Goal: Task Accomplishment & Management: Manage account settings

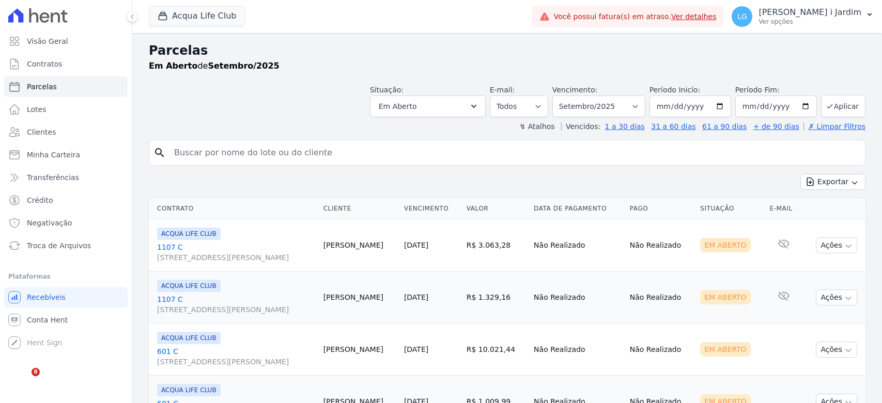
select select
click at [168, 15] on div "button" at bounding box center [165, 16] width 14 height 10
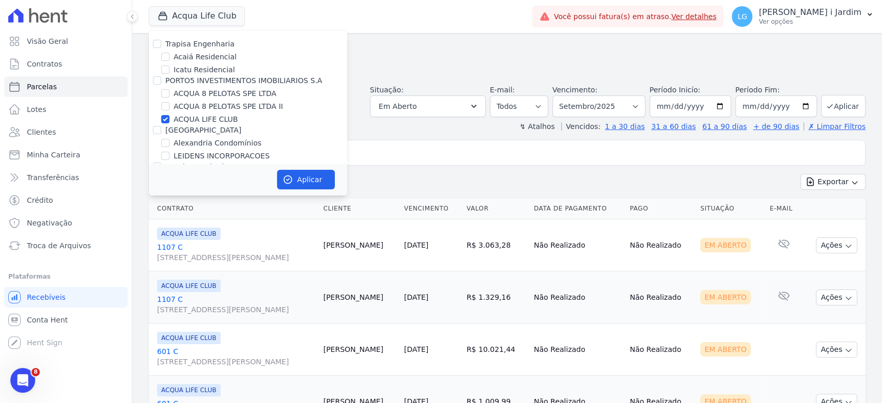
click at [189, 119] on label "ACQUA LIFE CLUB" at bounding box center [206, 119] width 64 height 11
click at [169, 119] on input "ACQUA LIFE CLUB" at bounding box center [165, 119] width 8 height 8
checkbox input "false"
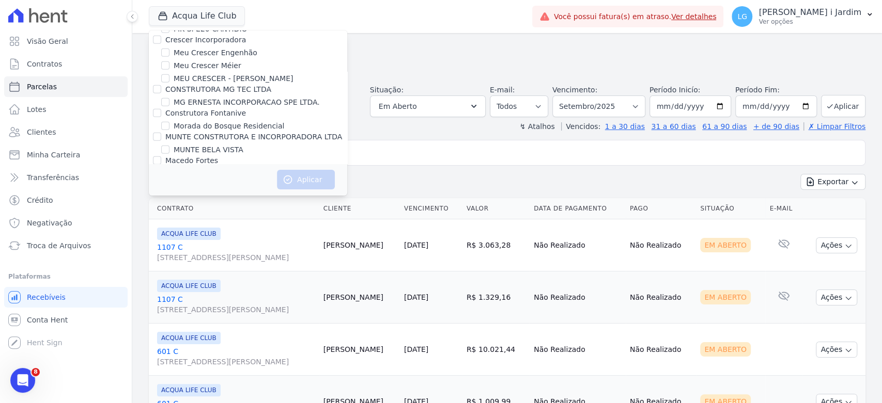
click at [227, 192] on label "Oasis Laguna - LBA" at bounding box center [209, 197] width 70 height 11
click at [169, 193] on input "Oasis Laguna - LBA" at bounding box center [165, 197] width 8 height 8
checkbox input "true"
click at [225, 205] on label "Oasis Laguna - LBA 2" at bounding box center [212, 210] width 76 height 11
click at [169, 206] on input "Oasis Laguna - LBA 2" at bounding box center [165, 210] width 8 height 8
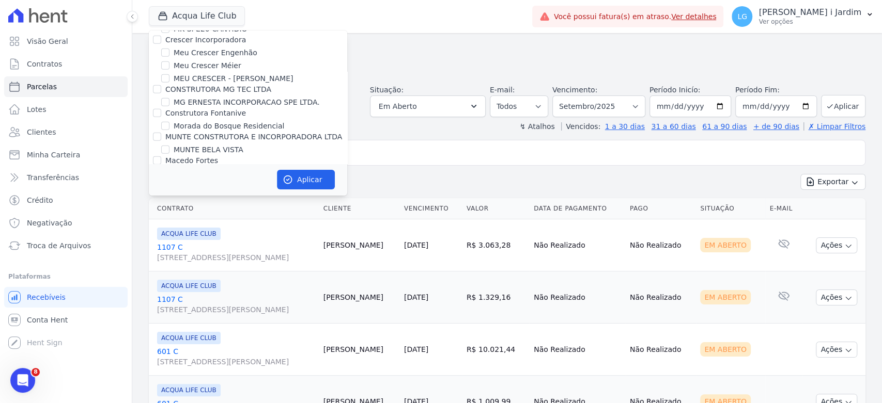
checkbox input "true"
click at [308, 177] on button "Aplicar" at bounding box center [306, 180] width 58 height 20
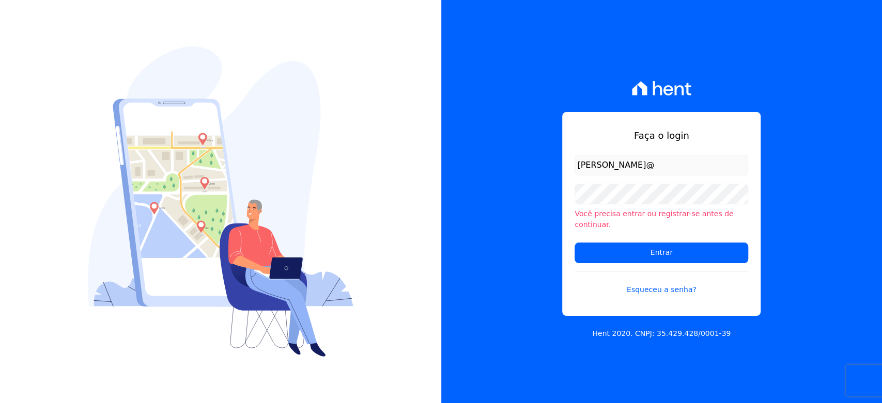
type input "[PERSON_NAME][EMAIL_ADDRESS][DOMAIN_NAME]"
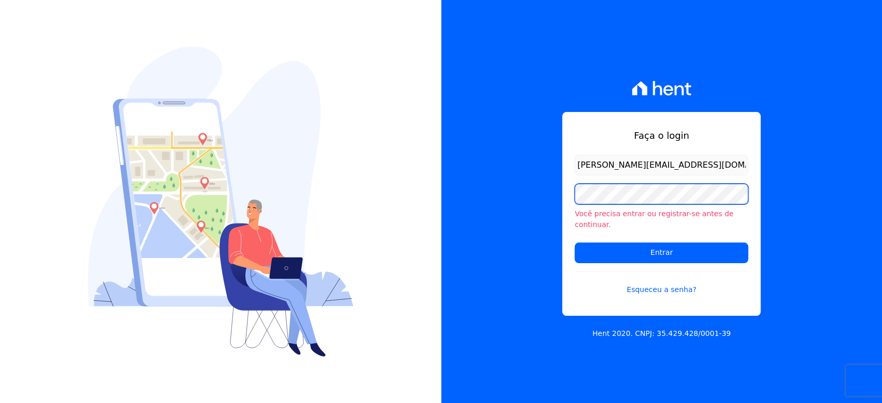
click at [574, 243] on input "Entrar" at bounding box center [661, 253] width 174 height 21
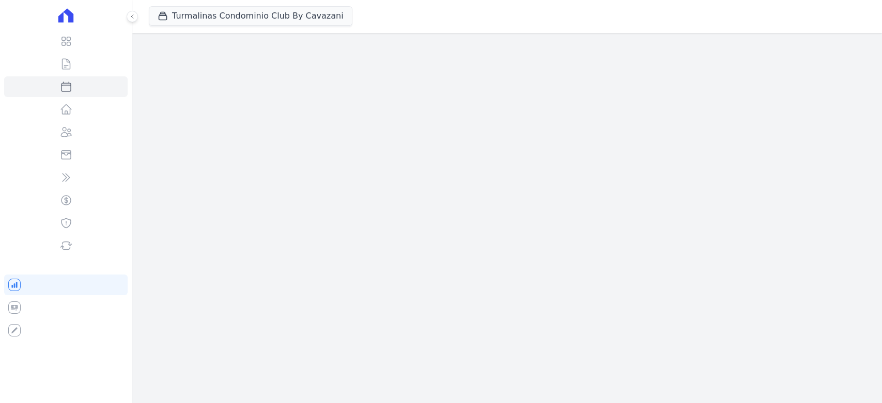
select select
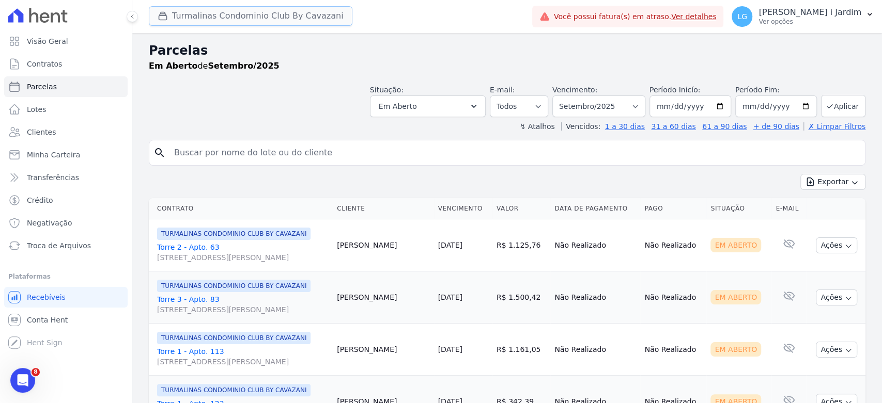
click at [245, 20] on button "Turmalinas Condominio Club By Cavazani" at bounding box center [251, 16] width 204 height 20
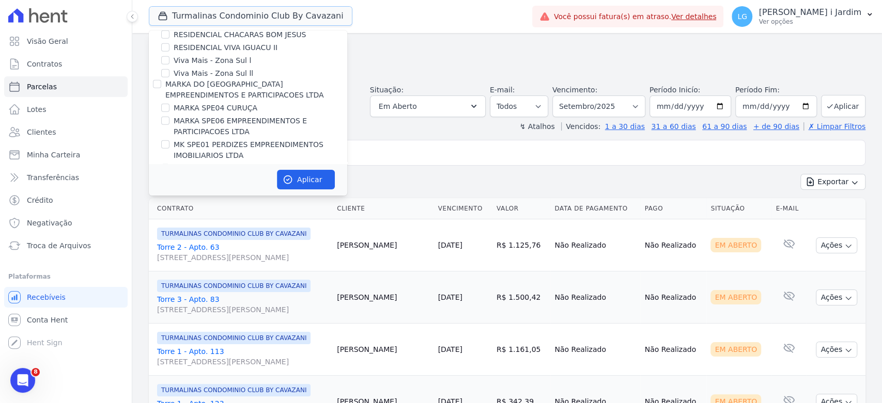
scroll to position [2238, 0]
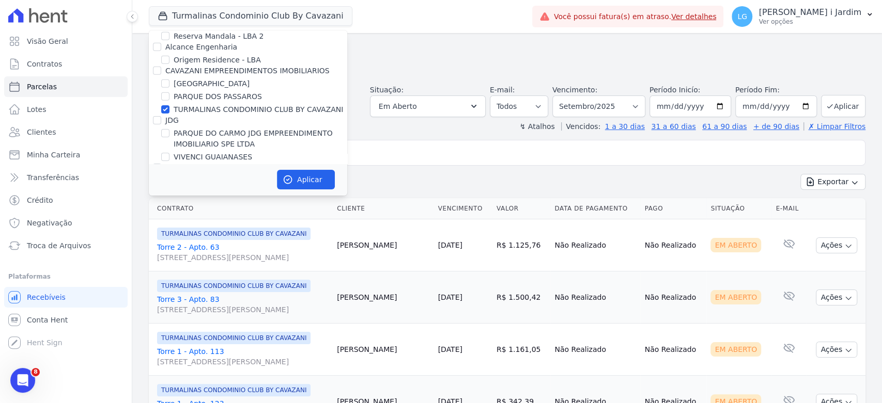
click at [189, 104] on label "TURMALINAS CONDOMINIO CLUB BY CAVAZANI" at bounding box center [258, 109] width 169 height 11
click at [169, 105] on input "TURMALINAS CONDOMINIO CLUB BY CAVAZANI" at bounding box center [165, 109] width 8 height 8
checkbox input "false"
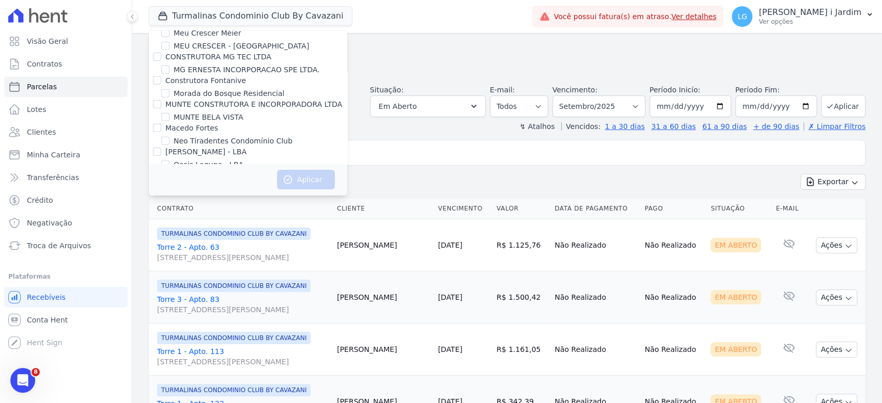
click at [209, 160] on label "Oasis Laguna - LBA" at bounding box center [209, 165] width 70 height 11
click at [169, 161] on input "Oasis Laguna - LBA" at bounding box center [165, 165] width 8 height 8
checkbox input "true"
click at [213, 173] on label "Oasis Laguna - LBA 2" at bounding box center [212, 178] width 76 height 11
click at [169, 174] on input "Oasis Laguna - LBA 2" at bounding box center [165, 178] width 8 height 8
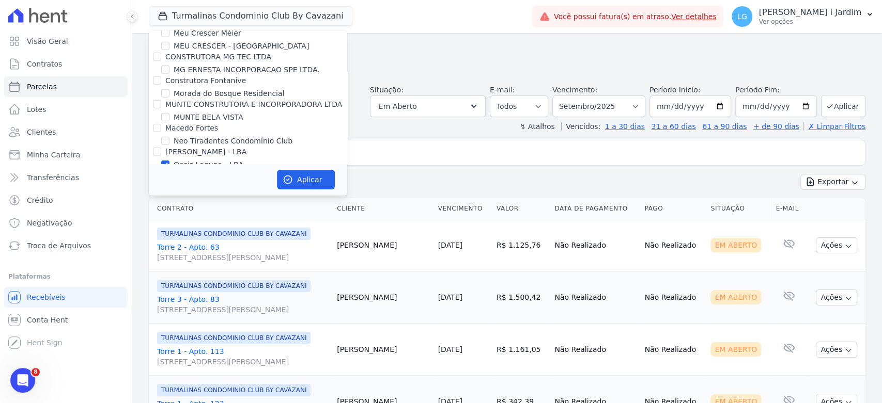
checkbox input "true"
click at [291, 175] on icon "button" at bounding box center [288, 180] width 10 height 10
select select
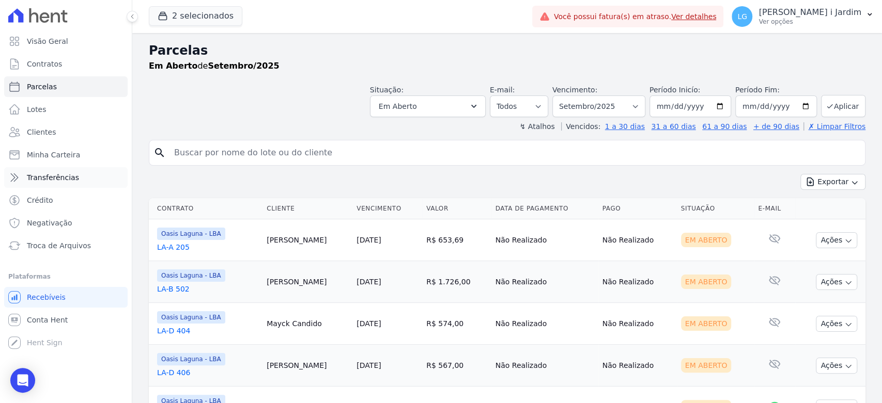
click at [109, 176] on link "Transferências" at bounding box center [65, 177] width 123 height 21
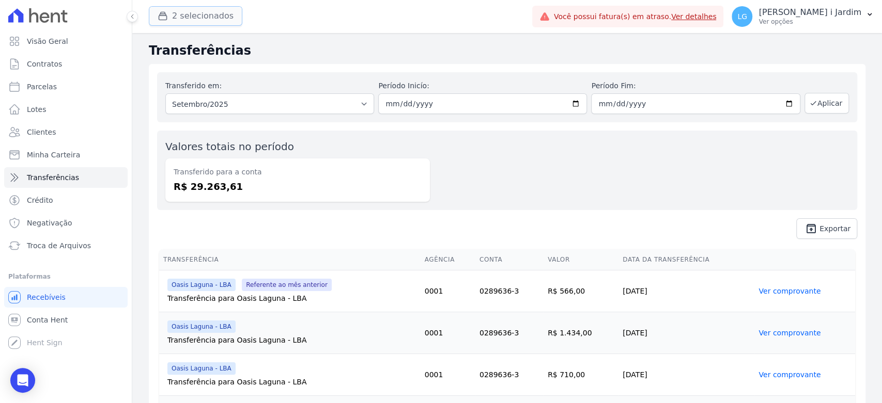
click at [207, 15] on button "2 selecionados" at bounding box center [195, 16] width 93 height 20
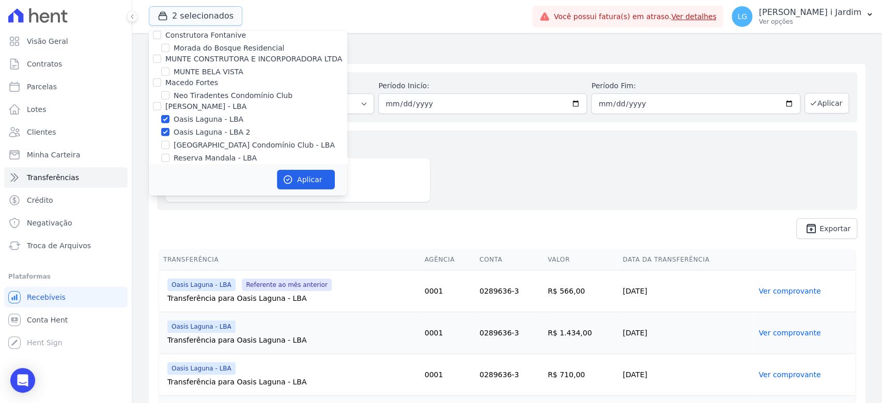
scroll to position [2066, 0]
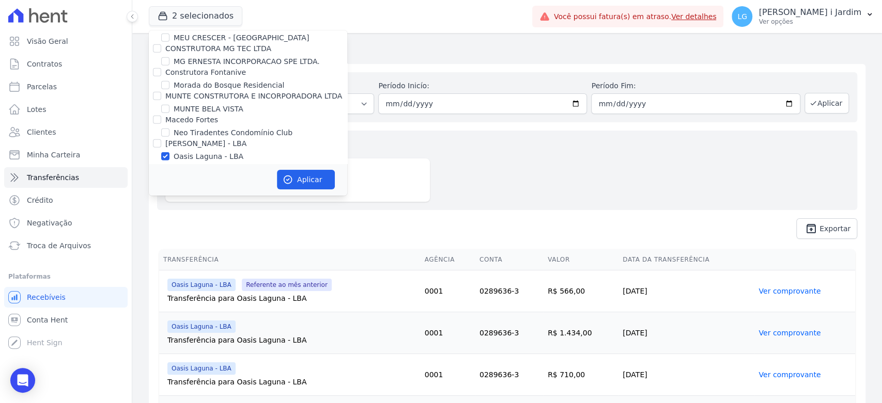
click at [187, 151] on label "Oasis Laguna - LBA" at bounding box center [209, 156] width 70 height 11
click at [169, 152] on input "Oasis Laguna - LBA" at bounding box center [165, 156] width 8 height 8
checkbox input "false"
click at [190, 164] on label "Oasis Laguna - LBA 2" at bounding box center [212, 169] width 76 height 11
click at [169, 165] on input "Oasis Laguna - LBA 2" at bounding box center [165, 169] width 8 height 8
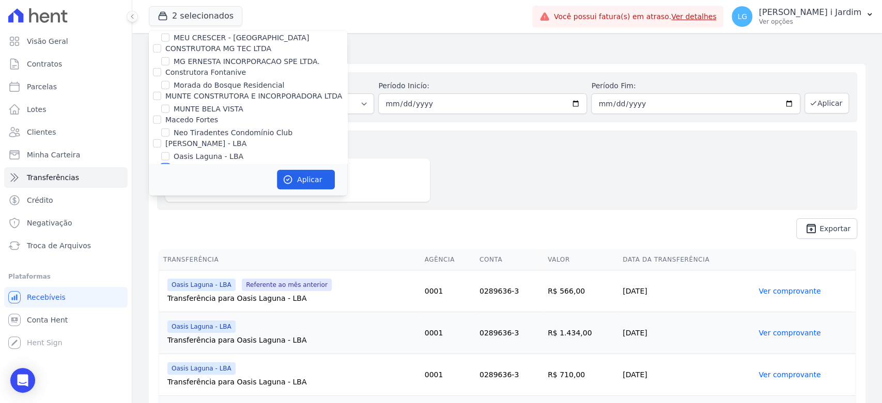
checkbox input "false"
click at [239, 190] on label "Reserva Mandala - LBA" at bounding box center [215, 195] width 83 height 11
click at [169, 191] on input "Reserva Mandala - LBA" at bounding box center [165, 195] width 8 height 8
checkbox input "true"
click at [240, 203] on label "Reserva Mandala - LBA 2" at bounding box center [219, 208] width 90 height 11
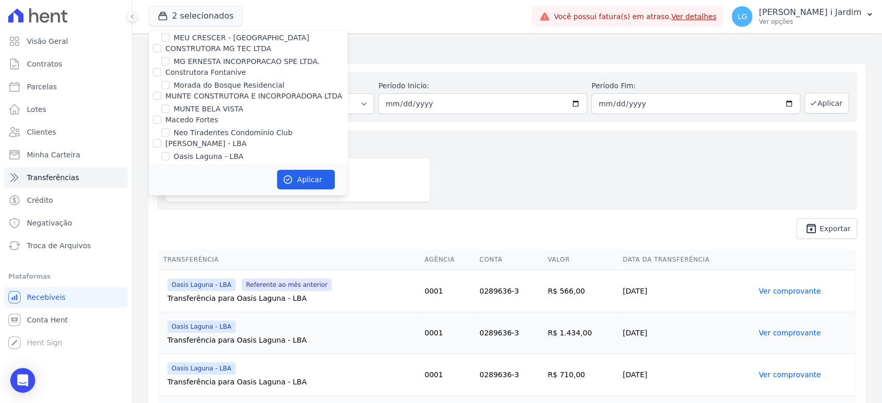
click at [169, 204] on input "Reserva Mandala - LBA 2" at bounding box center [165, 208] width 8 height 8
checkbox input "true"
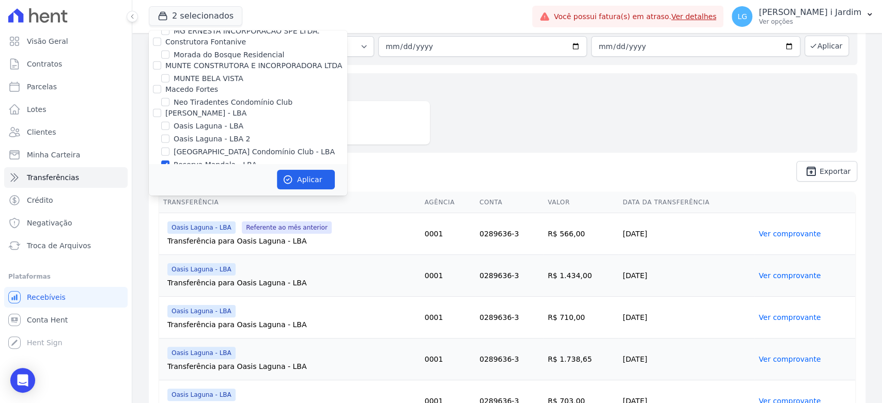
scroll to position [2123, 0]
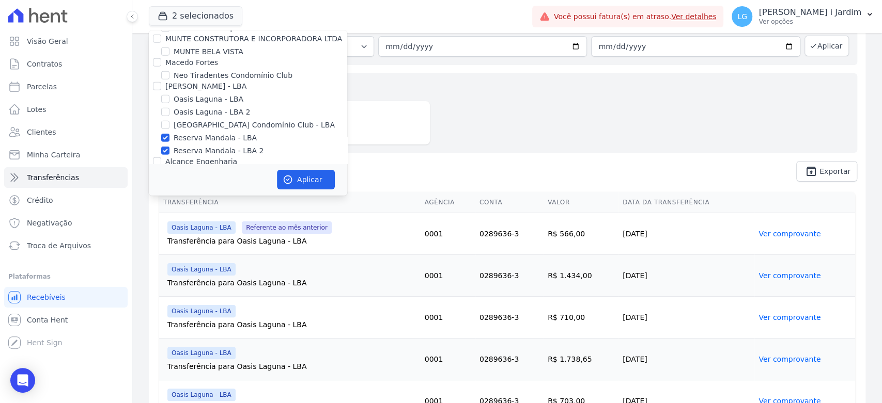
click at [236, 133] on label "Reserva Mandala - LBA" at bounding box center [215, 138] width 83 height 11
click at [169, 134] on input "Reserva Mandala - LBA" at bounding box center [165, 138] width 8 height 8
click at [229, 133] on label "Reserva Mandala - LBA" at bounding box center [215, 138] width 83 height 11
click at [169, 134] on input "Reserva Mandala - LBA" at bounding box center [165, 138] width 8 height 8
checkbox input "true"
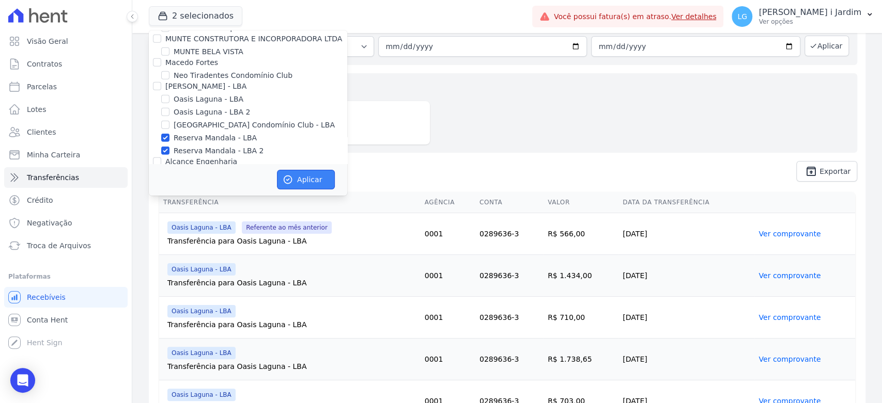
click at [293, 181] on button "Aplicar" at bounding box center [306, 180] width 58 height 20
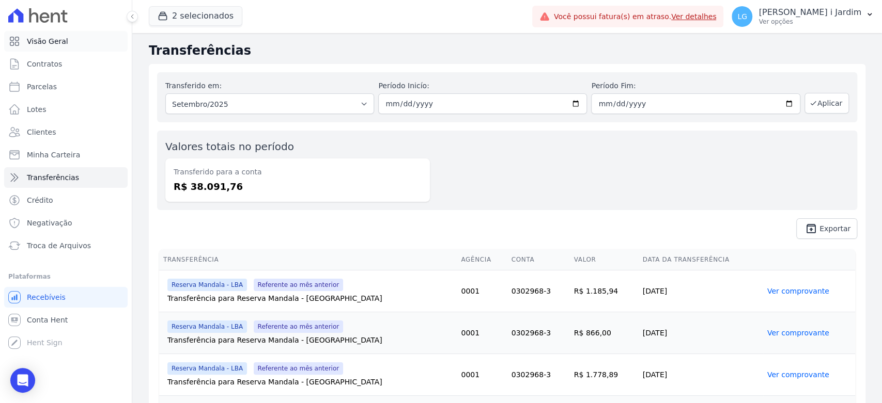
click at [68, 45] on link "Visão Geral" at bounding box center [65, 41] width 123 height 21
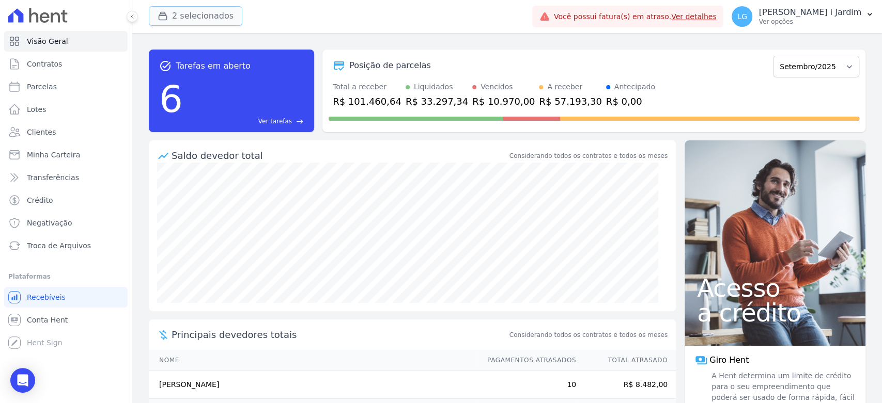
click at [191, 14] on button "2 selecionados" at bounding box center [195, 16] width 93 height 20
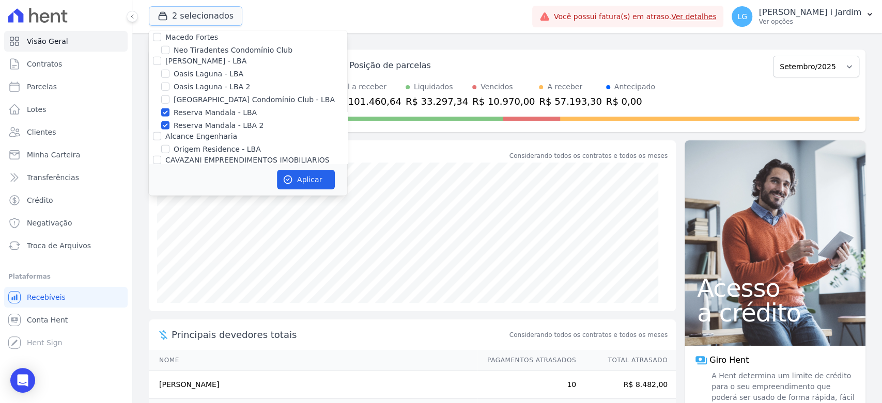
scroll to position [2123, 0]
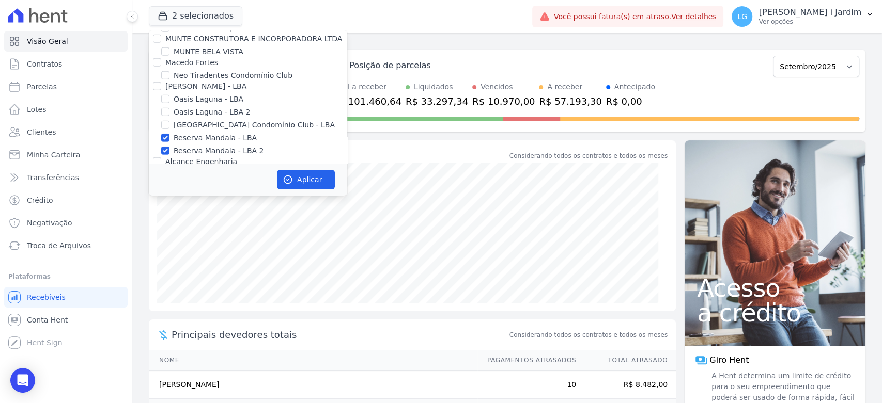
click at [190, 133] on label "Reserva Mandala - LBA" at bounding box center [215, 138] width 83 height 11
click at [169, 134] on input "Reserva Mandala - LBA" at bounding box center [165, 138] width 8 height 8
checkbox input "false"
click at [196, 146] on label "Reserva Mandala - LBA 2" at bounding box center [219, 151] width 90 height 11
click at [202, 146] on label "Reserva Mandala - LBA 2" at bounding box center [219, 151] width 90 height 11
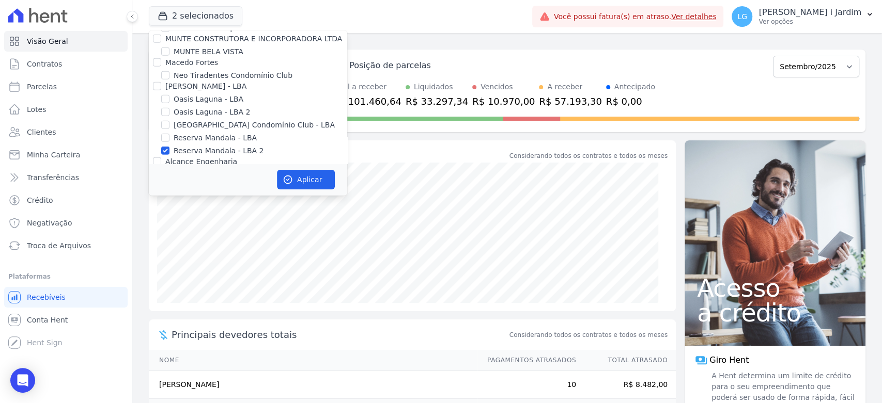
click at [169, 147] on input "Reserva Mandala - LBA 2" at bounding box center [165, 151] width 8 height 8
checkbox input "false"
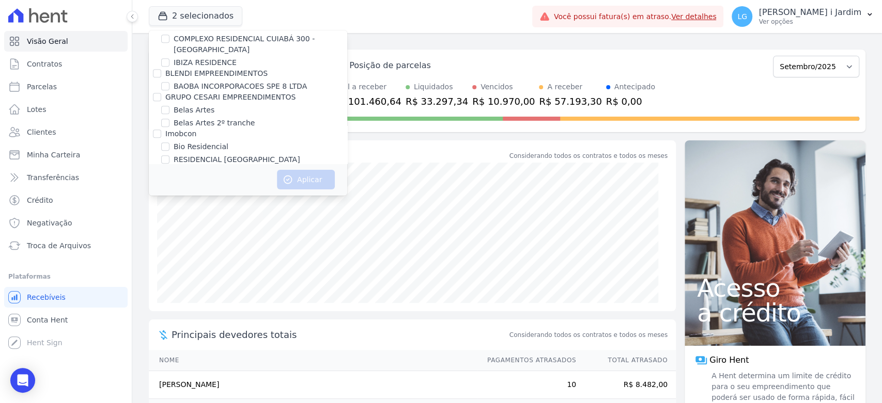
click at [213, 100] on label "GRUPO CESARI EMPREENDIMENTOS" at bounding box center [230, 97] width 130 height 8
click at [161, 100] on input "GRUPO CESARI EMPREENDIMENTOS" at bounding box center [157, 97] width 8 height 8
checkbox input "true"
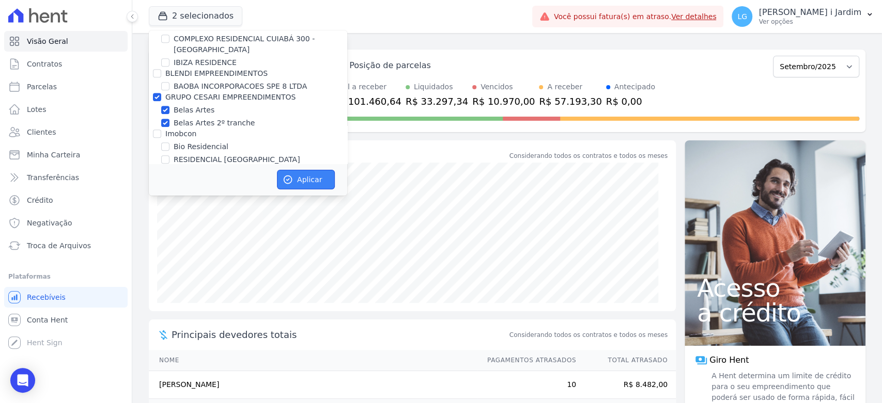
click at [288, 177] on icon "button" at bounding box center [288, 180] width 10 height 10
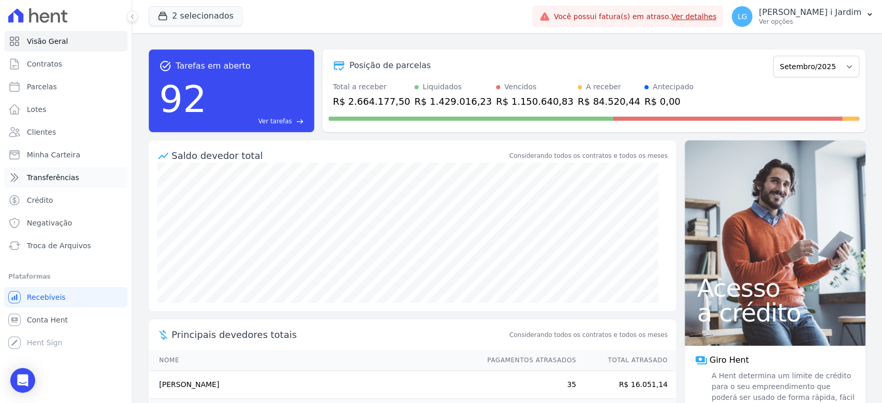
click at [79, 181] on link "Transferências" at bounding box center [65, 177] width 123 height 21
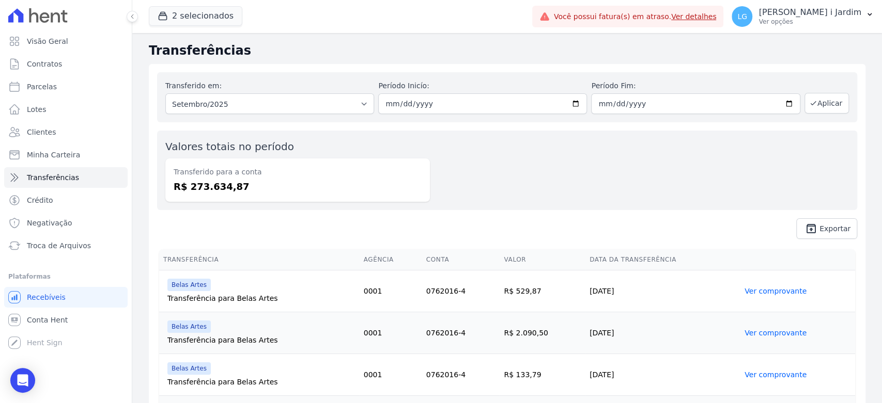
click at [208, 27] on div "2 selecionados Trapisa Engenharia Acaiá Residencial Icatu Residencial PORTO5 IN…" at bounding box center [338, 16] width 379 height 34
click at [206, 21] on button "2 selecionados" at bounding box center [195, 16] width 93 height 20
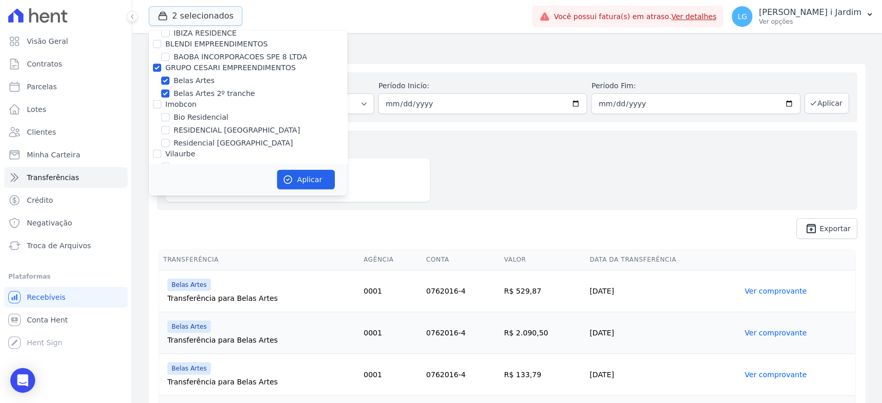
scroll to position [459, 0]
click at [180, 71] on label "GRUPO CESARI EMPREENDIMENTOS" at bounding box center [230, 68] width 130 height 8
click at [161, 71] on input "GRUPO CESARI EMPREENDIMENTOS" at bounding box center [157, 68] width 8 height 8
checkbox input "false"
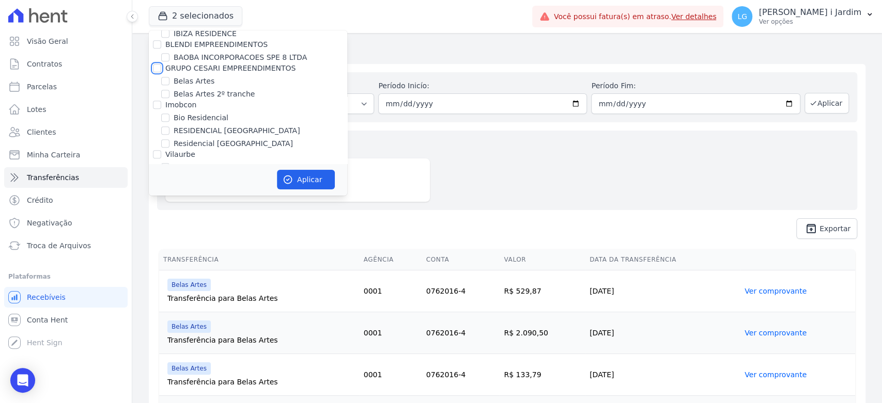
checkbox input "false"
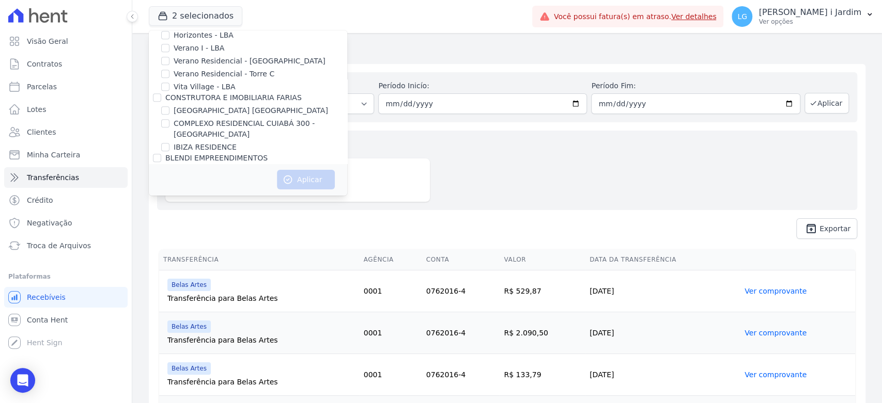
click at [205, 147] on label "IBIZA RESIDENCE" at bounding box center [205, 147] width 63 height 11
click at [169, 147] on input "IBIZA RESIDENCE" at bounding box center [165, 147] width 8 height 8
checkbox input "true"
click at [293, 179] on button "Aplicar" at bounding box center [306, 180] width 58 height 20
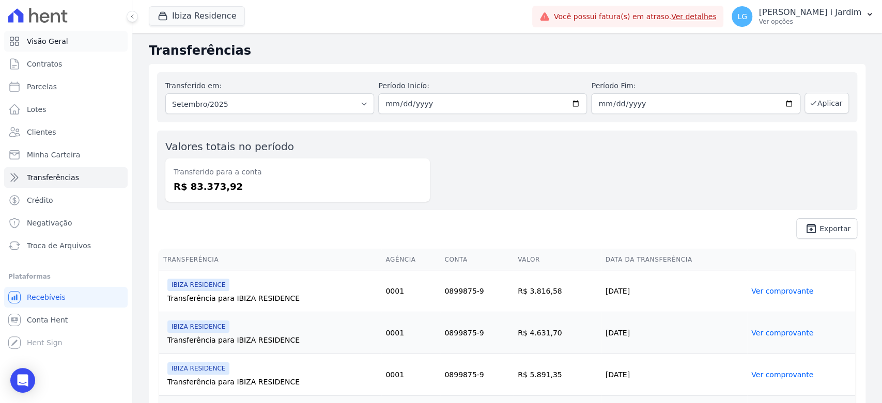
click at [34, 39] on span "Visão Geral" at bounding box center [47, 41] width 41 height 10
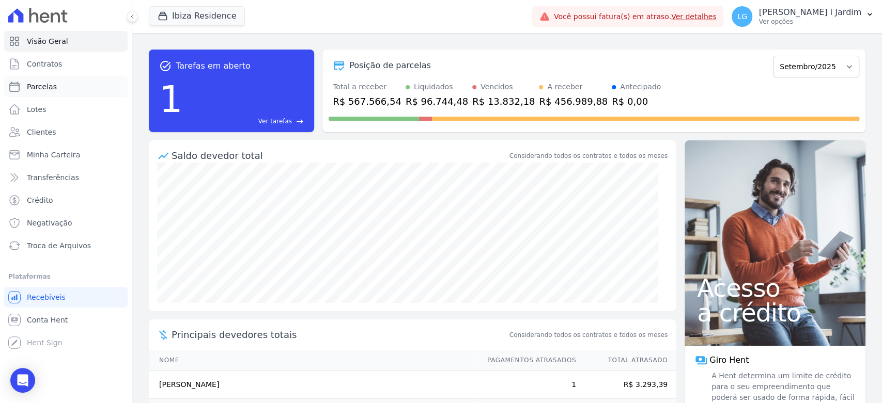
click at [64, 84] on link "Parcelas" at bounding box center [65, 86] width 123 height 21
select select
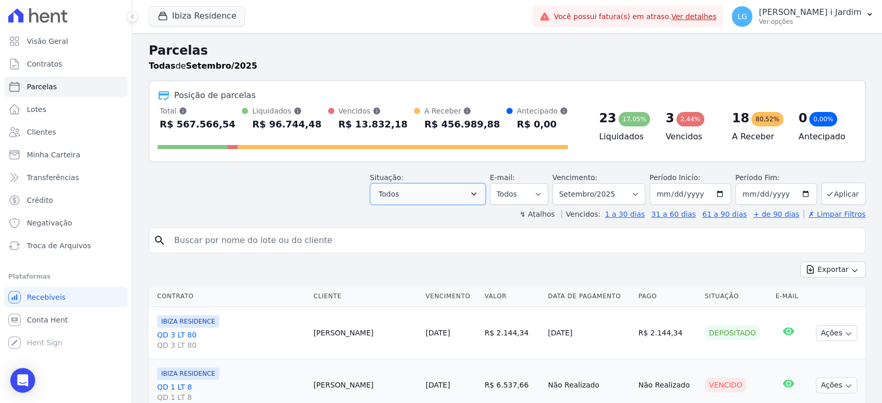
click at [435, 192] on button "Todos" at bounding box center [428, 194] width 116 height 22
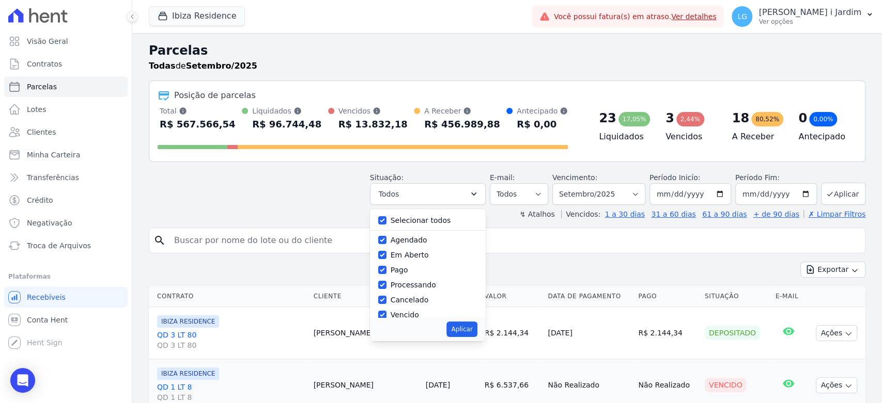
drag, startPoint x: 413, startPoint y: 222, endPoint x: 413, endPoint y: 236, distance: 14.0
click at [413, 222] on label "Selecionar todos" at bounding box center [421, 220] width 60 height 8
click at [413, 255] on label "Em Aberto" at bounding box center [410, 255] width 38 height 8
click at [386, 255] on input "Em Aberto" at bounding box center [382, 255] width 8 height 8
checkbox input "false"
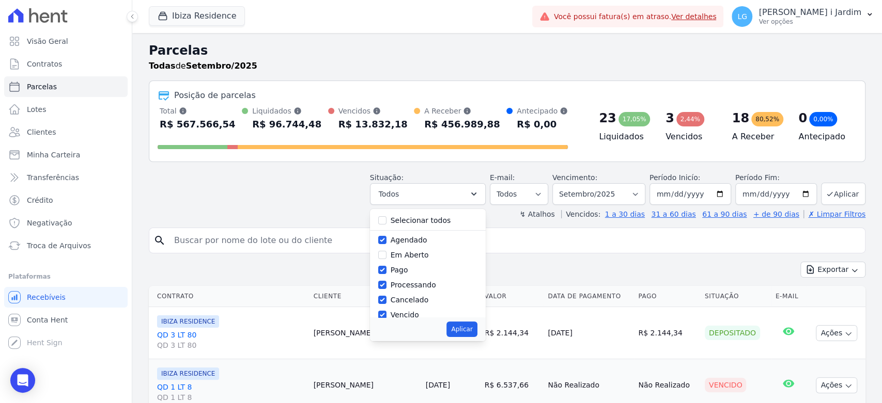
click at [423, 218] on label "Selecionar todos" at bounding box center [421, 220] width 60 height 8
click at [386, 218] on input "Selecionar todos" at bounding box center [382, 220] width 8 height 8
checkbox input "true"
click at [423, 218] on label "Selecionar todos" at bounding box center [421, 220] width 60 height 8
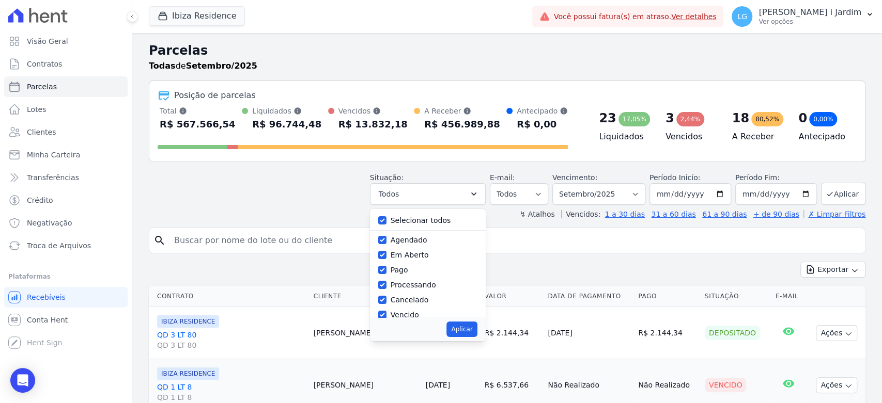
click at [386, 218] on input "Selecionar todos" at bounding box center [382, 220] width 8 height 8
checkbox input "false"
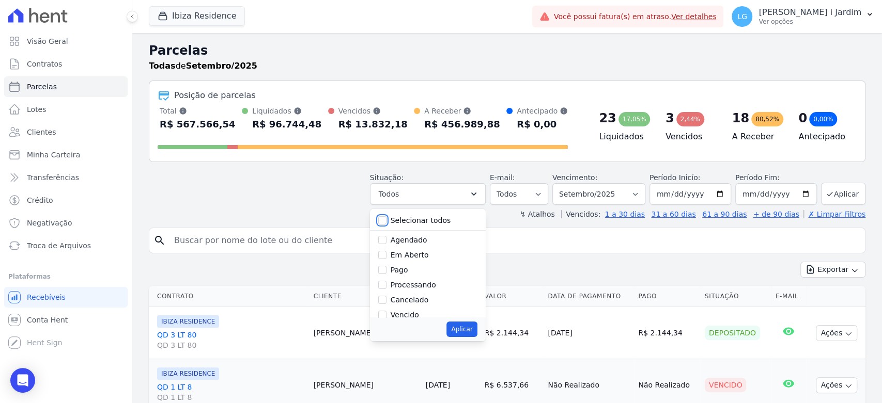
checkbox input "false"
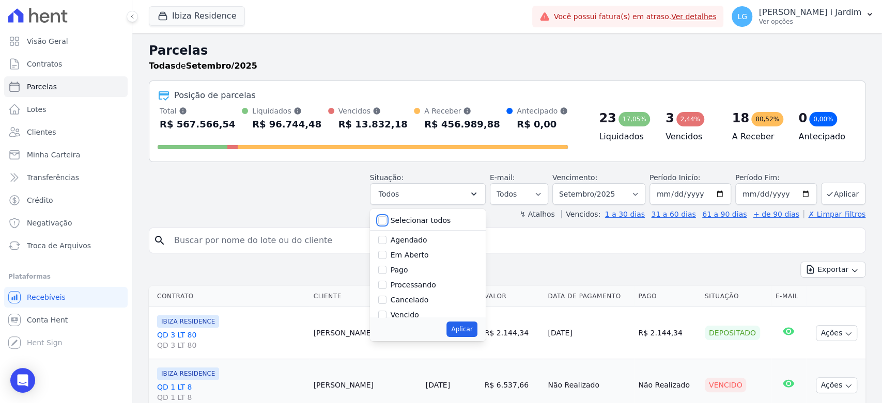
checkbox input "false"
click at [415, 259] on label "Em Aberto" at bounding box center [410, 255] width 38 height 8
click at [386, 259] on input "Em Aberto" at bounding box center [382, 255] width 8 height 8
checkbox input "true"
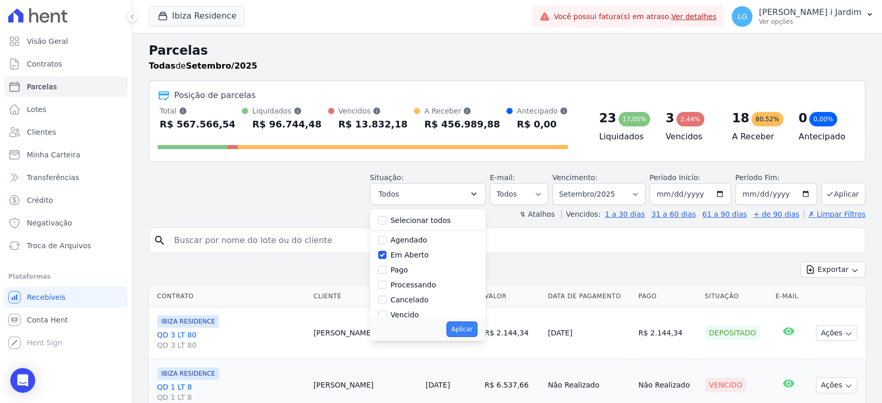
click at [467, 329] on button "Aplicar" at bounding box center [461, 329] width 30 height 15
select select "pending"
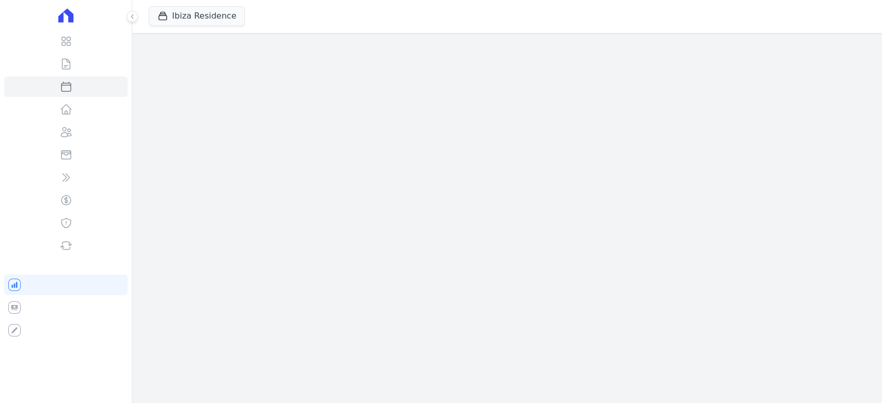
select select
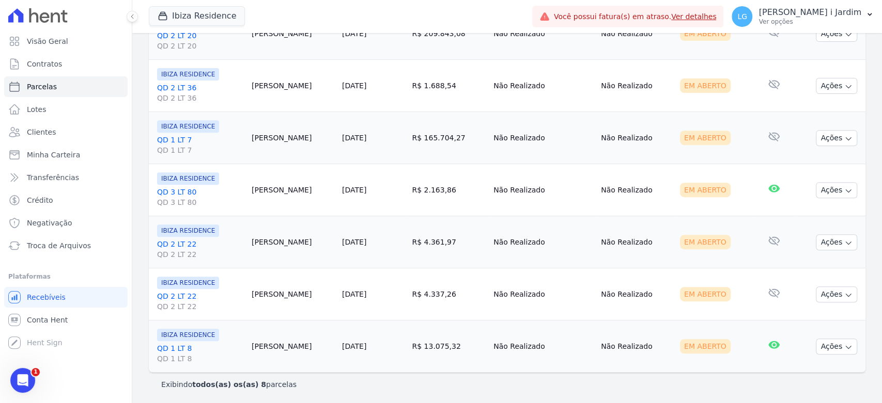
scroll to position [149, 0]
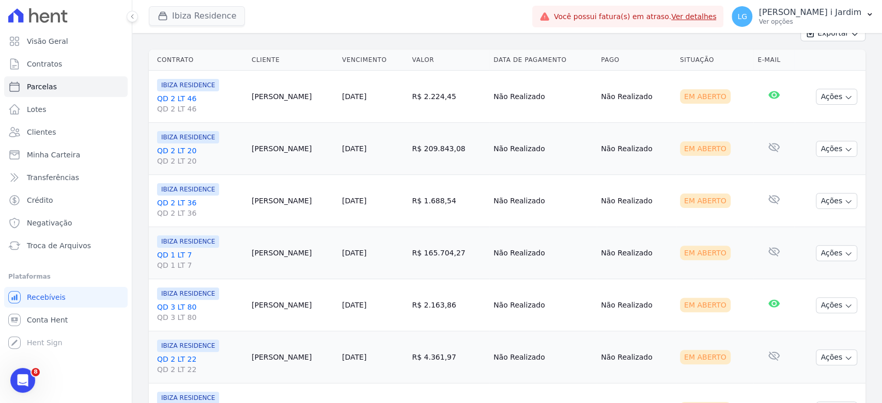
drag, startPoint x: 227, startPoint y: 6, endPoint x: 225, endPoint y: 15, distance: 10.1
click at [227, 6] on div "Ibiza Residence" at bounding box center [197, 16] width 96 height 21
click at [225, 19] on button "Ibiza Residence" at bounding box center [197, 16] width 96 height 20
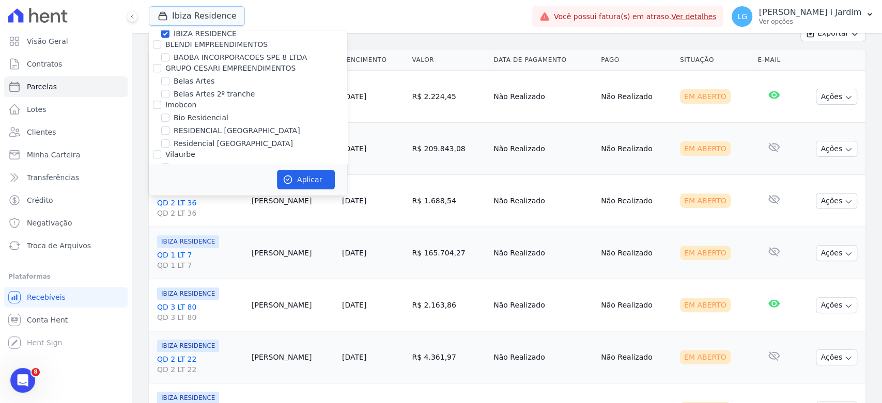
scroll to position [401, 0]
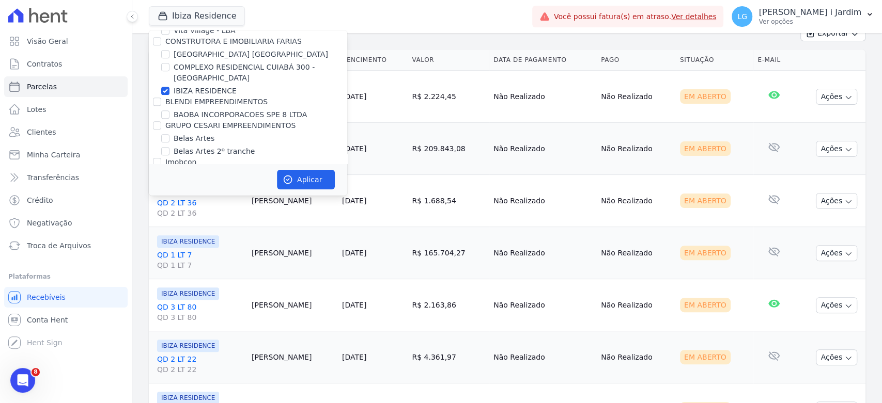
click at [207, 89] on label "IBIZA RESIDENCE" at bounding box center [205, 91] width 63 height 11
click at [169, 89] on input "IBIZA RESIDENCE" at bounding box center [165, 91] width 8 height 8
checkbox input "false"
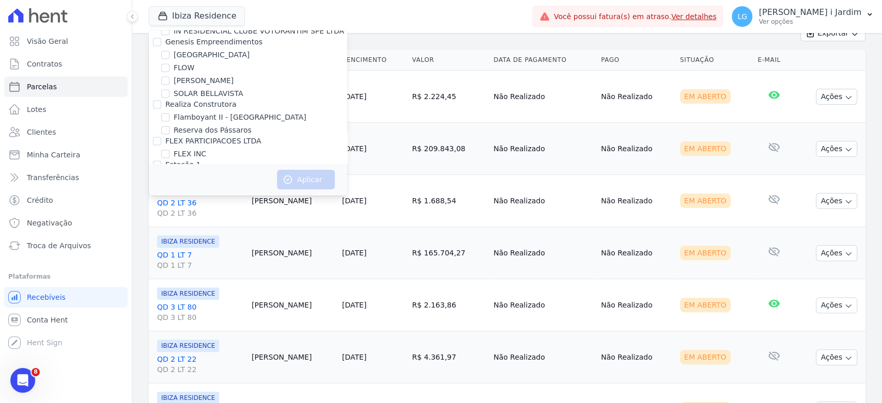
click at [182, 149] on label "FLEX INC" at bounding box center [190, 154] width 33 height 11
click at [169, 150] on input "FLEX INC" at bounding box center [165, 154] width 8 height 8
checkbox input "true"
click at [302, 181] on button "Aplicar" at bounding box center [306, 180] width 58 height 20
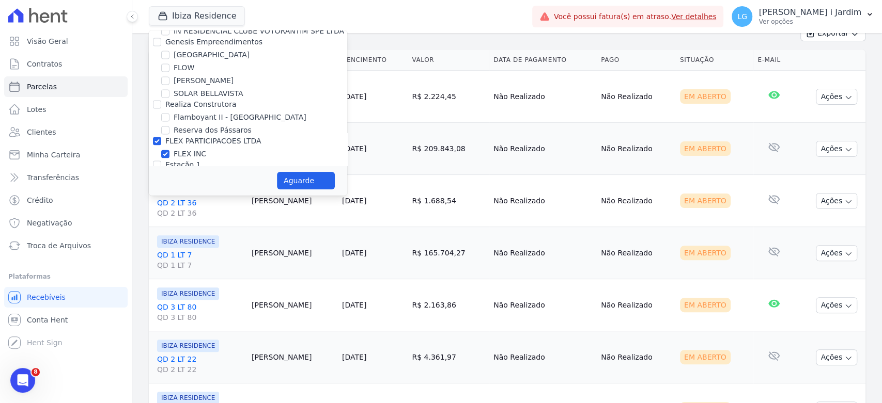
select select
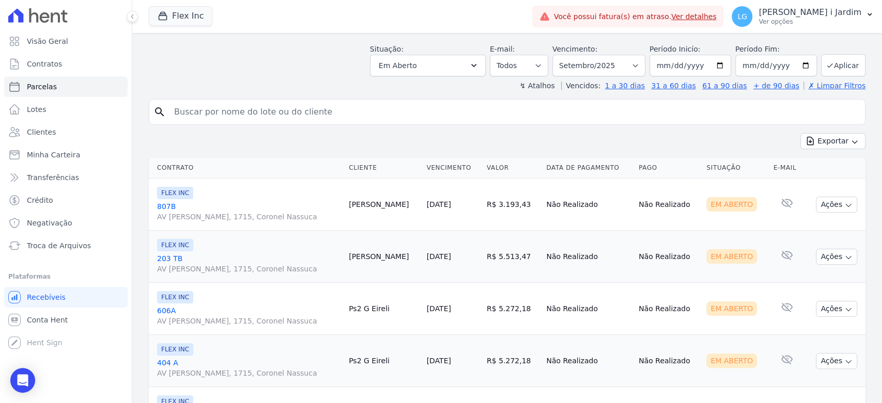
scroll to position [0, 0]
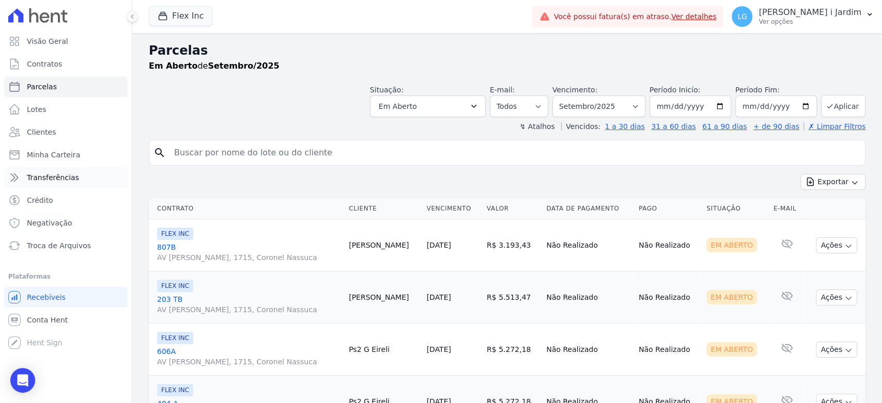
click at [88, 179] on link "Transferências" at bounding box center [65, 177] width 123 height 21
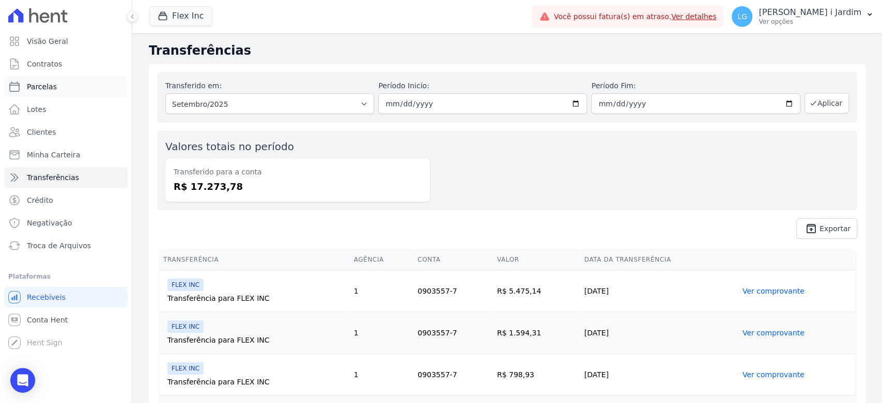
click at [85, 82] on link "Parcelas" at bounding box center [65, 86] width 123 height 21
select select
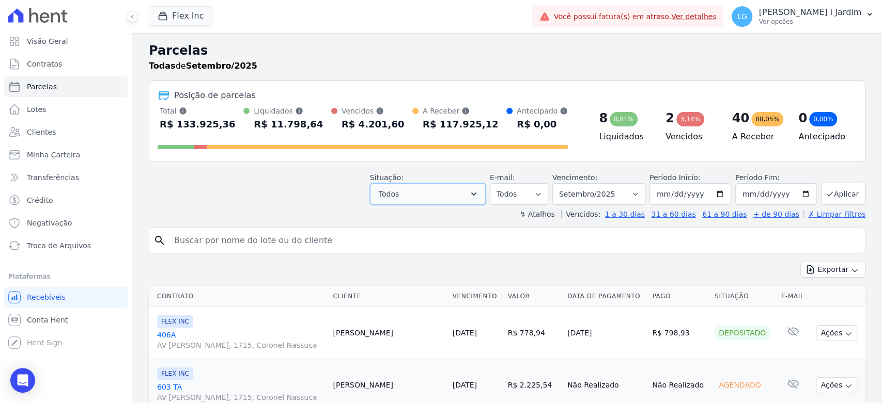
click at [413, 191] on button "Todos" at bounding box center [428, 194] width 116 height 22
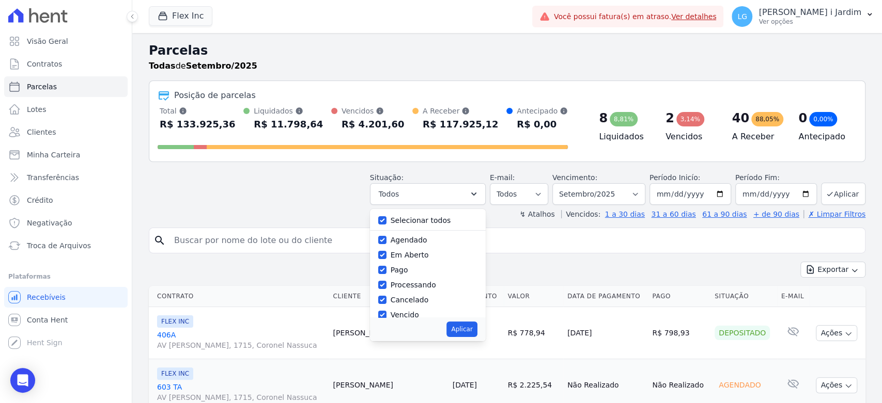
click at [413, 223] on label "Selecionar todos" at bounding box center [421, 220] width 60 height 8
click at [386, 223] on input "Selecionar todos" at bounding box center [382, 220] width 8 height 8
checkbox input "false"
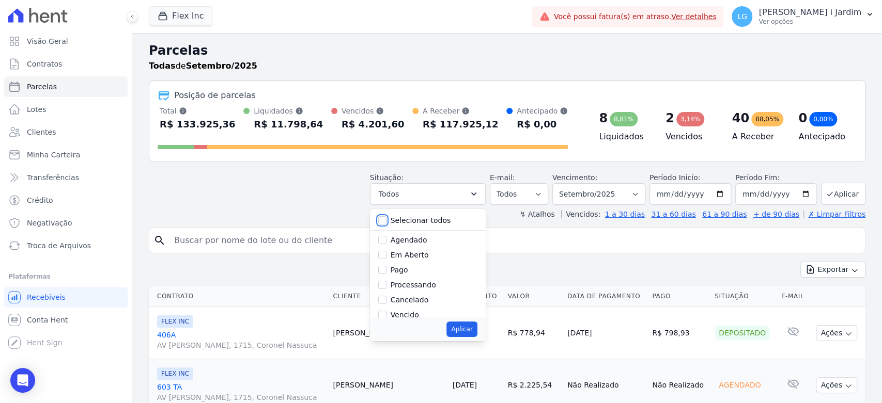
checkbox input "false"
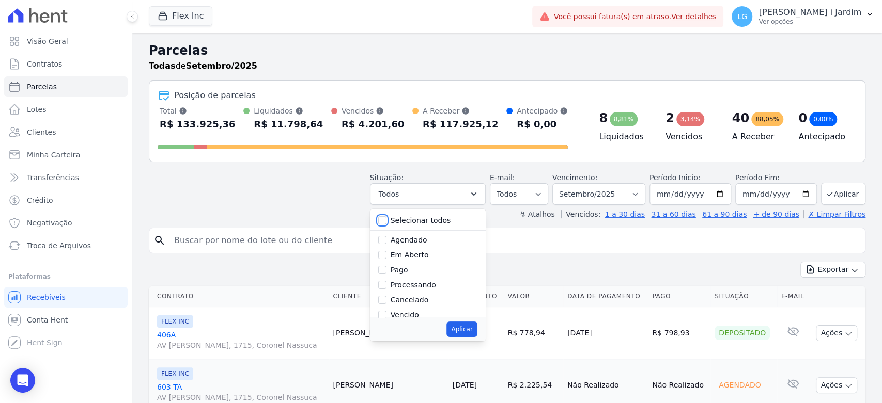
checkbox input "false"
click at [418, 243] on label "Agendado" at bounding box center [409, 240] width 37 height 8
click at [386, 243] on input "Agendado" at bounding box center [382, 240] width 8 height 8
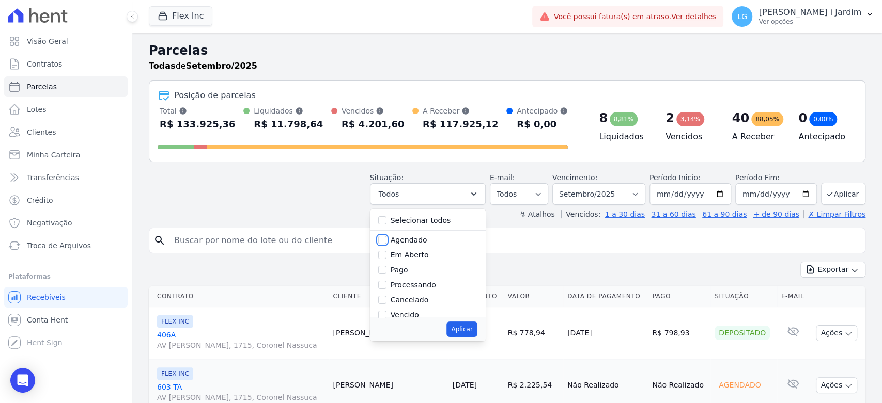
checkbox input "true"
click at [469, 330] on button "Aplicar" at bounding box center [461, 329] width 30 height 15
select select "scheduled"
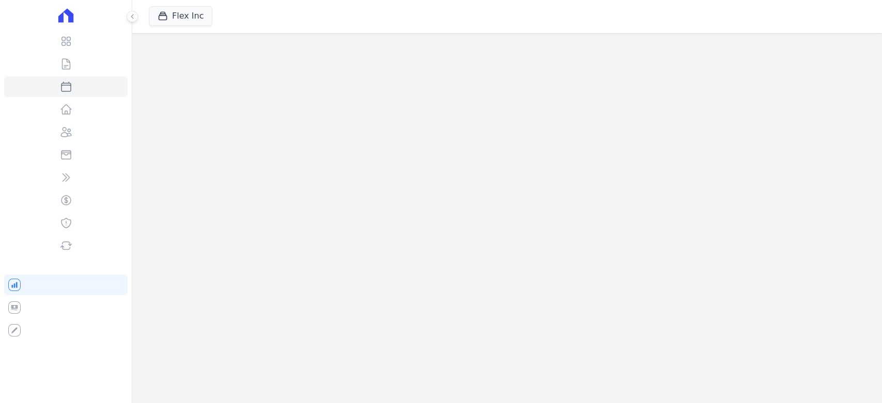
select select
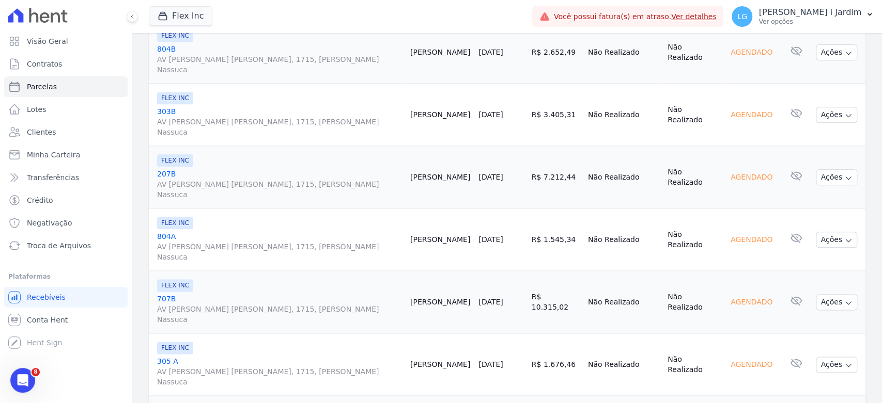
scroll to position [1163, 0]
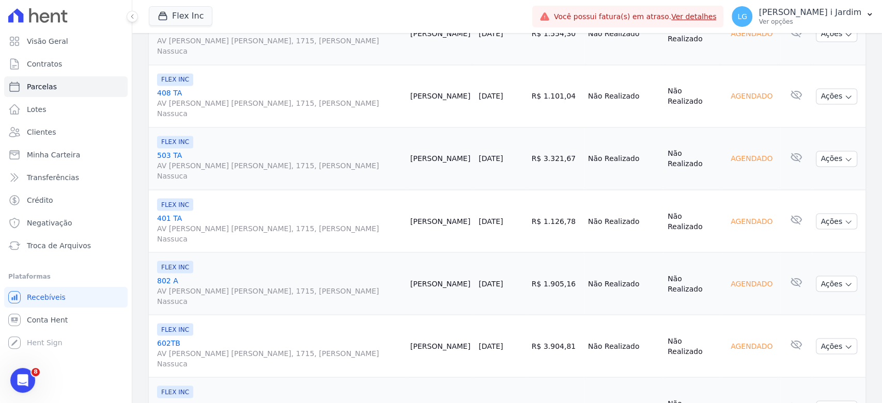
select select
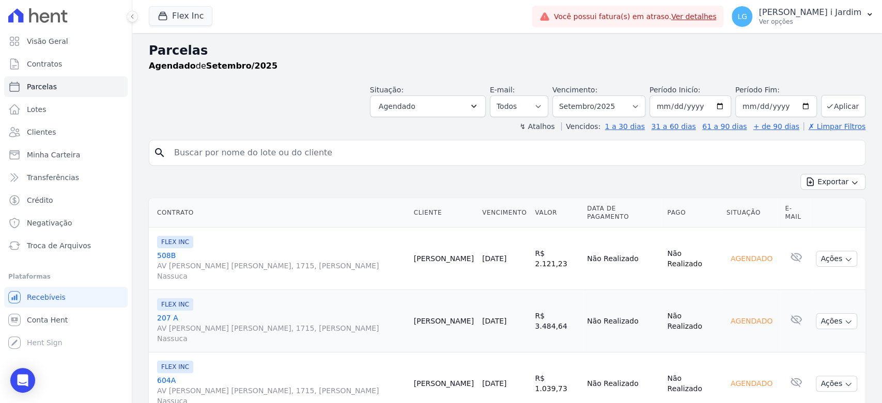
scroll to position [329, 0]
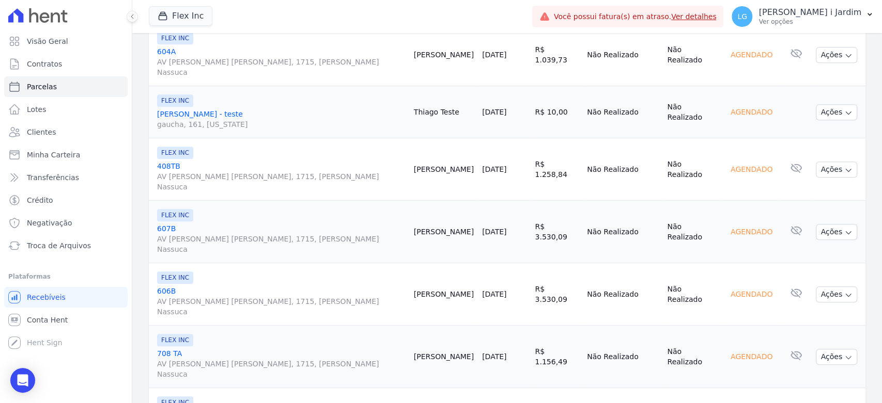
click at [173, 23] on button "Flex Inc" at bounding box center [181, 16] width 64 height 20
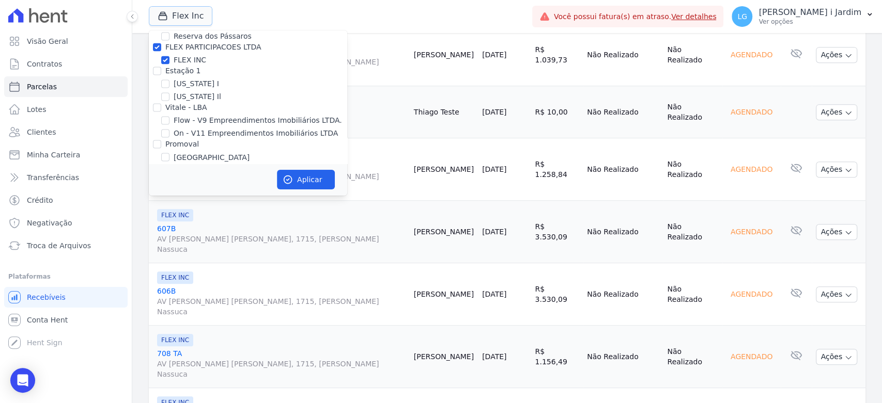
scroll to position [1090, 0]
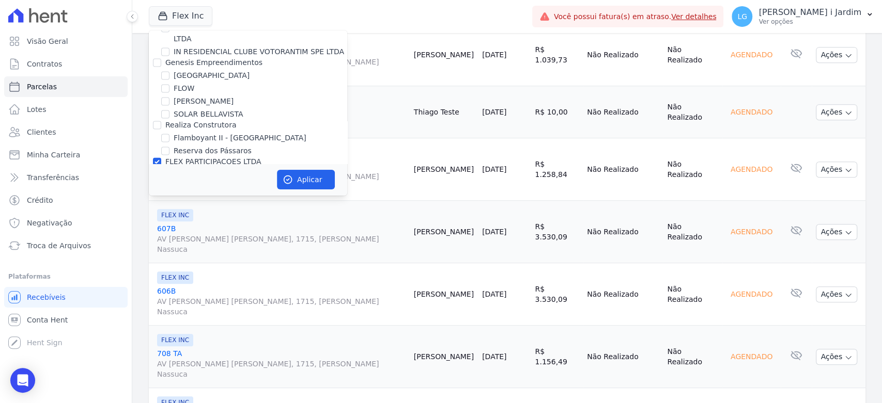
click at [184, 158] on label "FLEX PARTICIPACOES LTDA" at bounding box center [213, 162] width 96 height 8
click at [161, 158] on input "FLEX PARTICIPACOES LTDA" at bounding box center [157, 162] width 8 height 8
checkbox input "false"
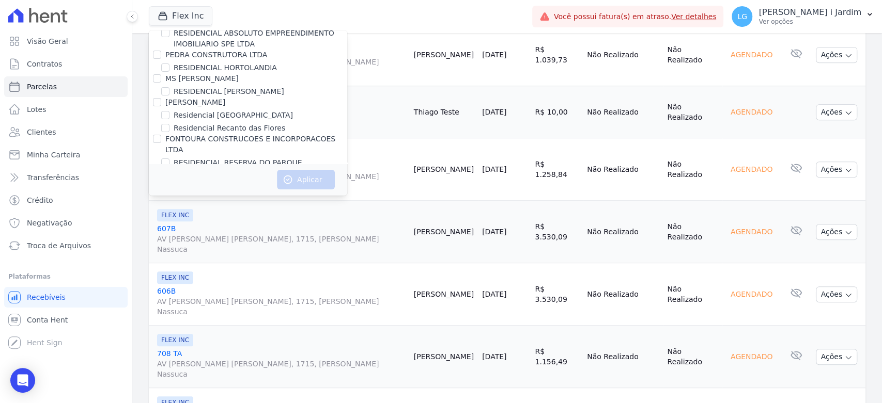
click at [166, 193] on input "Residencial [GEOGRAPHIC_DATA]" at bounding box center [165, 197] width 8 height 8
checkbox input "true"
click at [311, 186] on button "Aplicar" at bounding box center [306, 180] width 58 height 20
select select
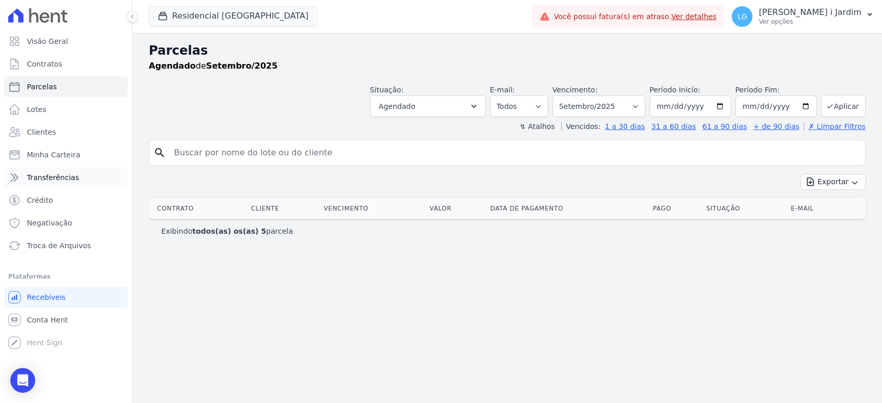
click at [61, 182] on span "Transferências" at bounding box center [53, 178] width 52 height 10
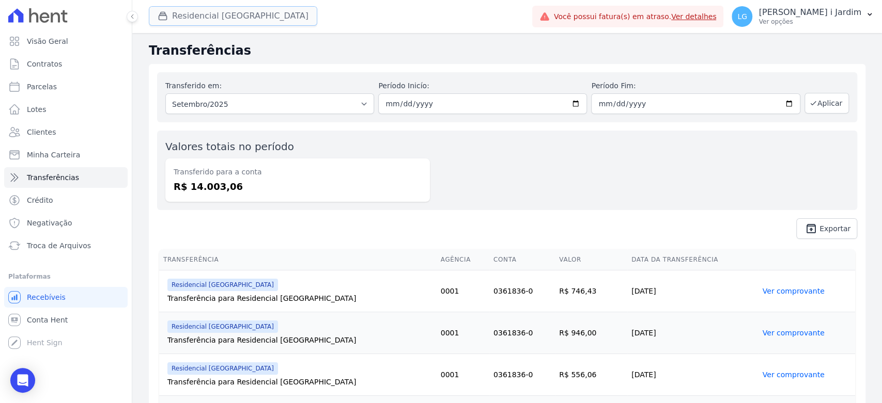
click at [213, 11] on button "Residencial [GEOGRAPHIC_DATA]" at bounding box center [233, 16] width 168 height 20
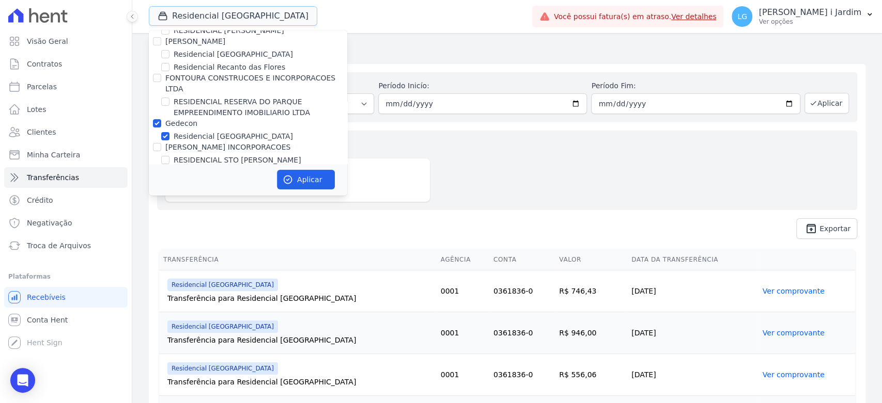
scroll to position [2525, 0]
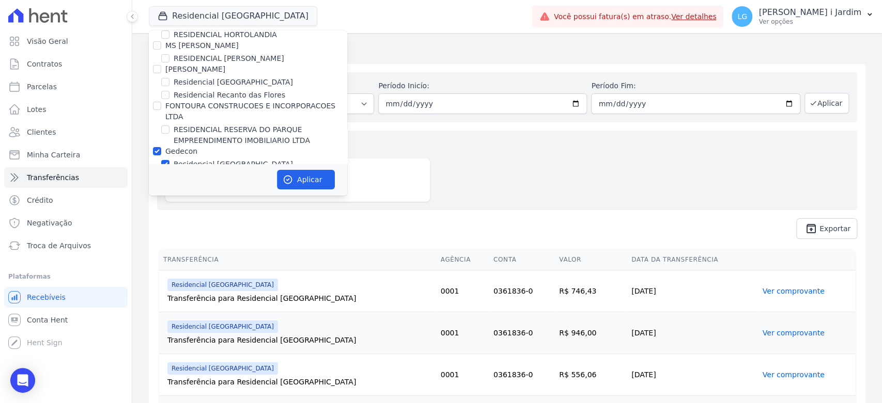
click at [198, 159] on label "Residencial [GEOGRAPHIC_DATA]" at bounding box center [233, 164] width 119 height 11
click at [169, 160] on input "Residencial [GEOGRAPHIC_DATA]" at bounding box center [165, 164] width 8 height 8
checkbox input "false"
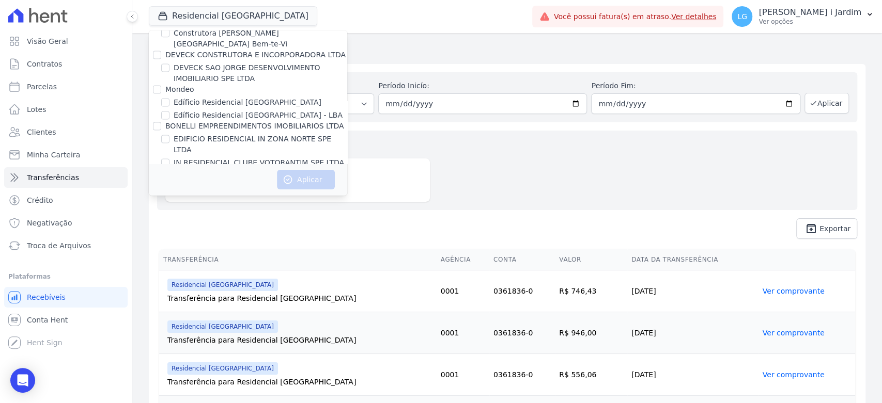
click at [199, 181] on label "[GEOGRAPHIC_DATA]" at bounding box center [212, 186] width 76 height 11
click at [169, 182] on input "[GEOGRAPHIC_DATA]" at bounding box center [165, 186] width 8 height 8
checkbox input "true"
click at [309, 177] on button "Aplicar" at bounding box center [306, 180] width 58 height 20
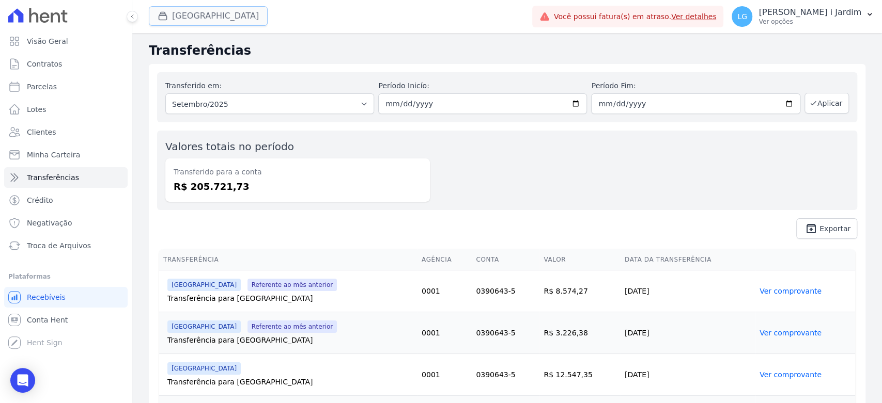
click at [211, 13] on button "[GEOGRAPHIC_DATA]" at bounding box center [208, 16] width 119 height 20
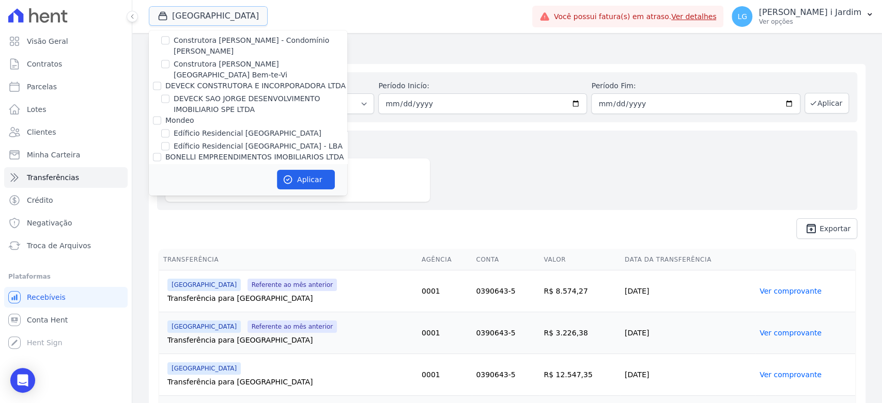
scroll to position [975, 0]
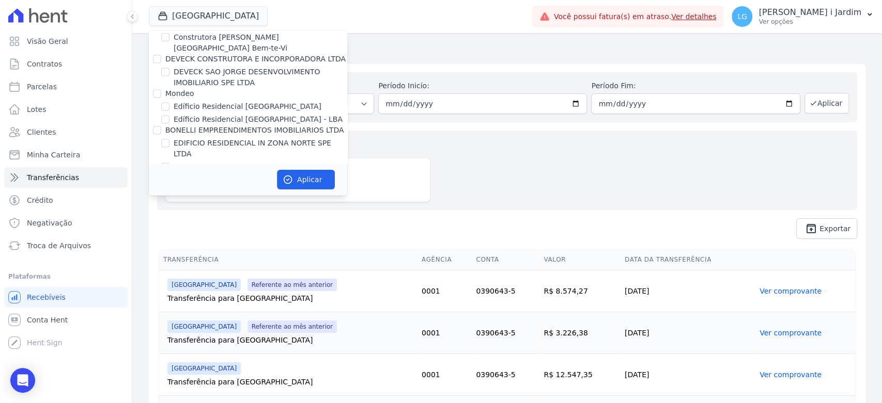
click at [194, 185] on label "[GEOGRAPHIC_DATA]" at bounding box center [212, 190] width 76 height 11
click at [169, 186] on input "[GEOGRAPHIC_DATA]" at bounding box center [165, 190] width 8 height 8
checkbox input "false"
click at [207, 211] on label "[PERSON_NAME]" at bounding box center [204, 216] width 60 height 11
click at [169, 212] on input "[PERSON_NAME]" at bounding box center [165, 216] width 8 height 8
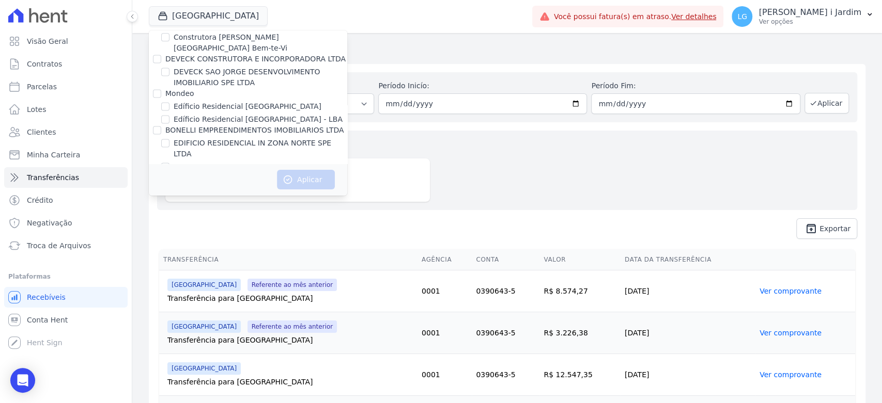
checkbox input "true"
click at [316, 184] on button "Aplicar" at bounding box center [306, 180] width 58 height 20
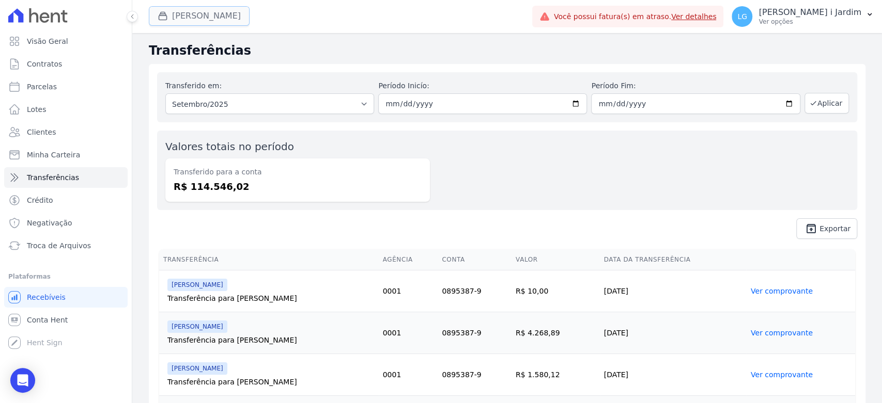
click at [249, 24] on button "Hildegardo De Noronha" at bounding box center [199, 16] width 101 height 20
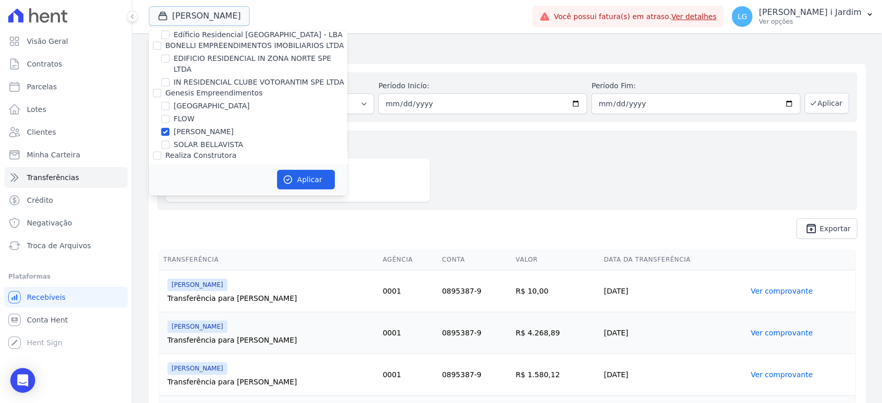
scroll to position [1033, 0]
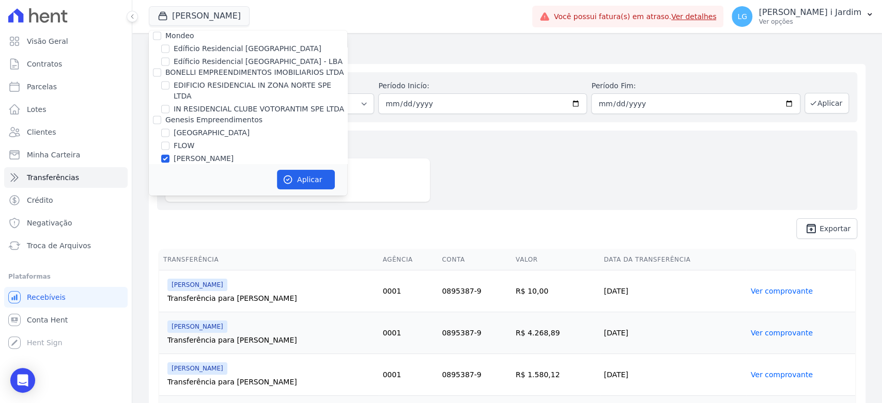
click at [233, 153] on label "[PERSON_NAME]" at bounding box center [204, 158] width 60 height 11
click at [169, 154] on input "[PERSON_NAME]" at bounding box center [165, 158] width 8 height 8
checkbox input "false"
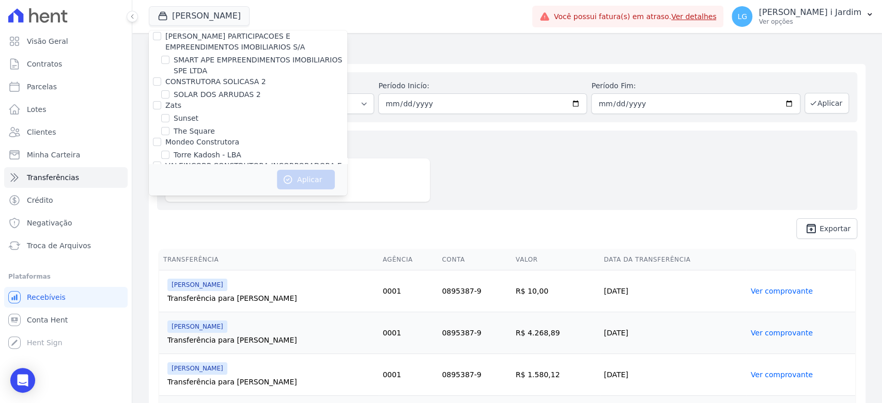
scroll to position [70, 0]
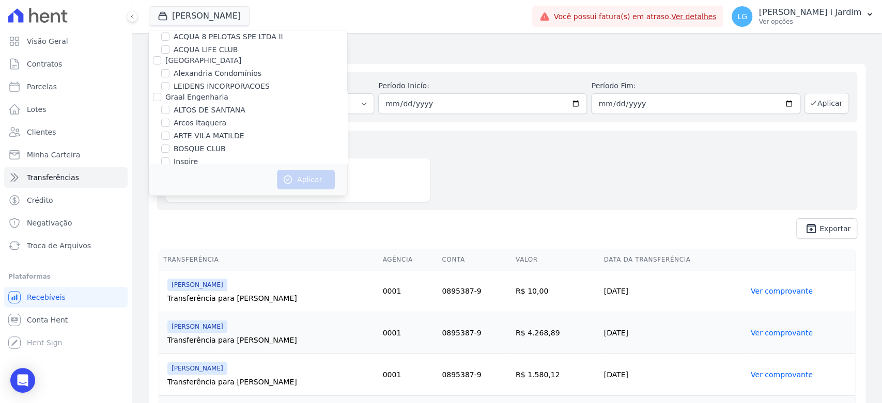
click at [222, 111] on label "ALTOS DE SANTANA" at bounding box center [210, 110] width 72 height 11
click at [169, 111] on input "ALTOS DE SANTANA" at bounding box center [165, 110] width 8 height 8
checkbox input "true"
click at [298, 181] on button "Aplicar" at bounding box center [306, 180] width 58 height 20
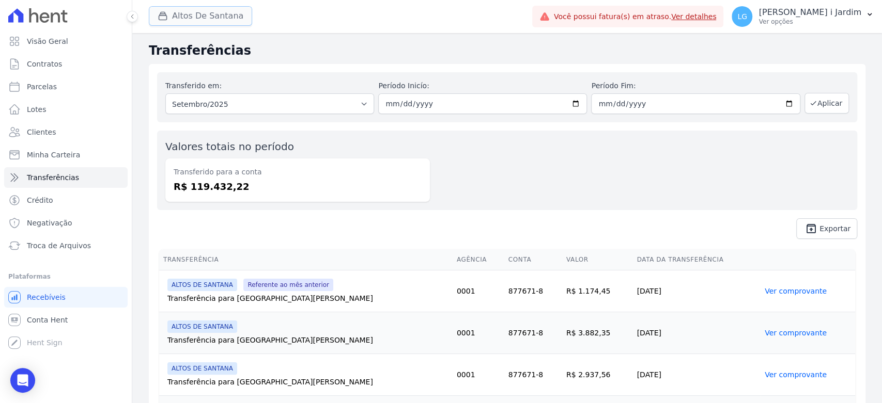
click at [194, 21] on button "Altos De Santana" at bounding box center [200, 16] width 103 height 20
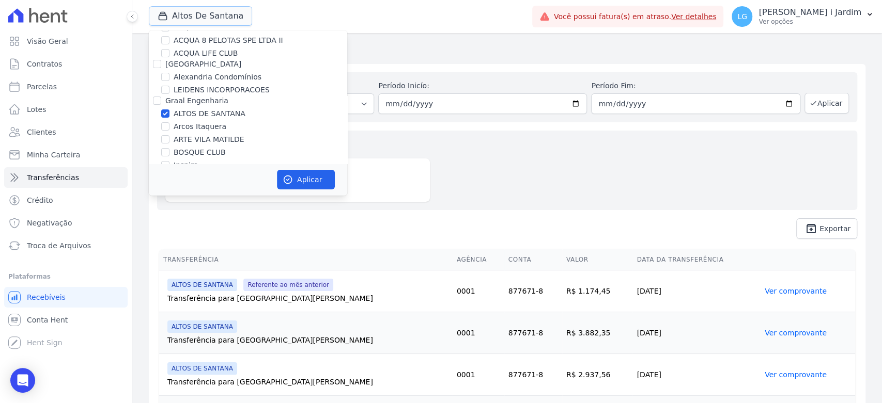
scroll to position [57, 0]
click at [219, 126] on label "ALTOS DE SANTANA" at bounding box center [210, 122] width 72 height 11
click at [169, 126] on input "ALTOS DE SANTANA" at bounding box center [165, 122] width 8 height 8
checkbox input "false"
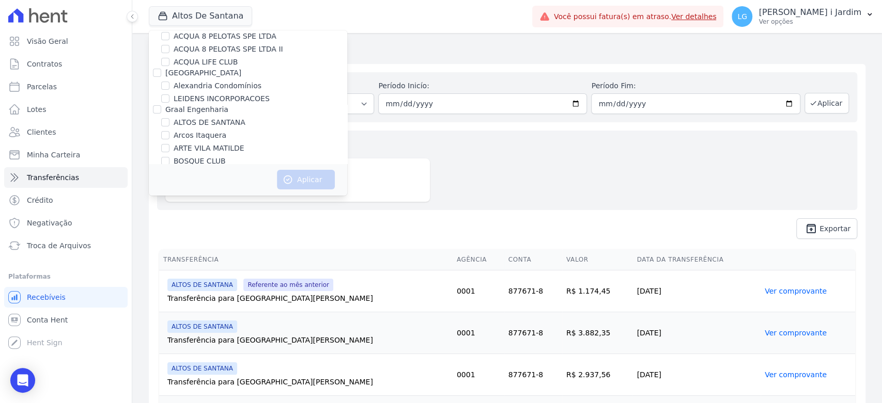
click at [210, 148] on label "ARTE VILA MATILDE" at bounding box center [209, 148] width 71 height 11
click at [169, 148] on input "ARTE VILA MATILDE" at bounding box center [165, 148] width 8 height 8
checkbox input "true"
click at [295, 181] on button "Aplicar" at bounding box center [306, 180] width 58 height 20
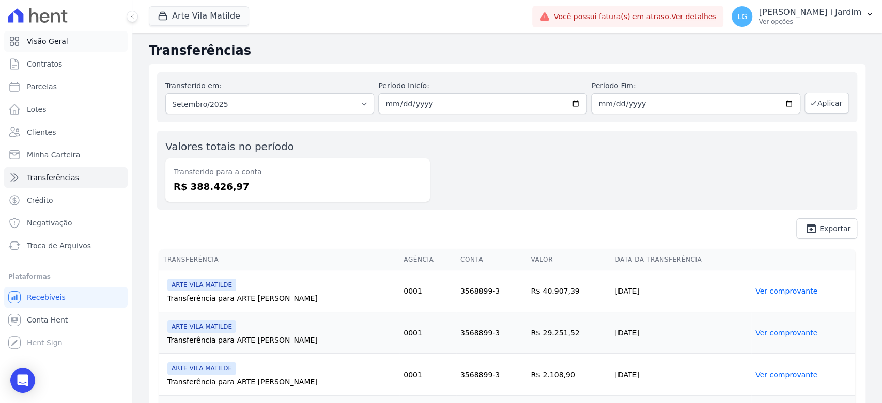
click at [61, 45] on span "Visão Geral" at bounding box center [47, 41] width 41 height 10
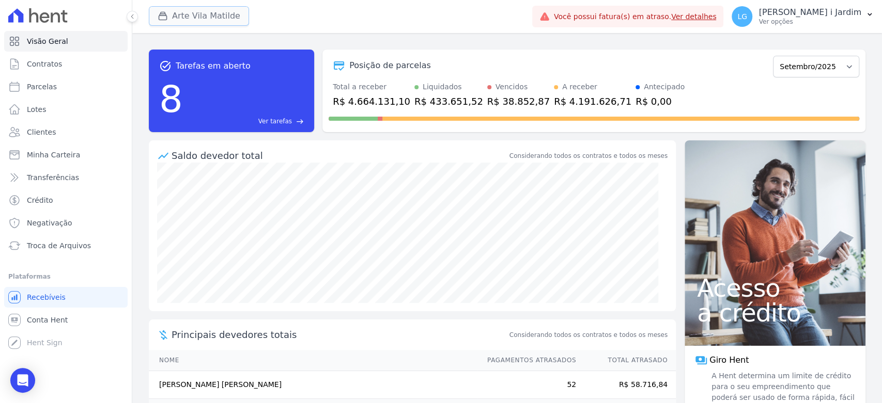
click at [202, 16] on button "Arte Vila Matilde" at bounding box center [199, 16] width 100 height 20
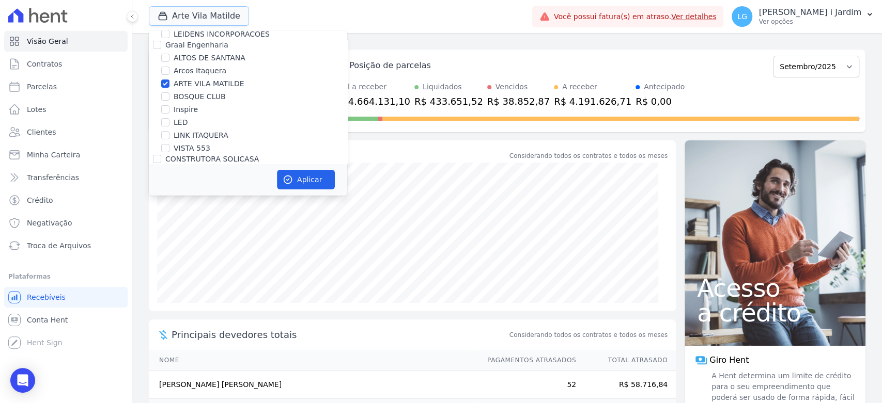
scroll to position [115, 0]
click at [202, 91] on label "ARTE VILA MATILDE" at bounding box center [209, 91] width 71 height 11
click at [169, 91] on input "ARTE VILA MATILDE" at bounding box center [165, 91] width 8 height 8
checkbox input "false"
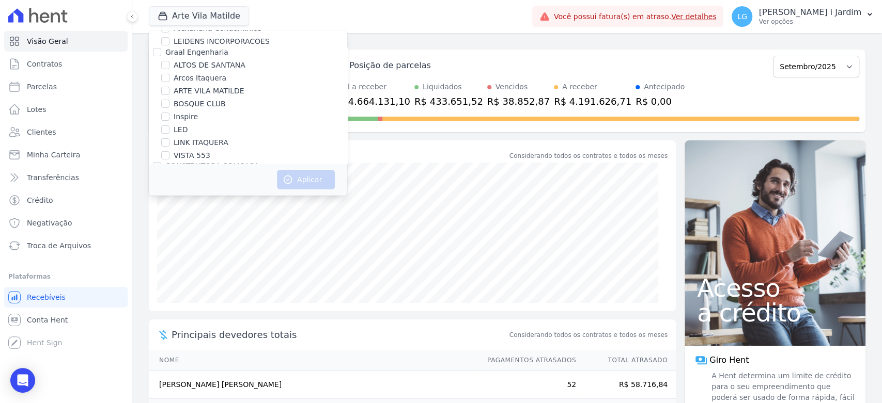
click at [200, 100] on label "BOSQUE CLUB" at bounding box center [200, 104] width 52 height 11
click at [169, 100] on input "BOSQUE CLUB" at bounding box center [165, 104] width 8 height 8
checkbox input "true"
click at [285, 188] on button "Aplicar" at bounding box center [306, 180] width 58 height 20
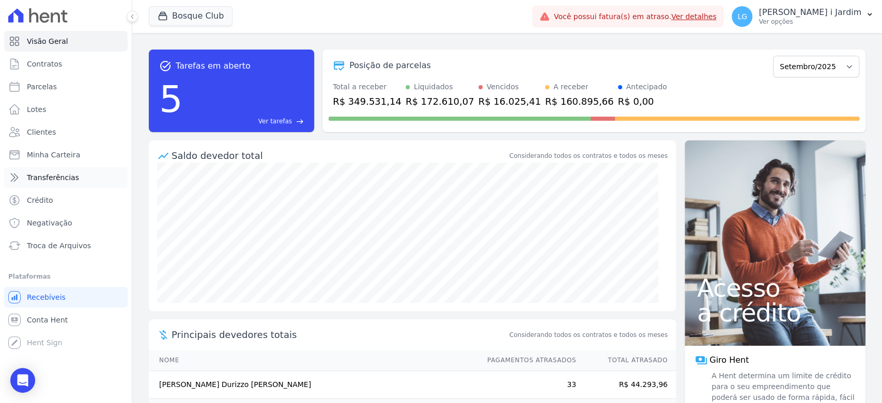
click at [26, 177] on link "Transferências" at bounding box center [65, 177] width 123 height 21
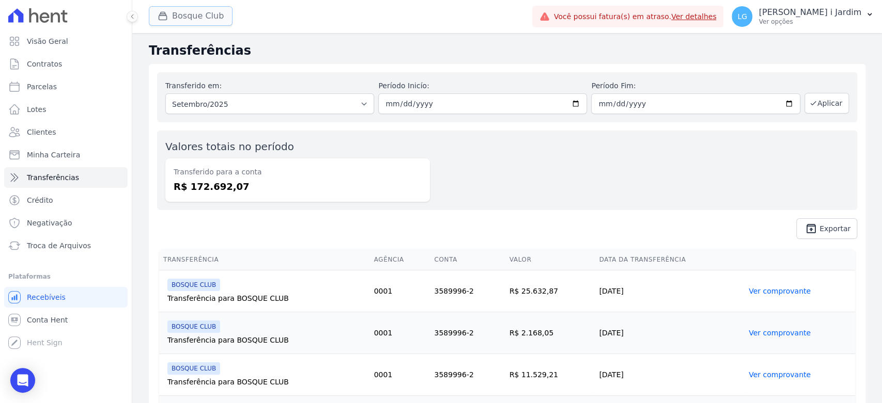
click at [209, 19] on button "Bosque Club" at bounding box center [191, 16] width 84 height 20
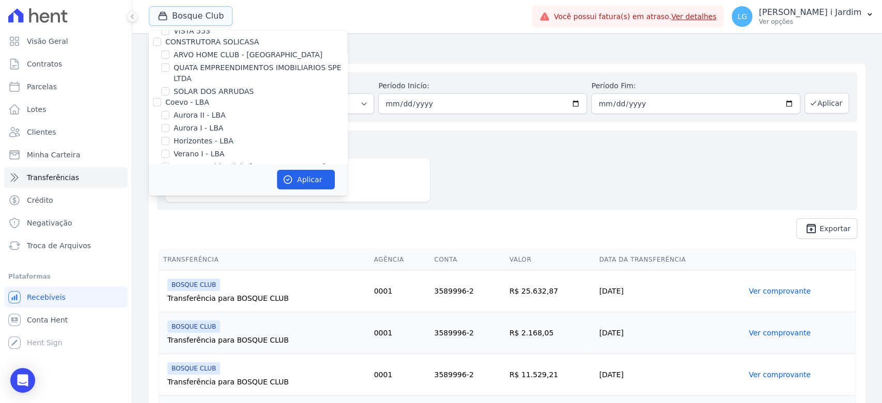
scroll to position [172, 0]
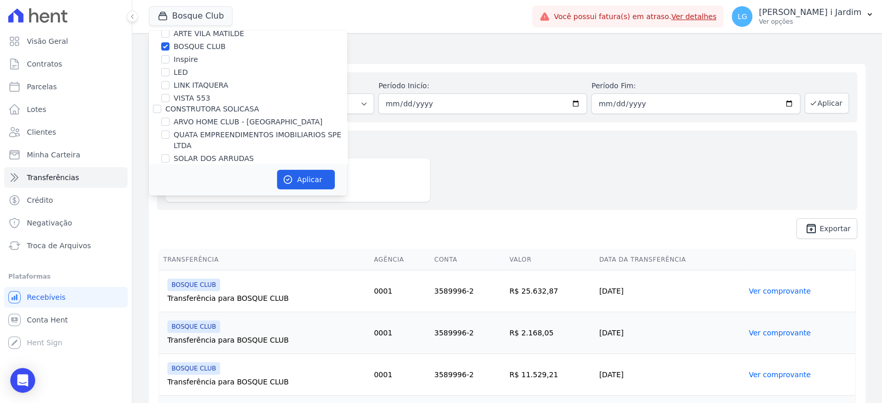
drag, startPoint x: 197, startPoint y: 46, endPoint x: 189, endPoint y: 58, distance: 14.9
click at [197, 45] on label "BOSQUE CLUB" at bounding box center [200, 46] width 52 height 11
click at [169, 45] on input "BOSQUE CLUB" at bounding box center [165, 46] width 8 height 8
checkbox input "false"
click at [189, 58] on label "Inspire" at bounding box center [186, 59] width 24 height 11
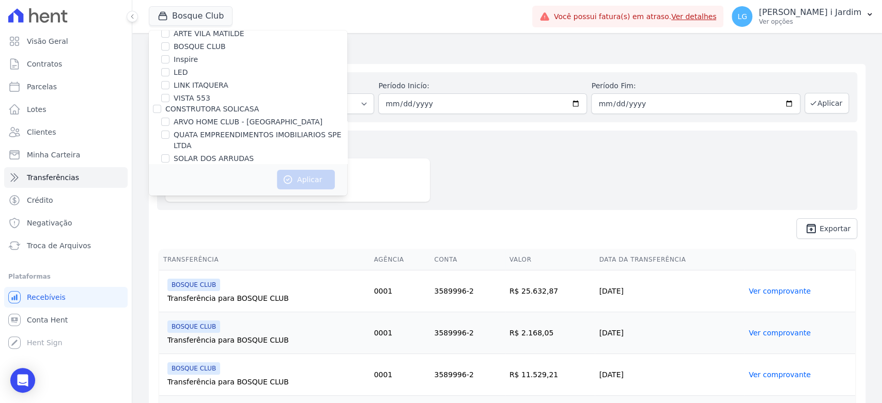
click at [169, 58] on input "Inspire" at bounding box center [165, 59] width 8 height 8
checkbox input "true"
click at [284, 176] on icon "button" at bounding box center [288, 180] width 10 height 10
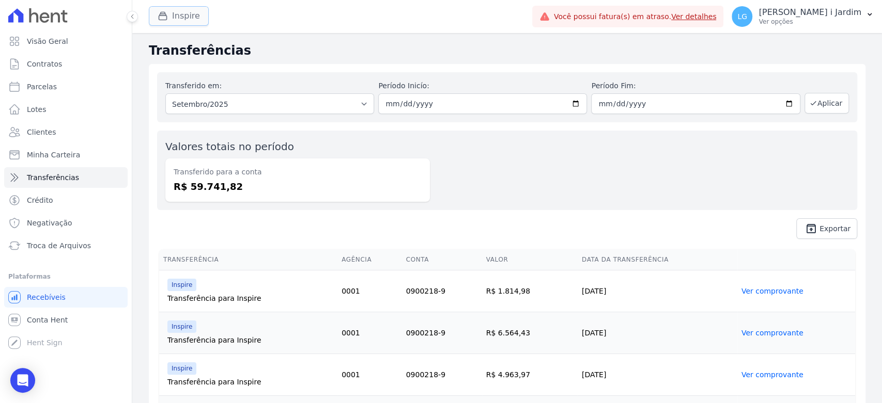
click at [183, 12] on button "Inspire" at bounding box center [179, 16] width 60 height 20
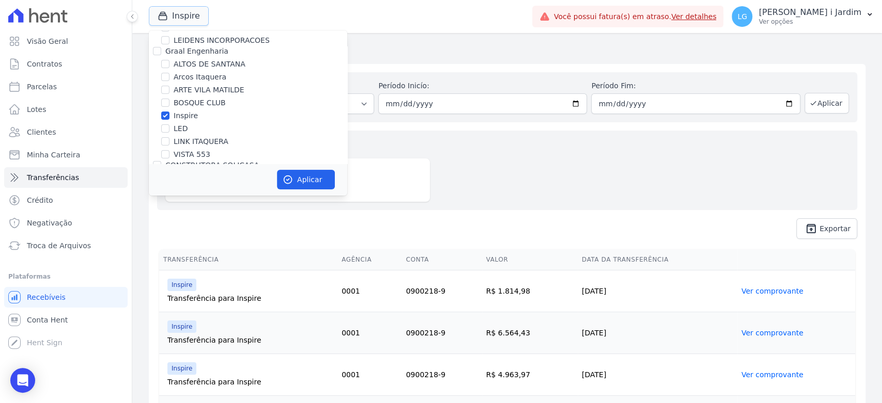
scroll to position [115, 0]
click at [188, 120] on label "Inspire" at bounding box center [186, 117] width 24 height 11
click at [169, 120] on input "Inspire" at bounding box center [165, 117] width 8 height 8
checkbox input "false"
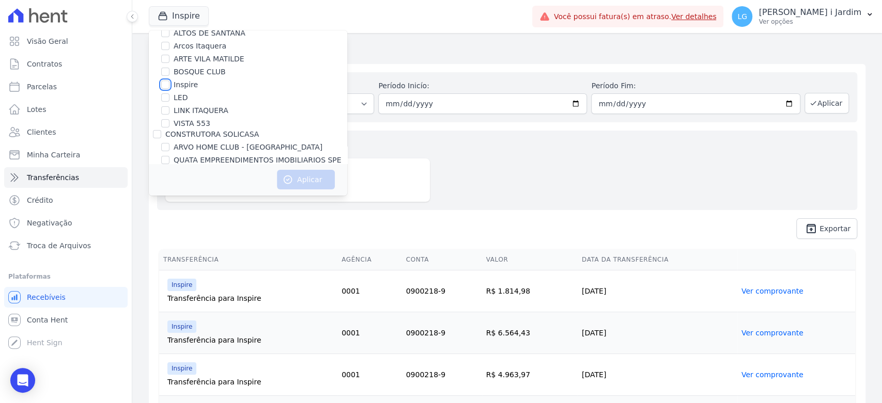
scroll to position [172, 0]
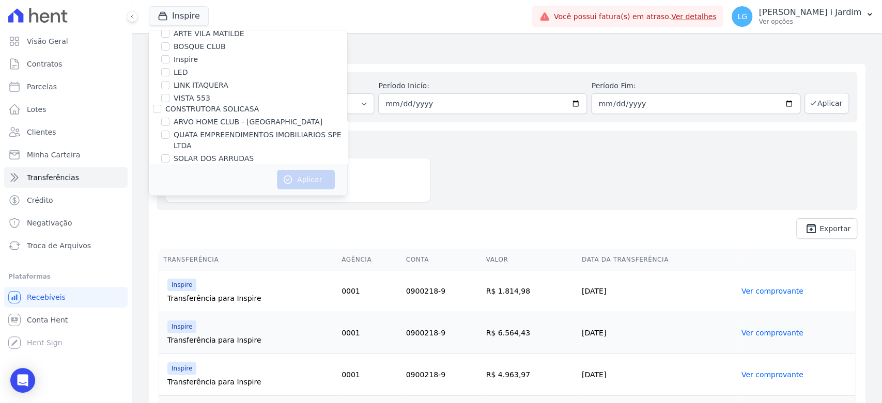
click at [192, 82] on label "LINK ITAQUERA" at bounding box center [201, 85] width 55 height 11
click at [169, 82] on input "LINK ITAQUERA" at bounding box center [165, 85] width 8 height 8
checkbox input "true"
click at [292, 178] on button "Aplicar" at bounding box center [306, 180] width 58 height 20
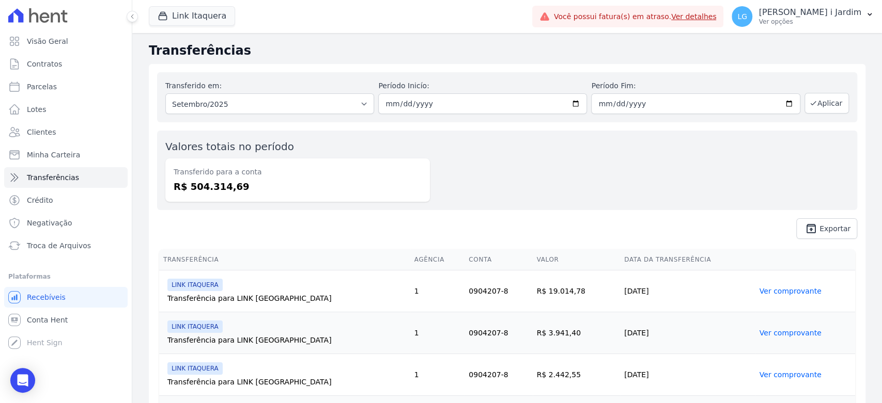
click at [217, 193] on div "Transferido para a conta R$ 504.314,69" at bounding box center [297, 180] width 264 height 43
click at [212, 186] on dd "R$ 504.314,69" at bounding box center [298, 187] width 248 height 14
copy dd "504.314,69"
click at [463, 204] on div "Valores totais no período Transferido para a conta R$ 504.314,69" at bounding box center [507, 171] width 700 height 80
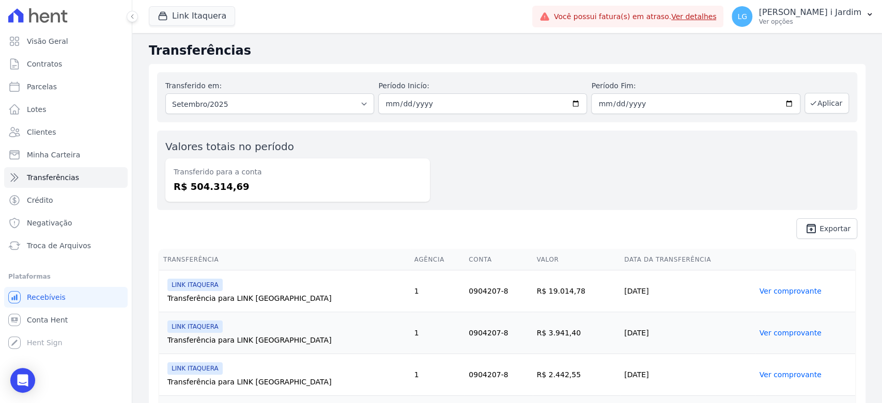
drag, startPoint x: 238, startPoint y: 192, endPoint x: 208, endPoint y: 195, distance: 30.1
click at [171, 171] on div "Transferido para a conta R$ 504.314,69" at bounding box center [297, 180] width 264 height 43
click at [272, 188] on dd "R$ 504.314,69" at bounding box center [298, 187] width 248 height 14
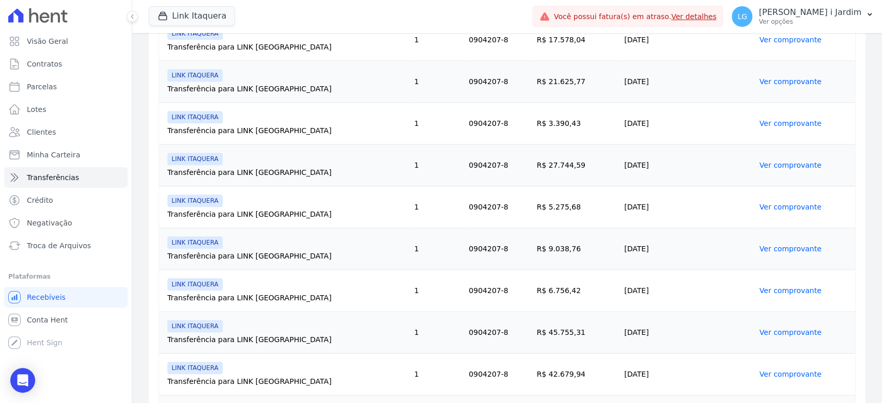
scroll to position [736, 0]
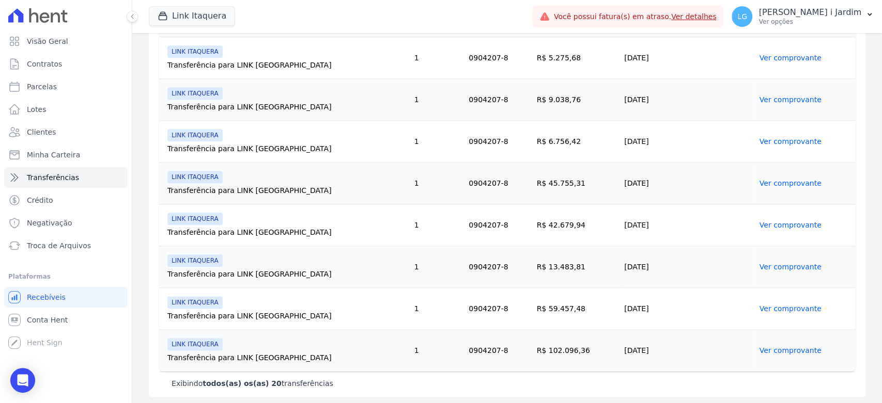
drag, startPoint x: 568, startPoint y: 359, endPoint x: 512, endPoint y: 340, distance: 58.3
click at [533, 338] on td "R$ 102.096,36" at bounding box center [577, 351] width 88 height 42
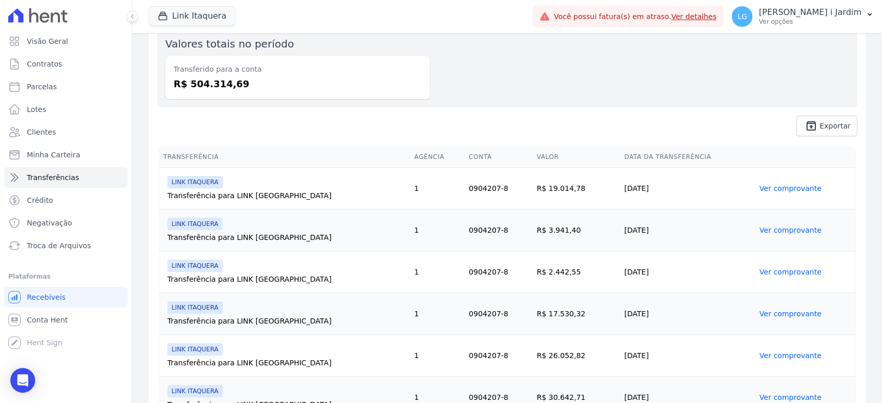
scroll to position [0, 0]
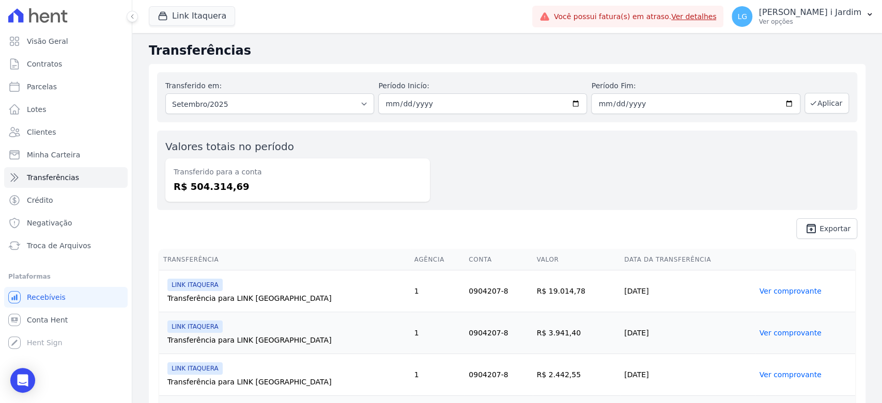
click at [605, 193] on div "Valores totais no período Transferido para a conta R$ 504.314,69" at bounding box center [507, 171] width 700 height 80
click at [211, 19] on button "Link Itaquera" at bounding box center [192, 16] width 86 height 20
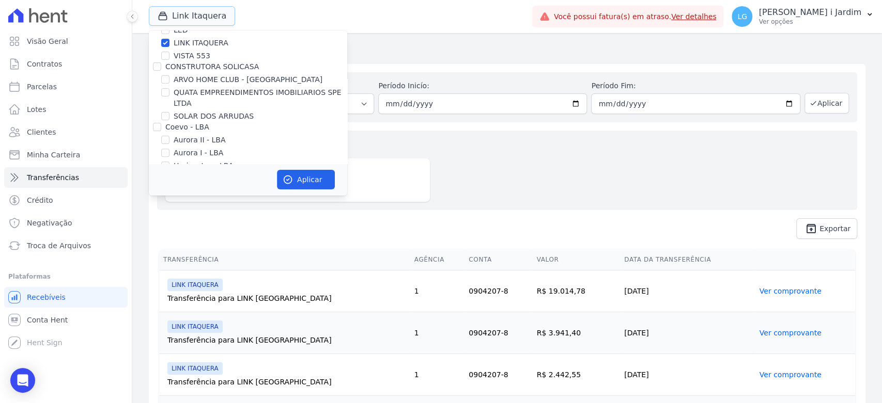
scroll to position [115, 0]
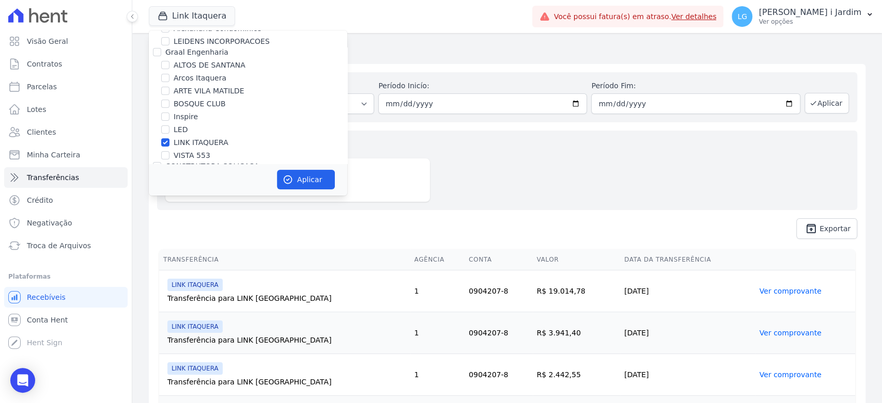
click at [165, 137] on div at bounding box center [165, 142] width 8 height 10
click at [169, 140] on div "LINK ITAQUERA" at bounding box center [248, 142] width 198 height 11
click at [207, 141] on label "LINK ITAQUERA" at bounding box center [201, 142] width 55 height 11
click at [169, 141] on input "LINK ITAQUERA" at bounding box center [165, 142] width 8 height 8
checkbox input "false"
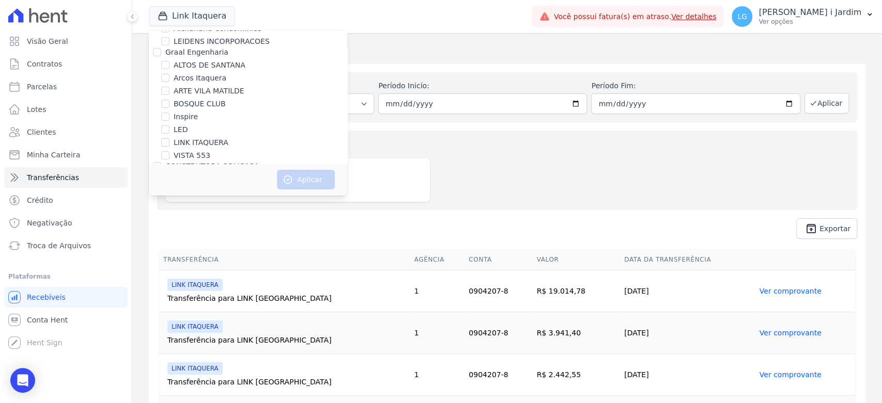
click at [194, 153] on label "VISTA 553" at bounding box center [192, 155] width 37 height 11
click at [169, 153] on input "VISTA 553" at bounding box center [165, 155] width 8 height 8
checkbox input "true"
click at [283, 183] on icon "button" at bounding box center [288, 180] width 10 height 10
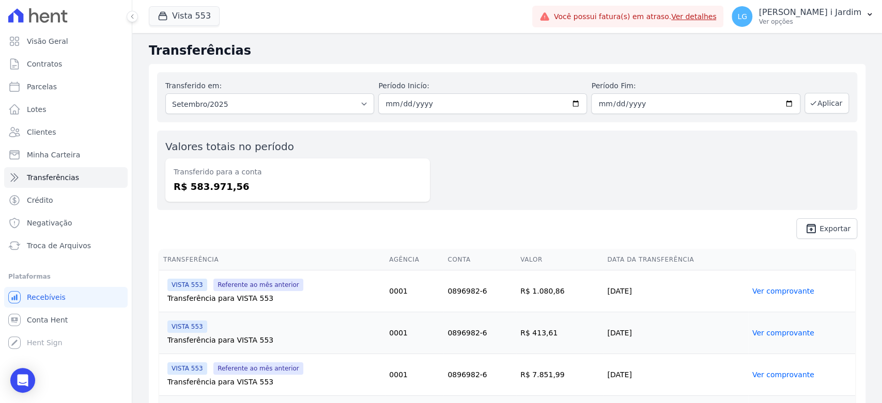
click at [185, 23] on button "Vista 553" at bounding box center [184, 16] width 71 height 20
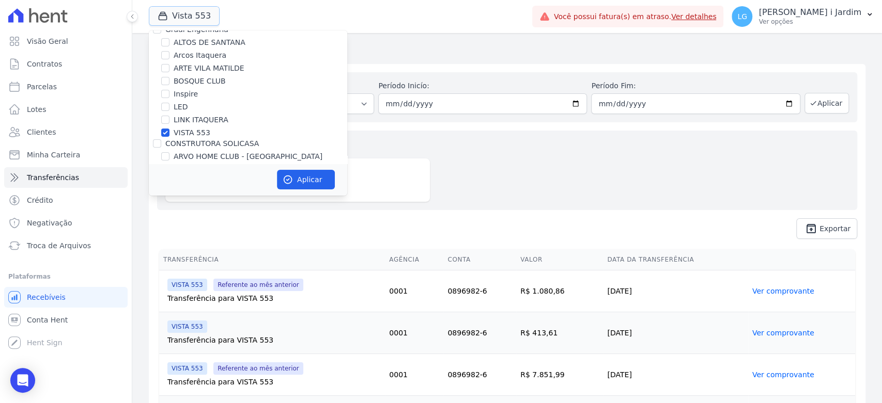
scroll to position [172, 0]
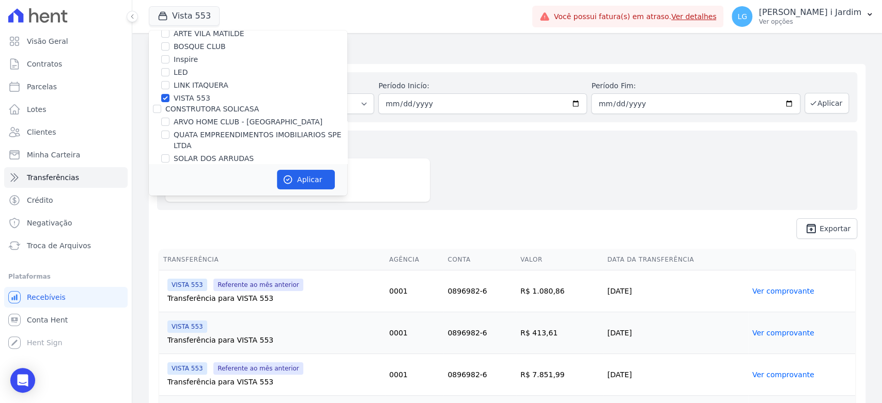
click at [198, 98] on label "VISTA 553" at bounding box center [192, 98] width 37 height 11
click at [169, 98] on input "VISTA 553" at bounding box center [165, 98] width 8 height 8
checkbox input "false"
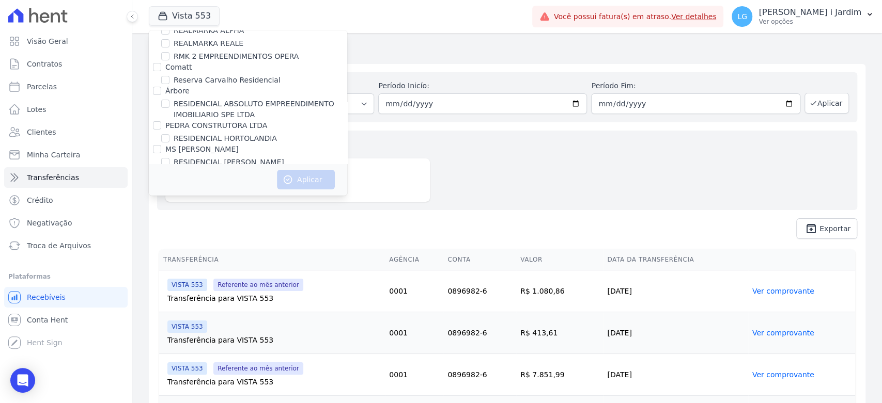
scroll to position [2640, 0]
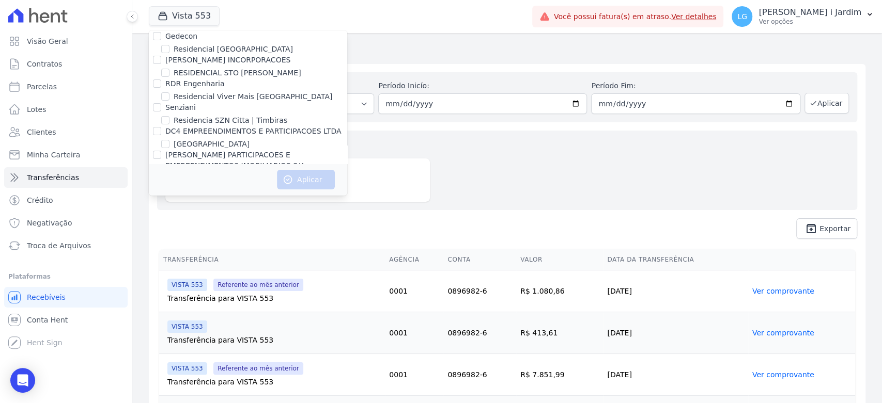
click at [508, 151] on div "Valores totais no período Transferido para a conta R$ 583.971,56" at bounding box center [507, 171] width 700 height 80
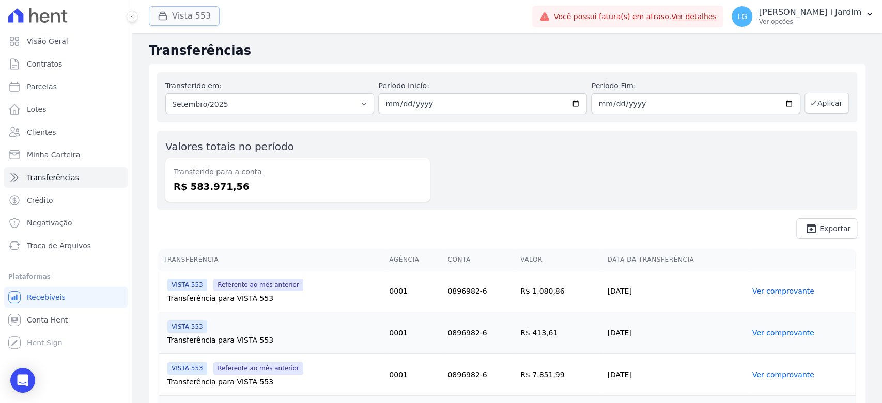
click at [194, 18] on button "Vista 553" at bounding box center [184, 16] width 71 height 20
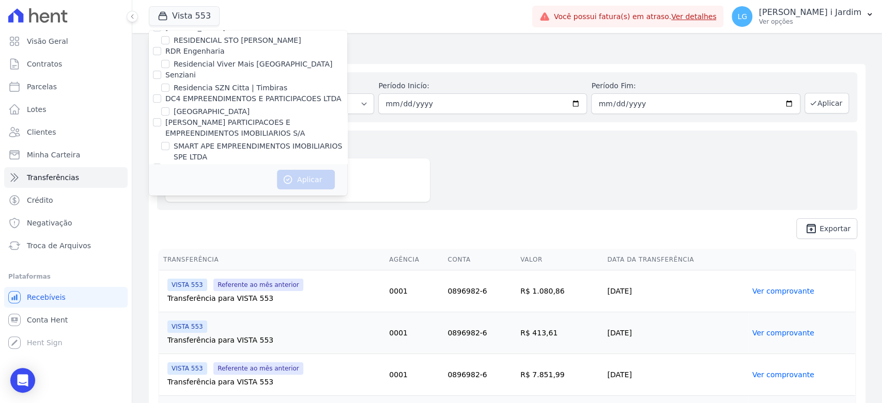
scroll to position [1667, 0]
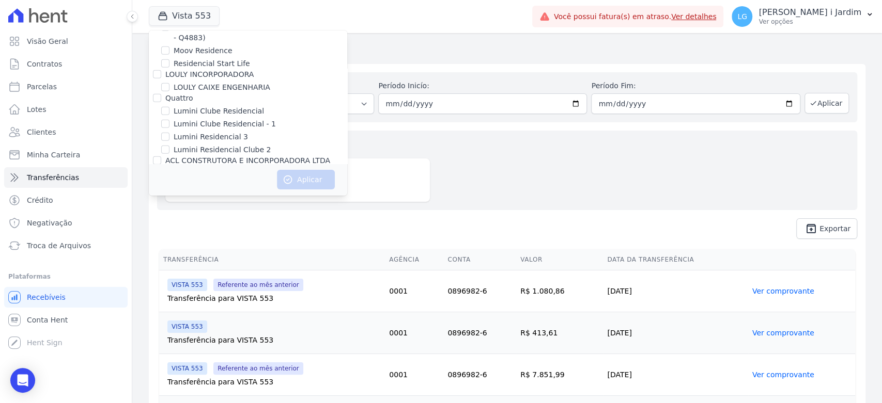
click at [224, 205] on label "Mugango - Viva Iguaçu" at bounding box center [215, 210] width 83 height 11
click at [169, 206] on input "Mugango - Viva Iguaçu" at bounding box center [165, 210] width 8 height 8
checkbox input "true"
click at [302, 176] on button "Aplicar" at bounding box center [306, 180] width 58 height 20
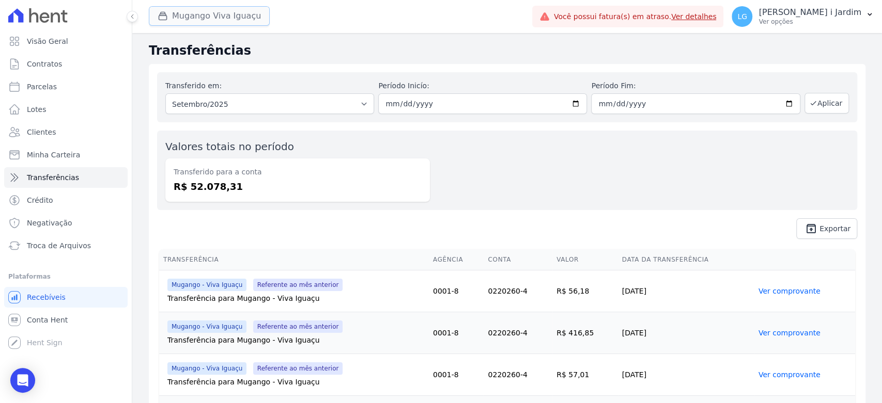
click at [244, 21] on button "Mugango Viva Iguaçu" at bounding box center [209, 16] width 121 height 20
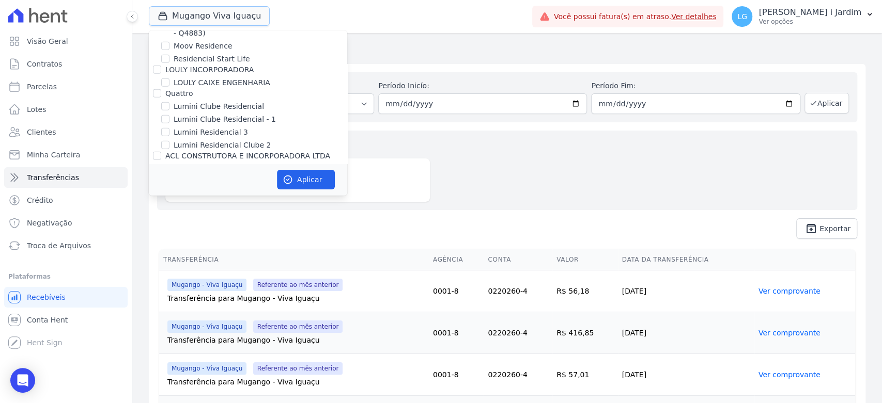
scroll to position [1722, 0]
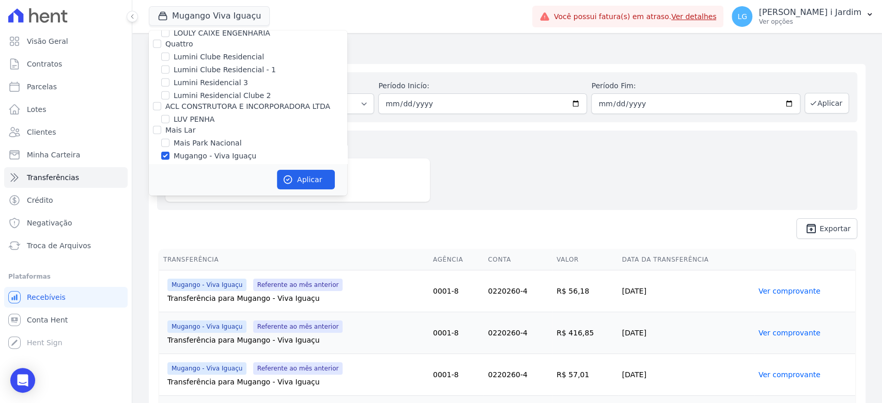
click at [227, 151] on label "Mugango - Viva Iguaçu" at bounding box center [215, 156] width 83 height 11
click at [169, 152] on input "Mugango - Viva Iguaçu" at bounding box center [165, 156] width 8 height 8
checkbox input "false"
click at [220, 164] on label "[GEOGRAPHIC_DATA]" at bounding box center [212, 169] width 76 height 11
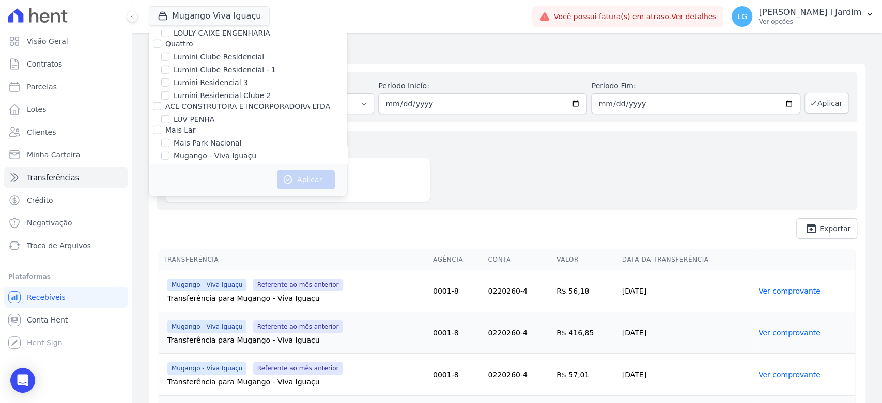
click at [169, 165] on input "[GEOGRAPHIC_DATA]" at bounding box center [165, 169] width 8 height 8
checkbox input "true"
click at [300, 182] on button "Aplicar" at bounding box center [306, 180] width 58 height 20
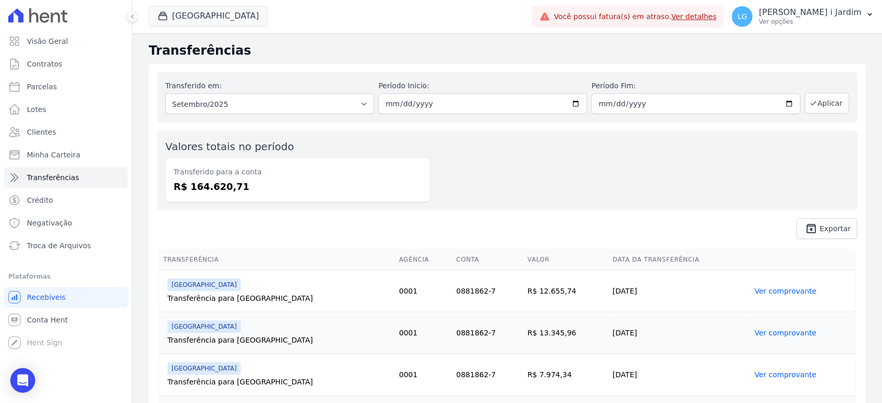
scroll to position [324, 0]
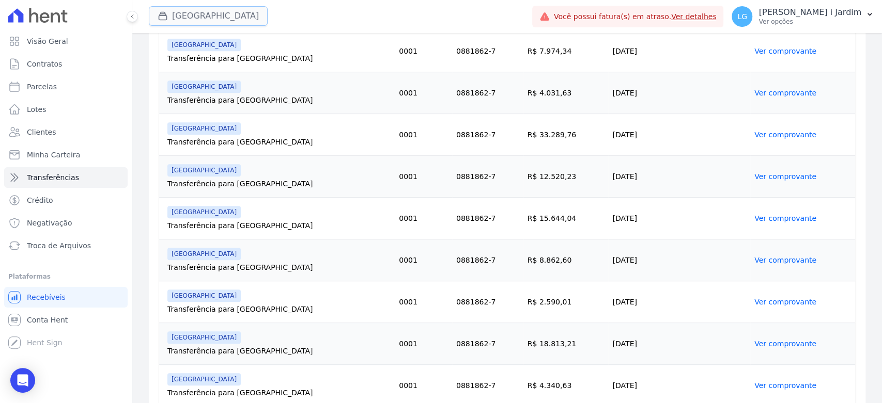
click at [182, 13] on button "[GEOGRAPHIC_DATA]" at bounding box center [208, 16] width 119 height 20
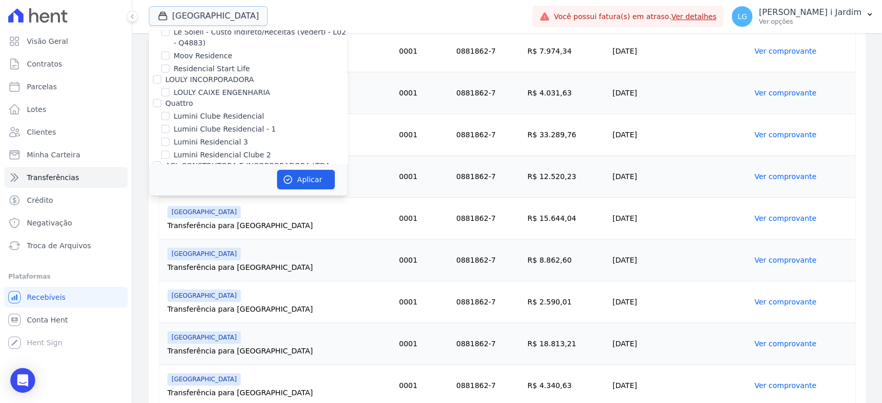
scroll to position [1722, 0]
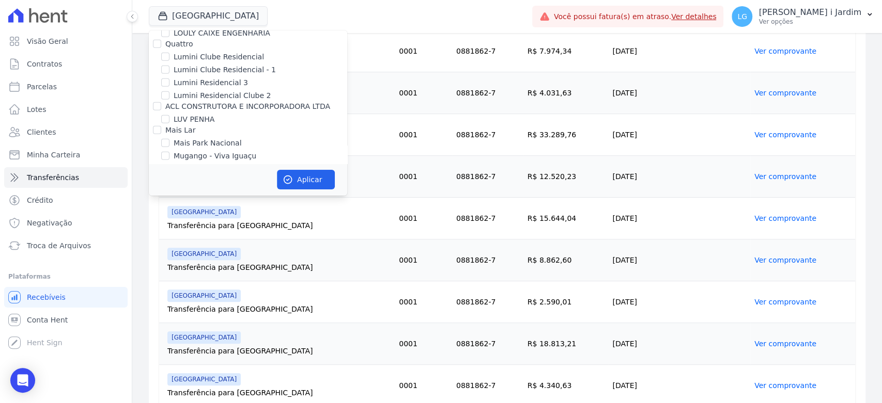
click at [213, 164] on label "[GEOGRAPHIC_DATA]" at bounding box center [212, 169] width 76 height 11
click at [169, 165] on input "[GEOGRAPHIC_DATA]" at bounding box center [165, 169] width 8 height 8
checkbox input "false"
click at [223, 138] on label "Mais Park Nacional" at bounding box center [208, 143] width 68 height 11
click at [169, 139] on input "Mais Park Nacional" at bounding box center [165, 143] width 8 height 8
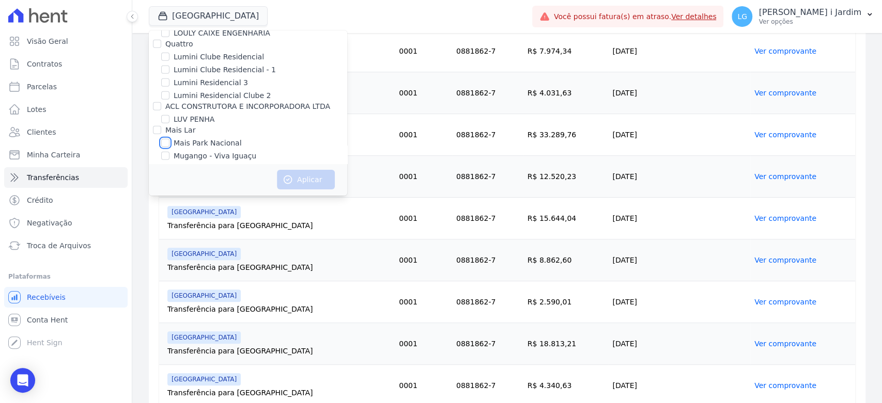
checkbox input "true"
click at [287, 180] on icon "button" at bounding box center [288, 180] width 8 height 8
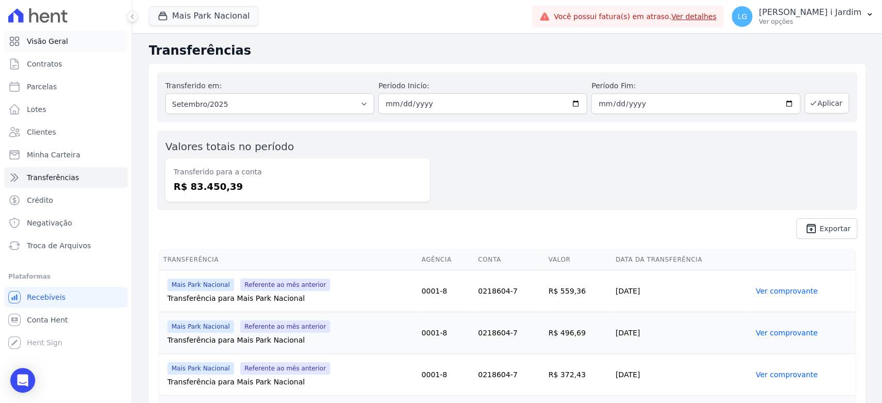
click at [101, 38] on link "Visão Geral" at bounding box center [65, 41] width 123 height 21
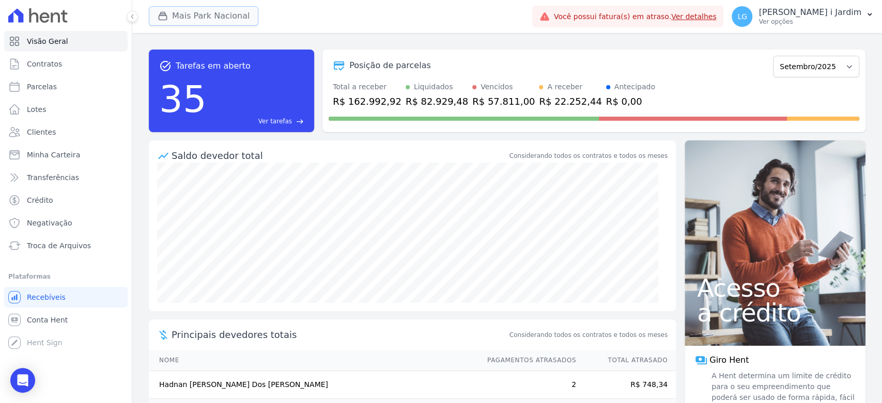
click at [208, 10] on button "Mais Park Nacional" at bounding box center [204, 16] width 110 height 20
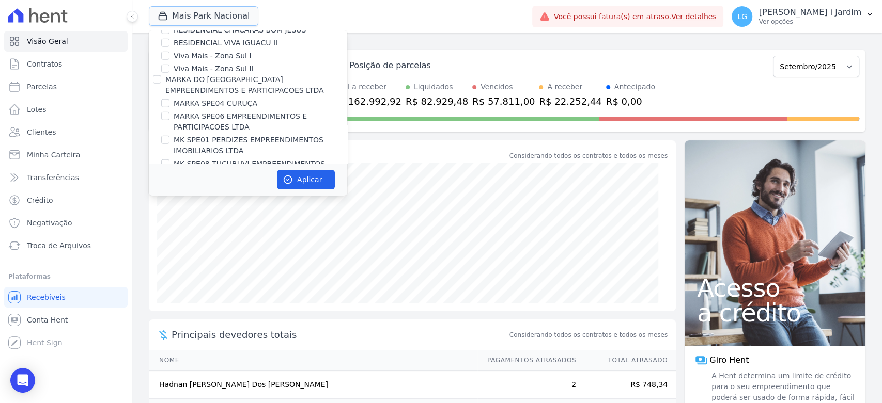
scroll to position [1722, 0]
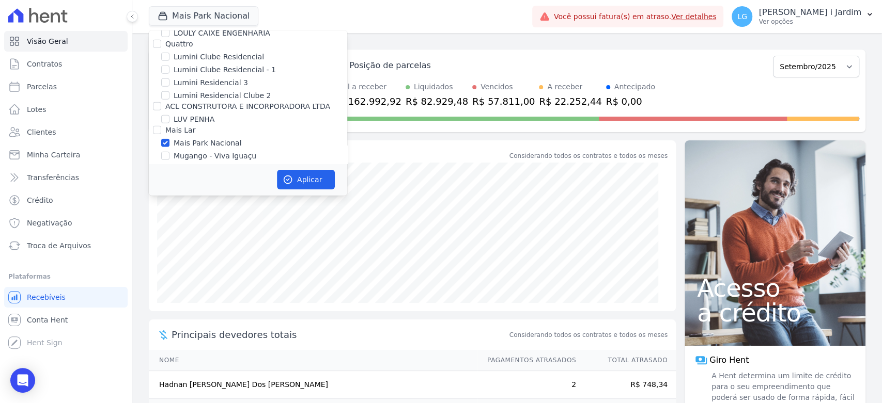
click at [211, 138] on label "Mais Park Nacional" at bounding box center [208, 143] width 68 height 11
click at [169, 139] on input "Mais Park Nacional" at bounding box center [165, 143] width 8 height 8
checkbox input "false"
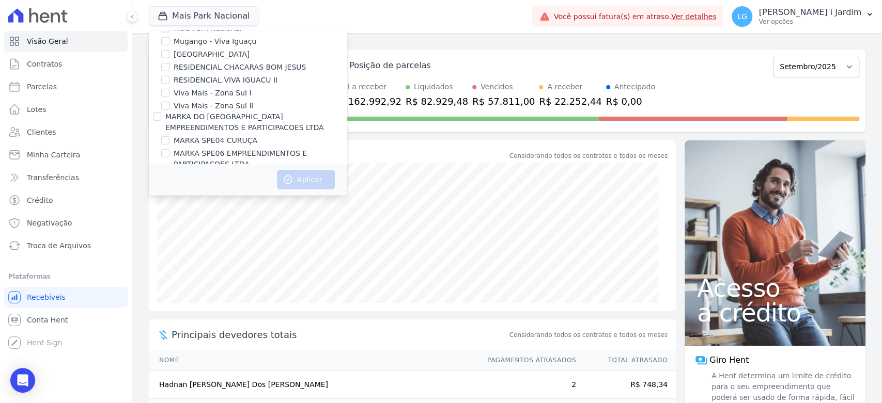
scroll to position [1894, 0]
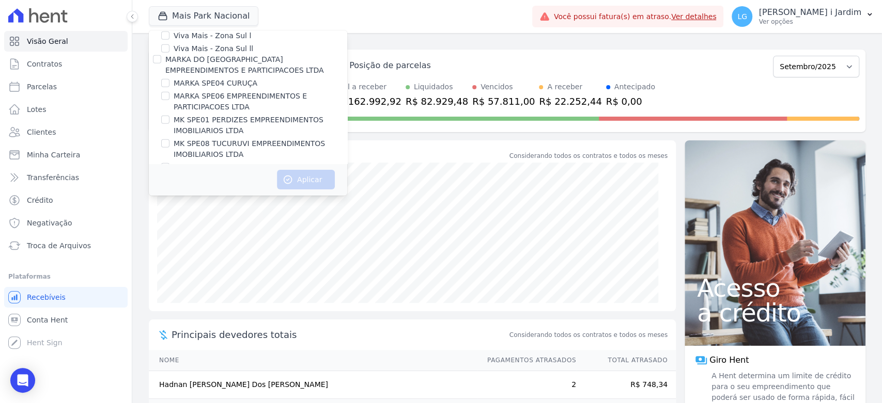
click at [231, 188] on label "MK SPE20 CANTIDIO" at bounding box center [211, 193] width 74 height 11
click at [169, 189] on input "MK SPE20 CANTIDIO" at bounding box center [165, 193] width 8 height 8
checkbox input "true"
click at [298, 173] on button "Aplicar" at bounding box center [306, 180] width 58 height 20
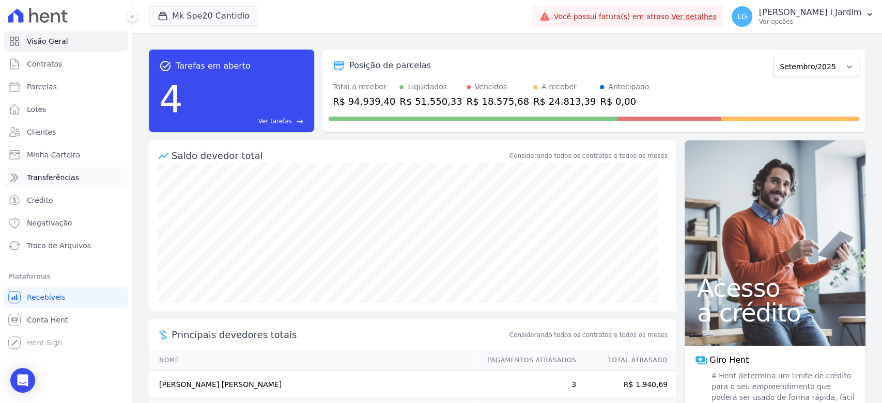
click at [56, 174] on span "Transferências" at bounding box center [53, 178] width 52 height 10
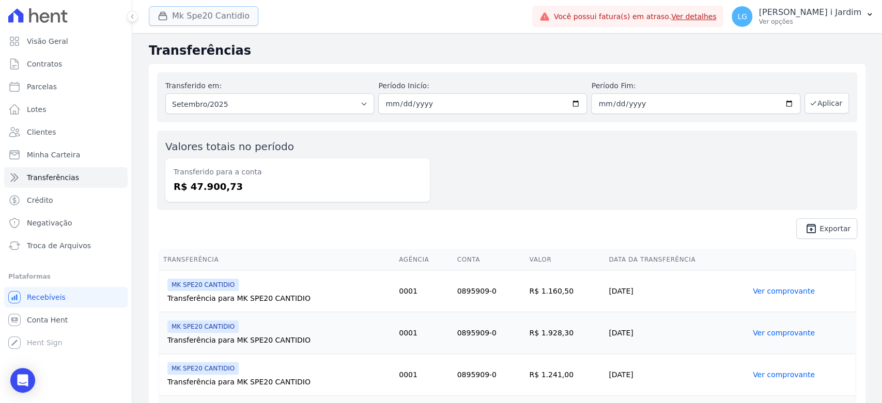
click at [213, 10] on button "Mk Spe20 Cantidio" at bounding box center [204, 16] width 110 height 20
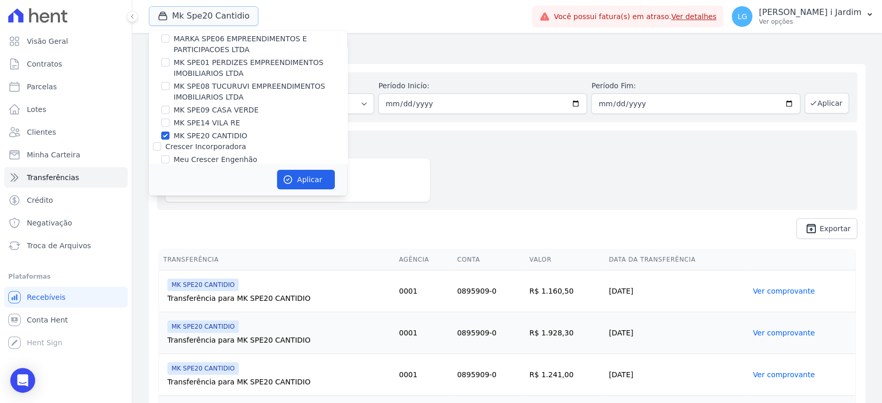
scroll to position [1894, 0]
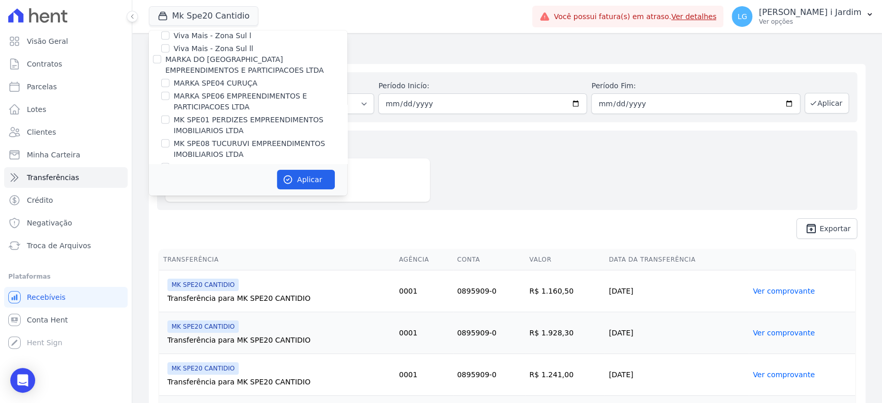
click at [220, 188] on label "MK SPE20 CANTIDIO" at bounding box center [211, 193] width 74 height 11
click at [169, 189] on input "MK SPE20 CANTIDIO" at bounding box center [165, 193] width 8 height 8
checkbox input "false"
click at [215, 162] on label "MK SPE09 CASA VERDE" at bounding box center [216, 167] width 85 height 11
click at [169, 163] on input "MK SPE09 CASA VERDE" at bounding box center [165, 167] width 8 height 8
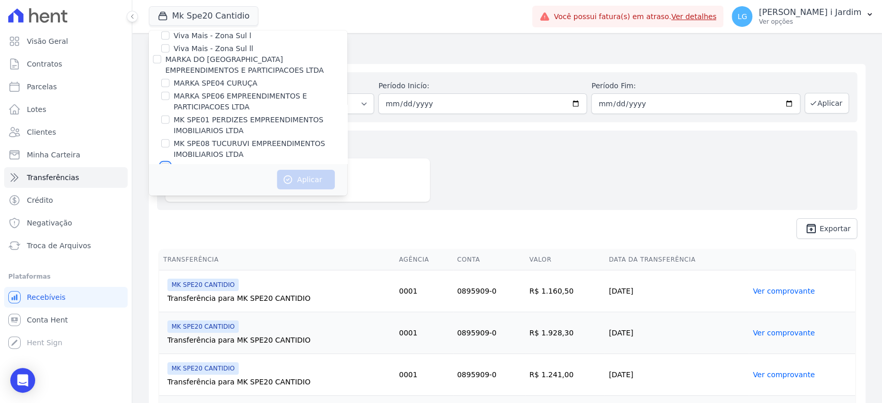
checkbox input "true"
click at [315, 181] on button "Aplicar" at bounding box center [306, 180] width 58 height 20
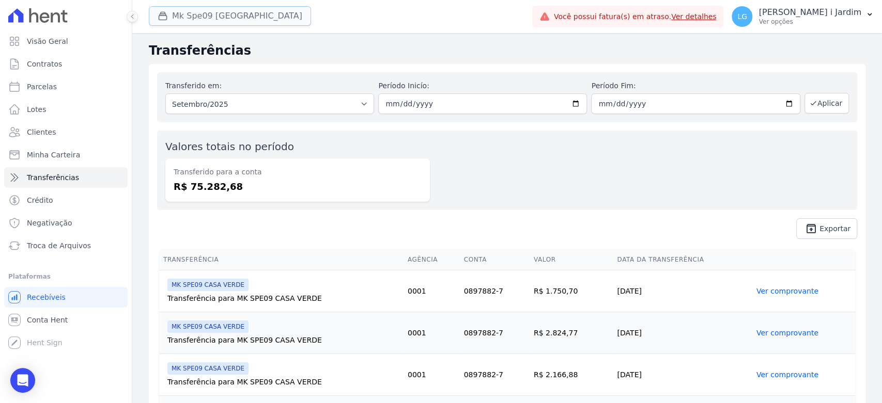
click at [238, 11] on button "Mk Spe09 Casa Verde" at bounding box center [230, 16] width 162 height 20
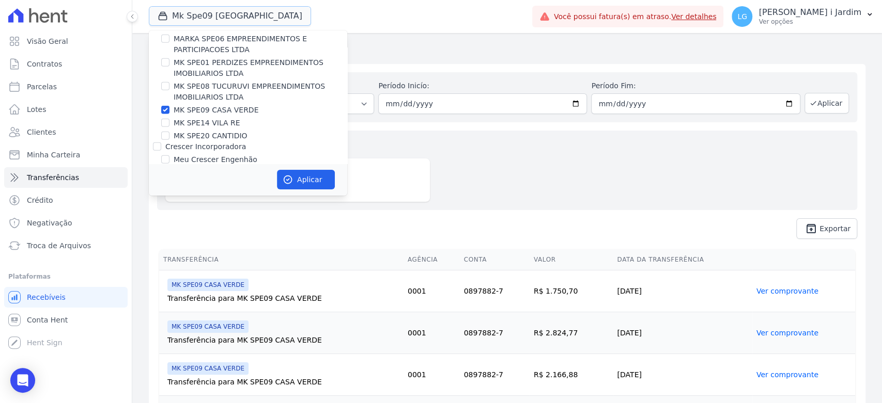
scroll to position [1836, 0]
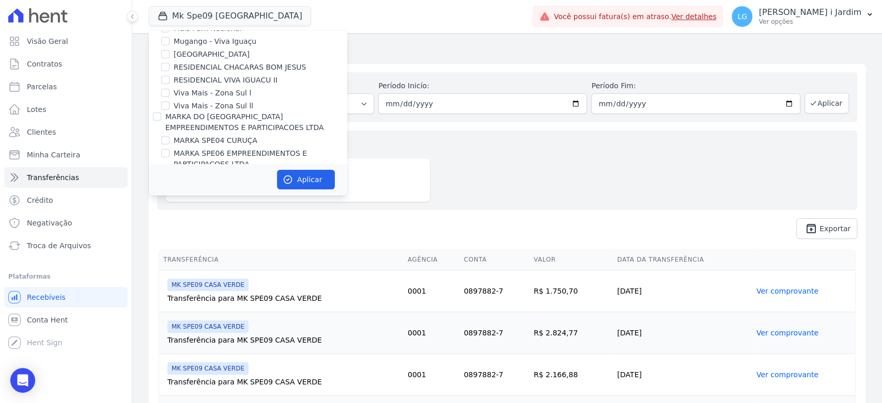
click at [194, 220] on label "MK SPE09 CASA VERDE" at bounding box center [216, 225] width 85 height 11
click at [169, 221] on input "MK SPE09 CASA VERDE" at bounding box center [165, 225] width 8 height 8
checkbox input "false"
click at [211, 148] on label "MARKA SPE06 EMPREENDIMENTOS E PARTICIPACOES LTDA" at bounding box center [261, 159] width 174 height 22
click at [169, 149] on input "MARKA SPE06 EMPREENDIMENTOS E PARTICIPACOES LTDA" at bounding box center [165, 153] width 8 height 8
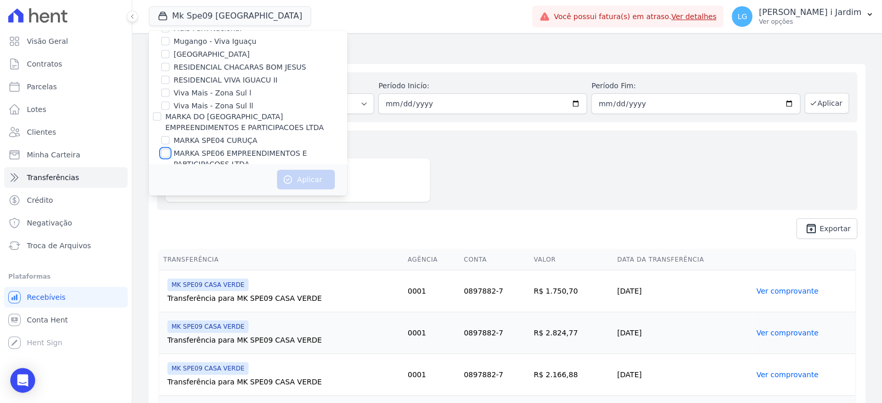
checkbox input "true"
click at [309, 175] on button "Aplicar" at bounding box center [306, 180] width 58 height 20
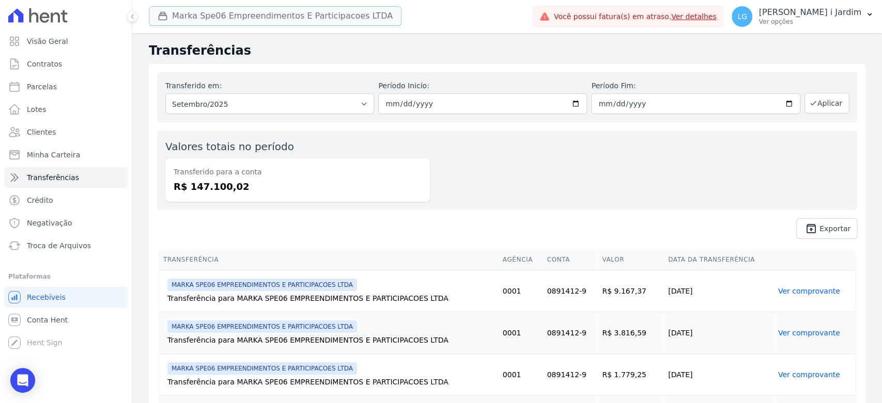
click at [214, 17] on button "Marka Spe06 Empreendimentos E Participacoes LTDA" at bounding box center [275, 16] width 253 height 20
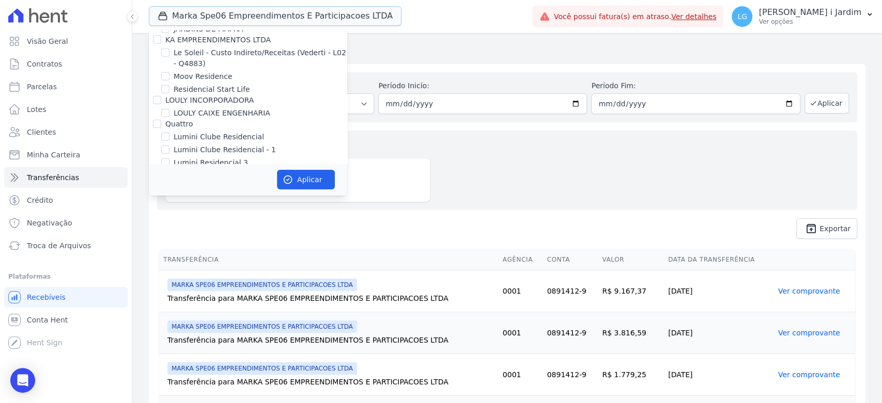
scroll to position [1779, 0]
click at [225, 206] on label "MARKA SPE06 EMPREENDIMENTOS E PARTICIPACOES LTDA" at bounding box center [261, 217] width 174 height 22
click at [169, 207] on input "MARKA SPE06 EMPREENDIMENTOS E PARTICIPACOES LTDA" at bounding box center [165, 211] width 8 height 8
checkbox input "false"
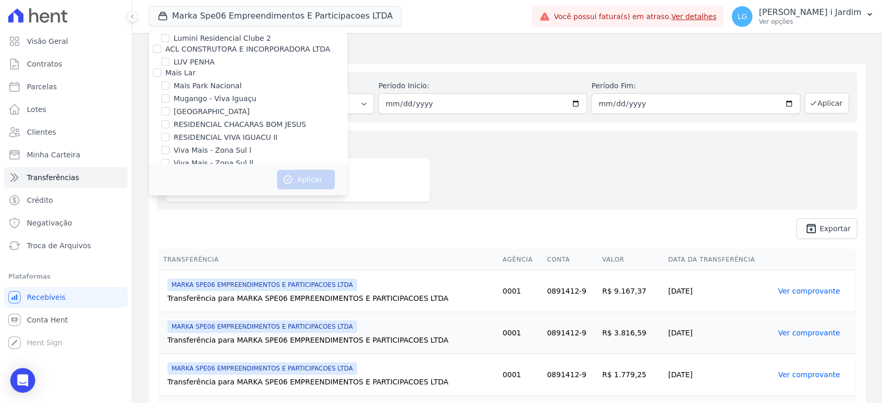
scroll to position [1894, 0]
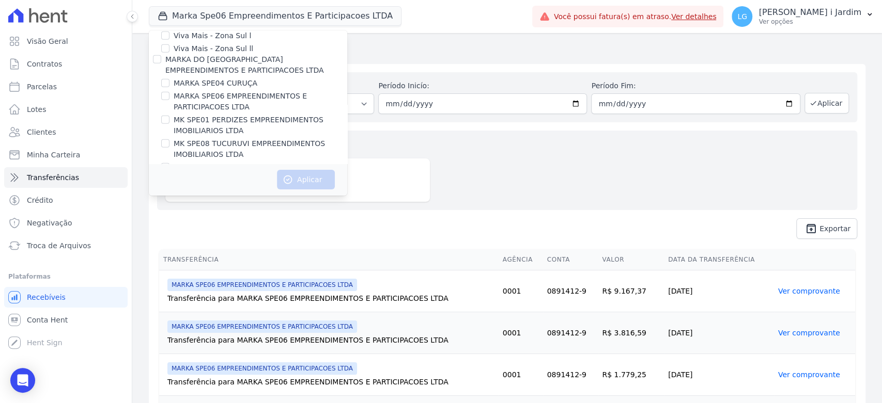
click at [225, 175] on label "MK SPE14 VILA RE" at bounding box center [207, 180] width 67 height 11
click at [169, 176] on input "MK SPE14 VILA RE" at bounding box center [165, 180] width 8 height 8
checkbox input "true"
click at [293, 178] on button "Aplicar" at bounding box center [306, 180] width 58 height 20
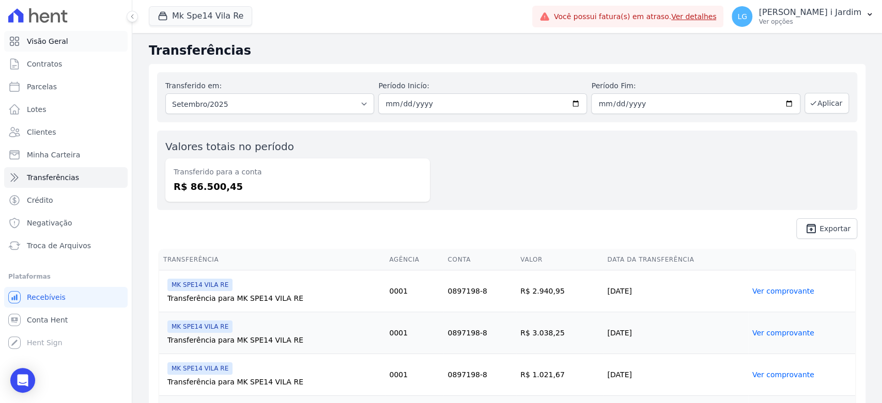
click at [83, 46] on link "Visão Geral" at bounding box center [65, 41] width 123 height 21
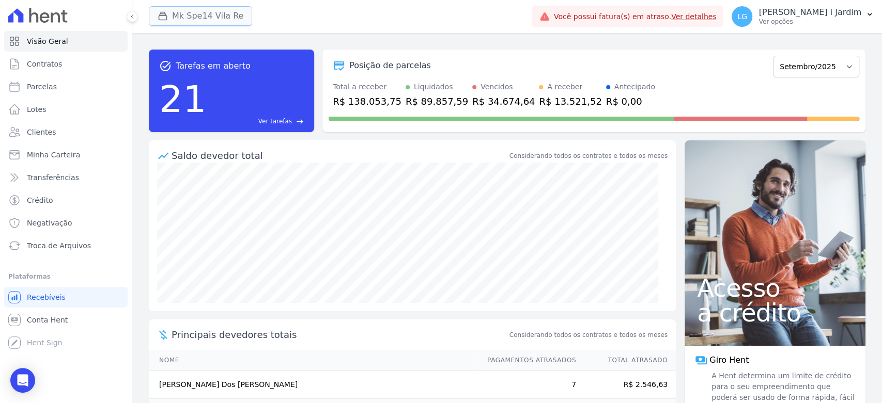
click at [210, 13] on button "Mk Spe14 Vila Re" at bounding box center [200, 16] width 103 height 20
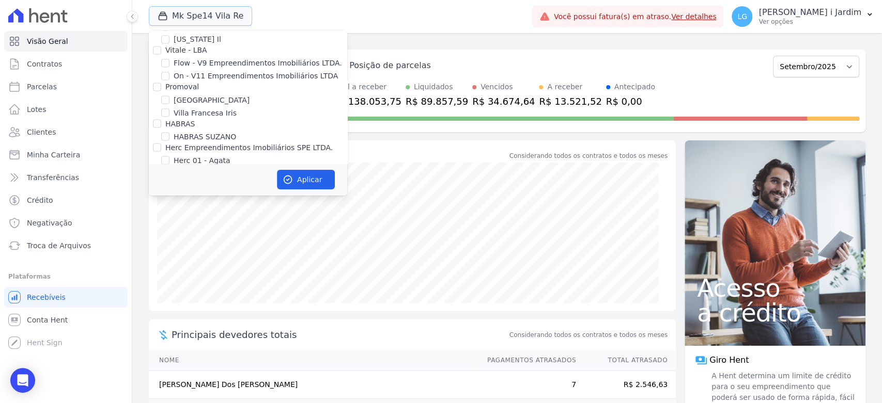
scroll to position [1836, 0]
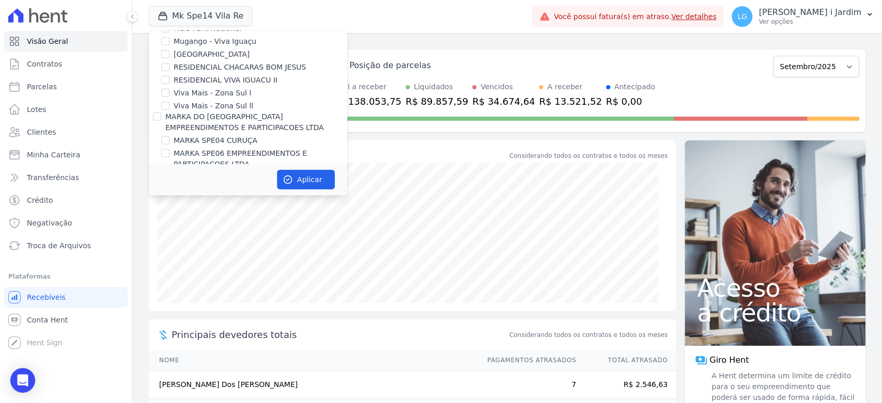
click at [213, 232] on label "MK SPE14 VILA RE" at bounding box center [207, 237] width 67 height 11
click at [169, 233] on input "MK SPE14 VILA RE" at bounding box center [165, 237] width 8 height 8
checkbox input "false"
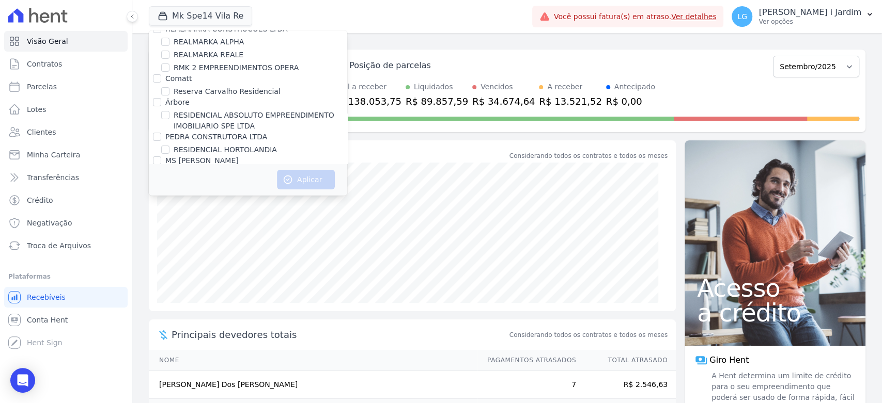
click at [230, 192] on label "Residencial [GEOGRAPHIC_DATA]" at bounding box center [233, 197] width 119 height 11
click at [169, 193] on input "Residencial [GEOGRAPHIC_DATA]" at bounding box center [165, 197] width 8 height 8
checkbox input "true"
click at [311, 181] on button "Aplicar" at bounding box center [306, 180] width 58 height 20
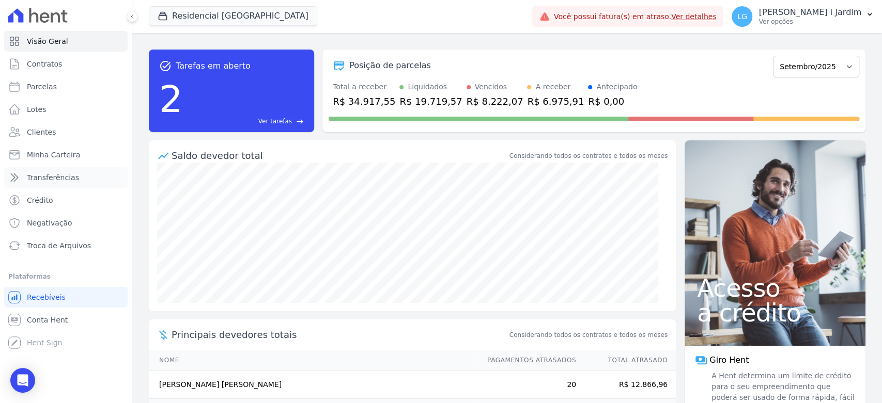
click at [87, 176] on link "Transferências" at bounding box center [65, 177] width 123 height 21
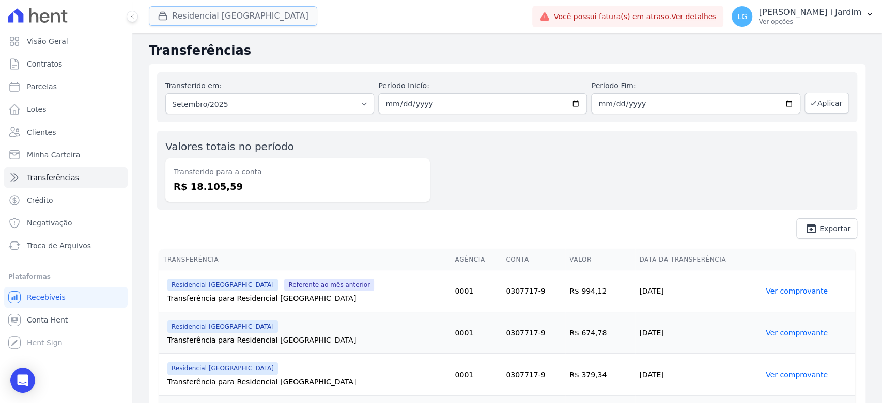
click at [225, 14] on button "Residencial [GEOGRAPHIC_DATA]" at bounding box center [233, 16] width 168 height 20
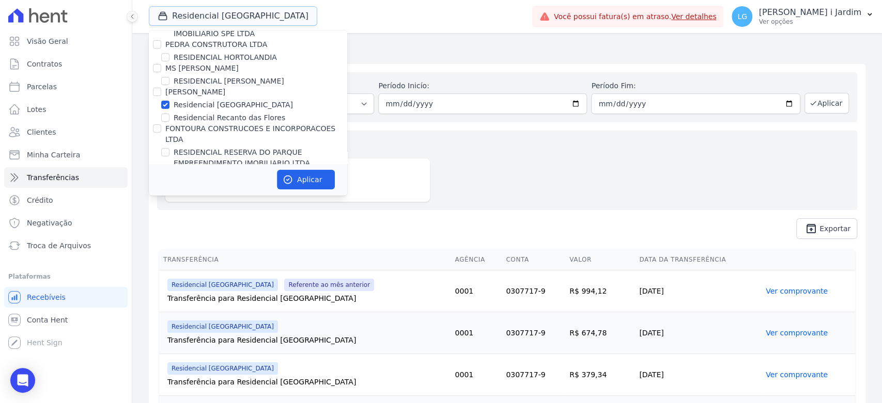
scroll to position [2410, 0]
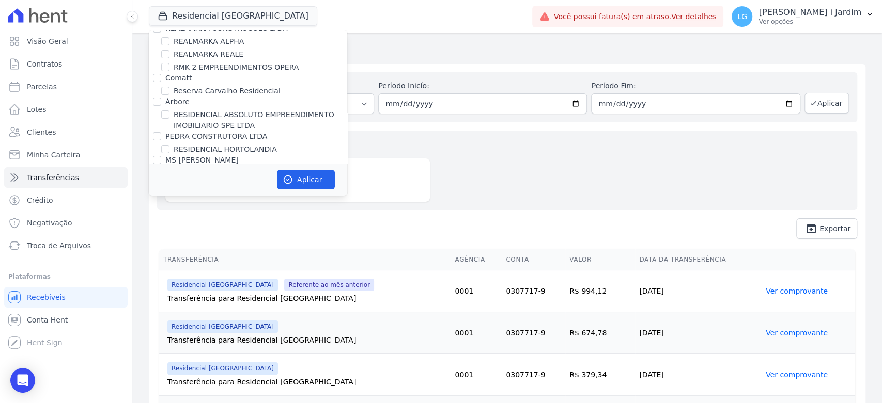
click at [208, 192] on label "Residencial [GEOGRAPHIC_DATA]" at bounding box center [233, 197] width 119 height 11
click at [169, 193] on input "Residencial [GEOGRAPHIC_DATA]" at bounding box center [165, 197] width 8 height 8
checkbox input "false"
click at [219, 205] on label "Residencial Recanto das Flores" at bounding box center [230, 210] width 112 height 11
click at [169, 206] on input "Residencial Recanto das Flores" at bounding box center [165, 210] width 8 height 8
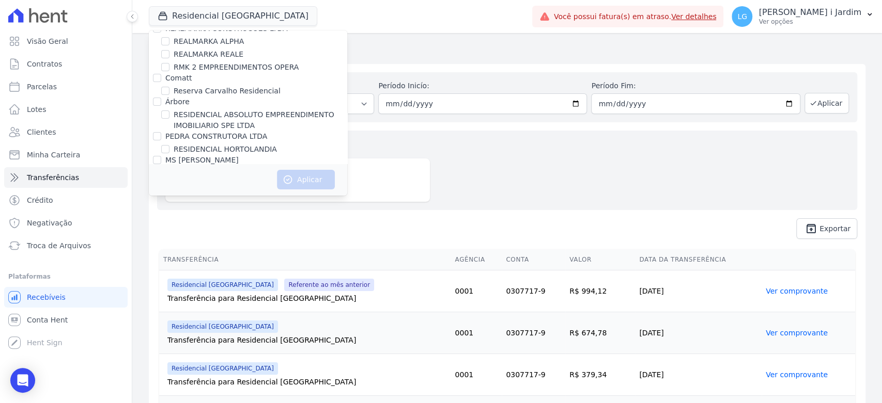
checkbox input "true"
click at [322, 183] on button "Aplicar" at bounding box center [306, 180] width 58 height 20
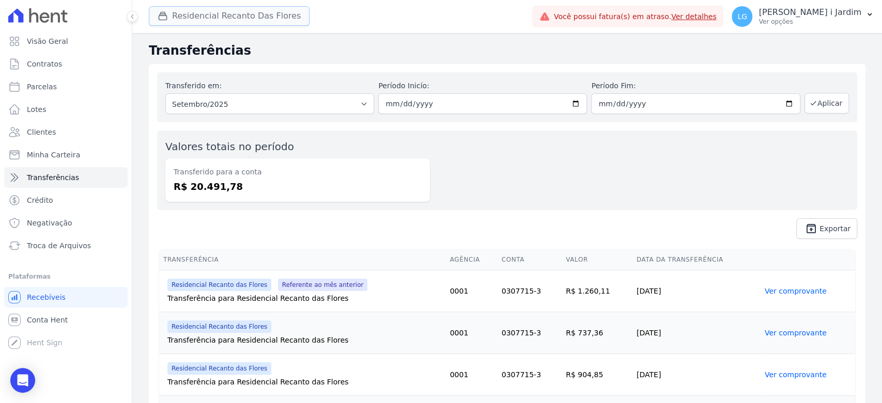
click at [193, 17] on button "Residencial Recanto Das Flores" at bounding box center [229, 16] width 161 height 20
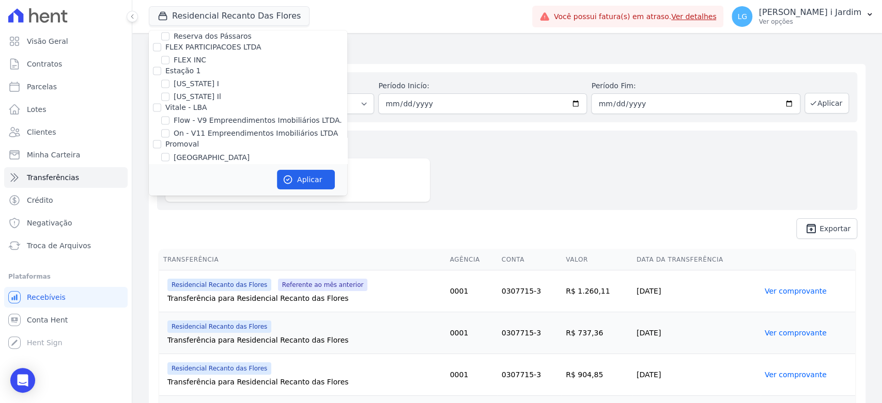
click at [205, 165] on label "Villa Francesa Iris" at bounding box center [205, 170] width 63 height 11
click at [169, 166] on input "Villa Francesa Iris" at bounding box center [165, 170] width 8 height 8
checkbox input "true"
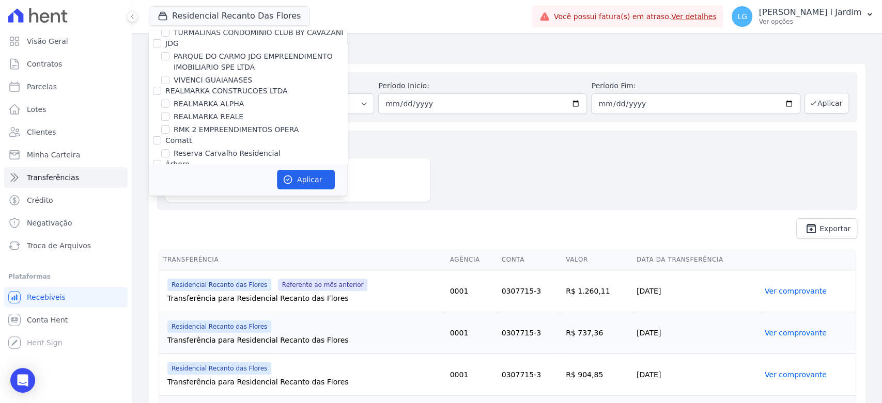
scroll to position [2467, 0]
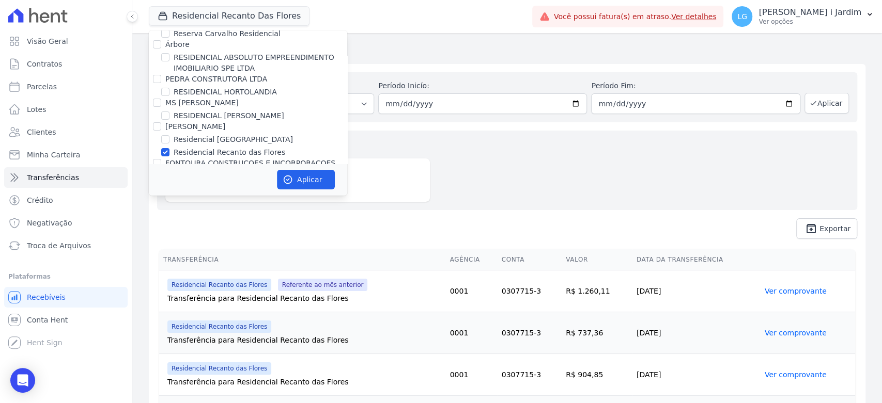
click at [219, 147] on label "Residencial Recanto das Flores" at bounding box center [230, 152] width 112 height 11
click at [169, 148] on input "Residencial Recanto das Flores" at bounding box center [165, 152] width 8 height 8
checkbox input "false"
click at [324, 177] on button "Aplicar" at bounding box center [306, 180] width 58 height 20
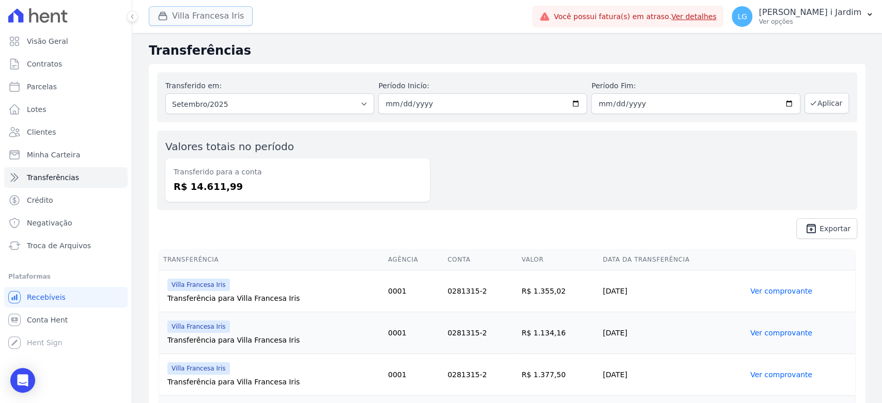
click at [170, 13] on div "button" at bounding box center [165, 16] width 14 height 10
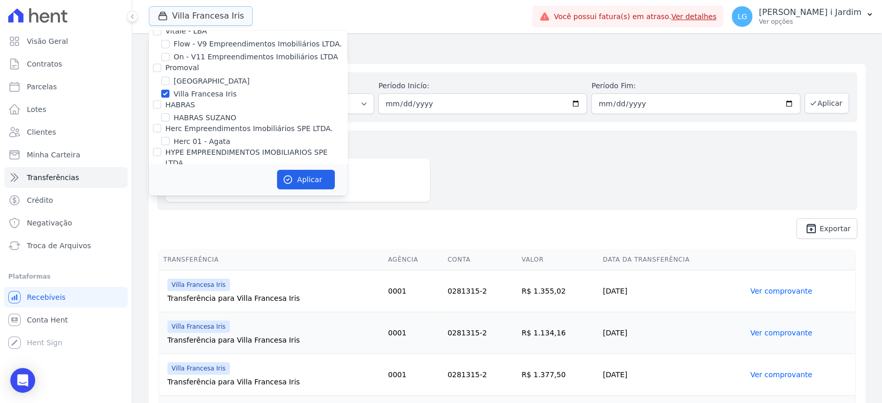
scroll to position [1205, 0]
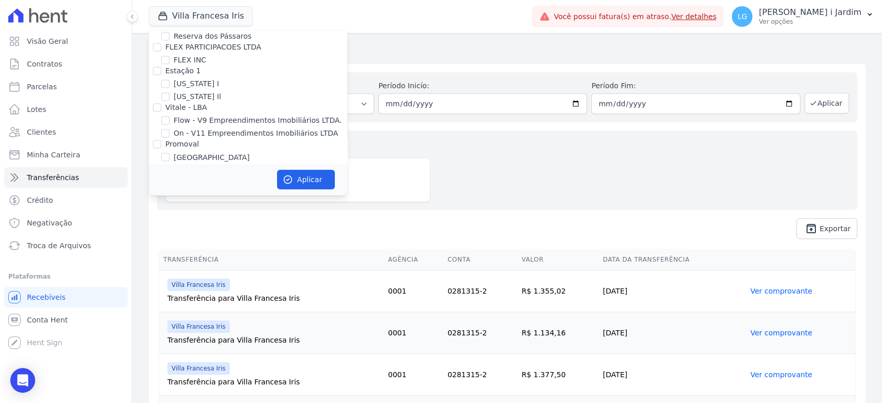
click at [211, 165] on label "Villa Francesa Iris" at bounding box center [205, 170] width 63 height 11
click at [169, 166] on input "Villa Francesa Iris" at bounding box center [165, 170] width 8 height 8
checkbox input "false"
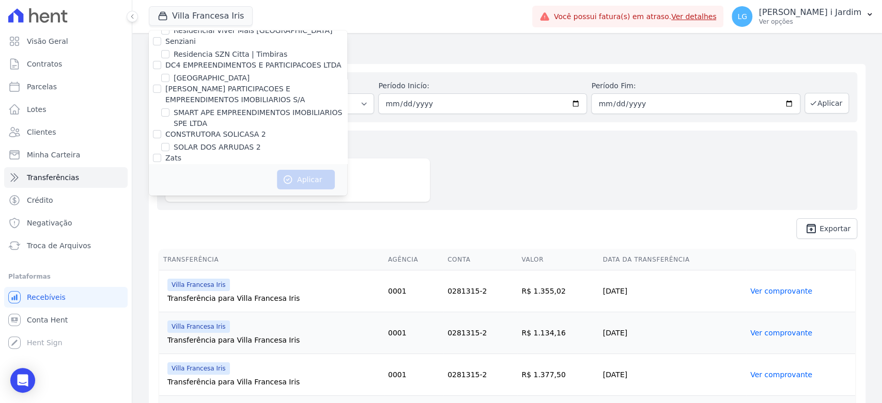
scroll to position [1582, 0]
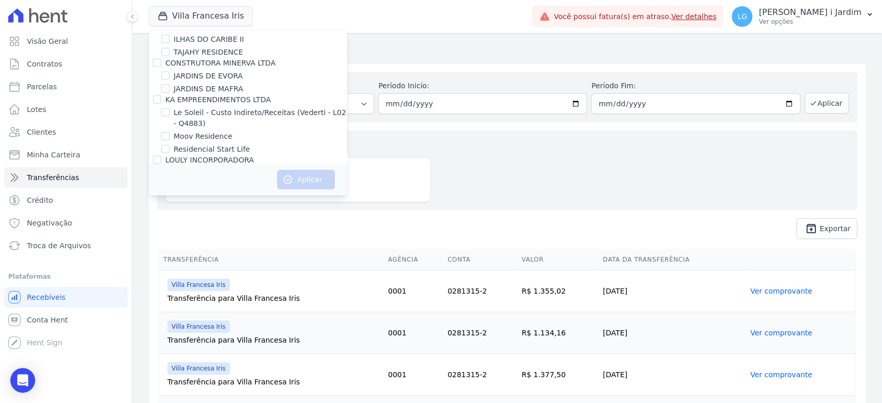
click at [211, 192] on label "Lumini Clube Residencial" at bounding box center [219, 197] width 90 height 11
click at [169, 193] on input "Lumini Clube Residencial" at bounding box center [165, 197] width 8 height 8
checkbox input "true"
click at [221, 205] on label "Lumini Clube Residencial - 1" at bounding box center [225, 210] width 102 height 11
click at [169, 206] on input "Lumini Clube Residencial - 1" at bounding box center [165, 210] width 8 height 8
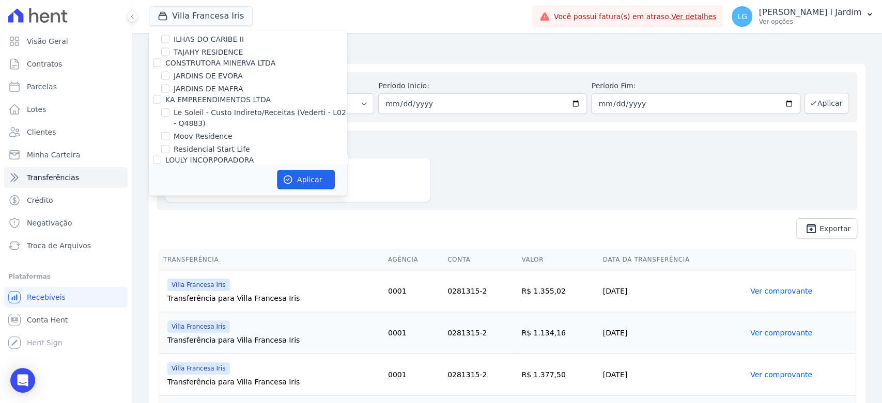
checkbox input "true"
click at [293, 176] on button "Aplicar" at bounding box center [306, 180] width 58 height 20
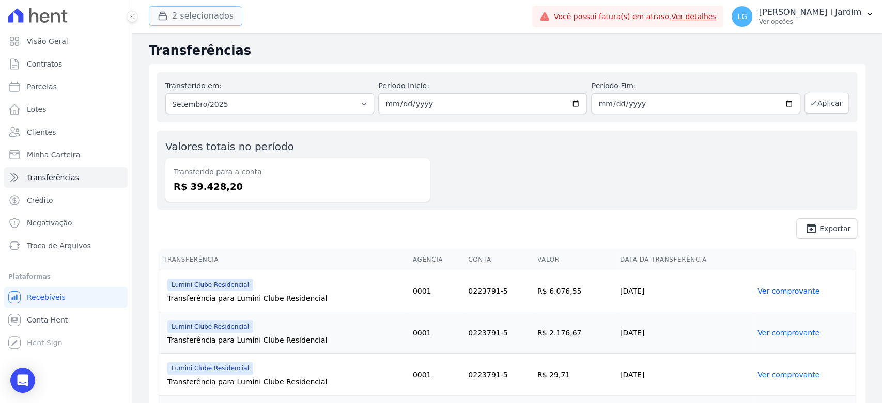
click at [198, 6] on button "2 selecionados" at bounding box center [195, 16] width 93 height 20
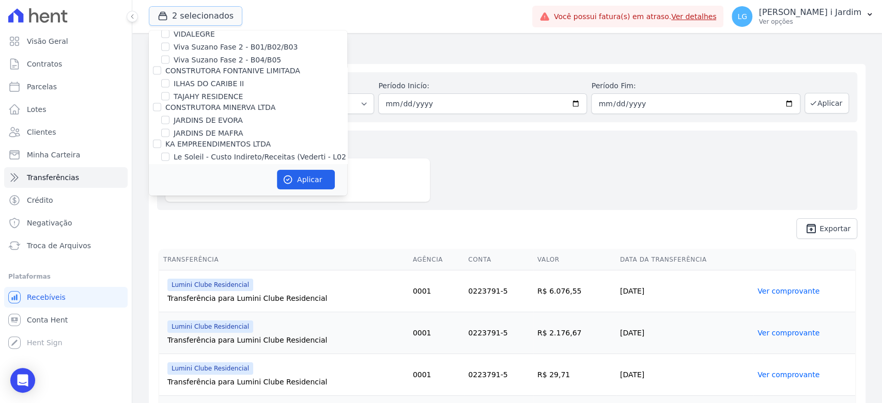
scroll to position [1550, 0]
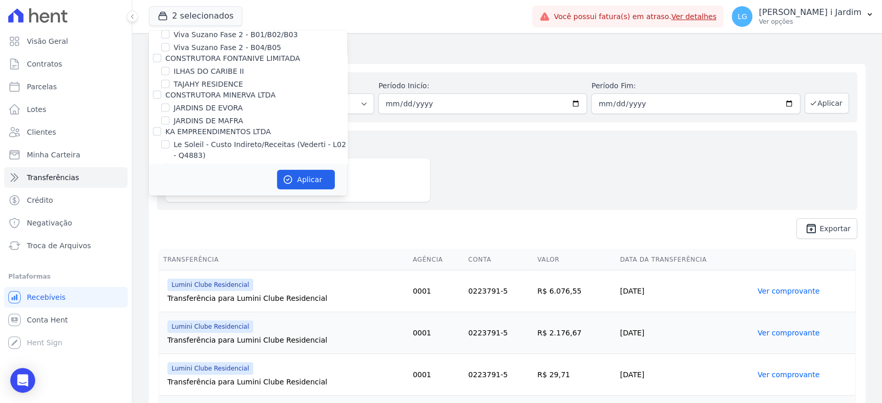
click at [169, 225] on input "Lumini Clube Residencial" at bounding box center [165, 229] width 8 height 8
checkbox input "false"
click at [174, 237] on label "Lumini Clube Residencial - 1" at bounding box center [225, 242] width 102 height 11
click at [169, 238] on input "Lumini Clube Residencial - 1" at bounding box center [165, 242] width 8 height 8
checkbox input "false"
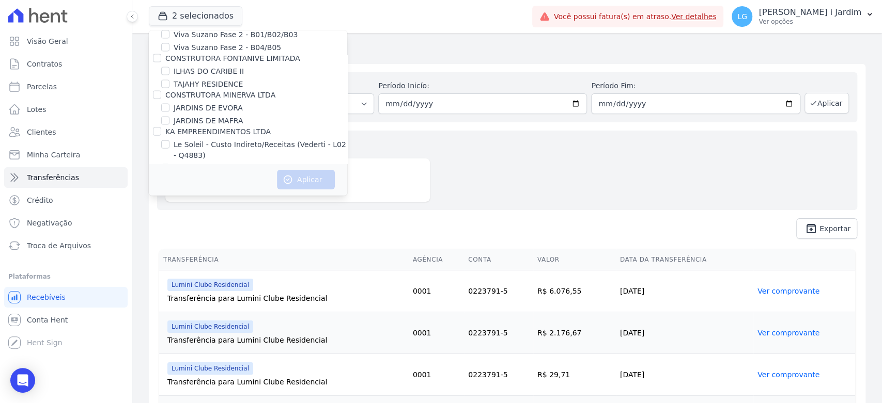
scroll to position [1607, 0]
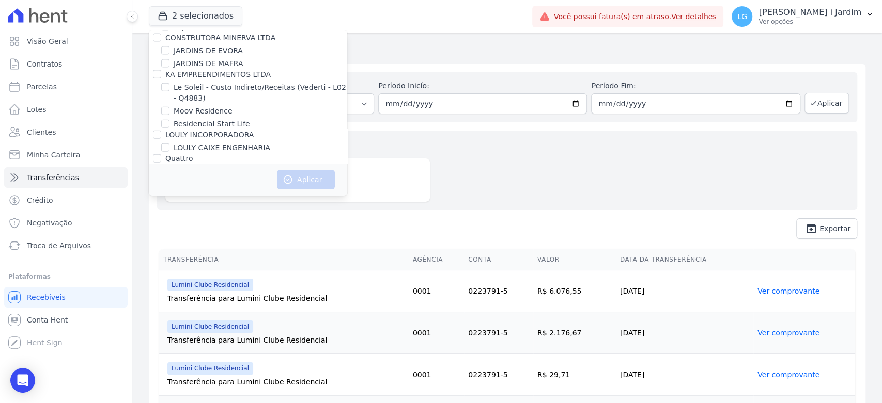
click at [207, 192] on label "Lumini Residencial 3" at bounding box center [211, 197] width 74 height 11
click at [169, 193] on input "Lumini Residencial 3" at bounding box center [165, 197] width 8 height 8
checkbox input "true"
click at [314, 183] on button "Aplicar" at bounding box center [306, 180] width 58 height 20
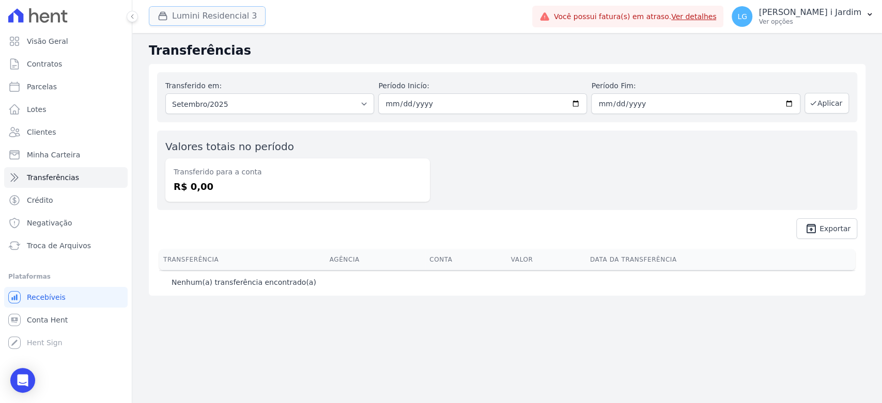
click at [246, 11] on button "Lumini Residencial 3" at bounding box center [207, 16] width 117 height 20
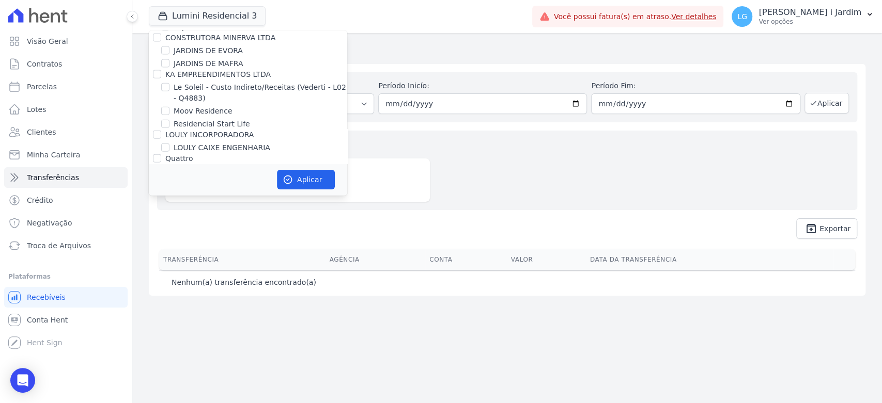
click at [211, 192] on label "Lumini Residencial 3" at bounding box center [211, 197] width 74 height 11
click at [169, 193] on input "Lumini Residencial 3" at bounding box center [165, 197] width 8 height 8
checkbox input "false"
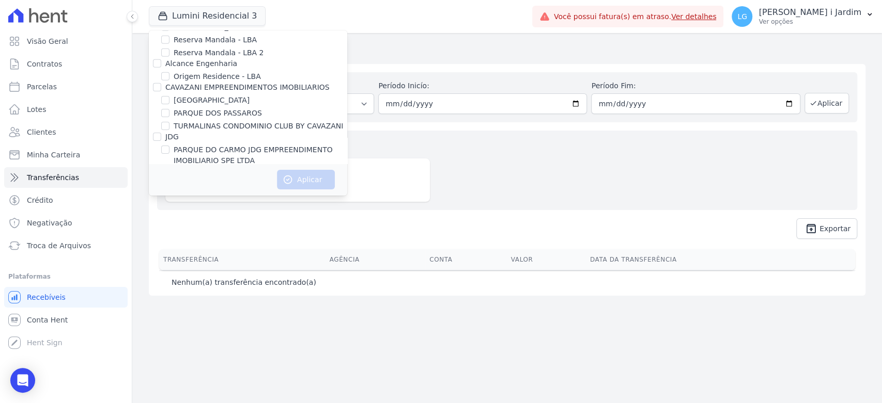
click at [214, 205] on label "REALMARKA REALE" at bounding box center [209, 210] width 70 height 11
click at [169, 206] on input "REALMARKA REALE" at bounding box center [165, 210] width 8 height 8
checkbox input "true"
click at [300, 176] on button "Aplicar" at bounding box center [306, 180] width 58 height 20
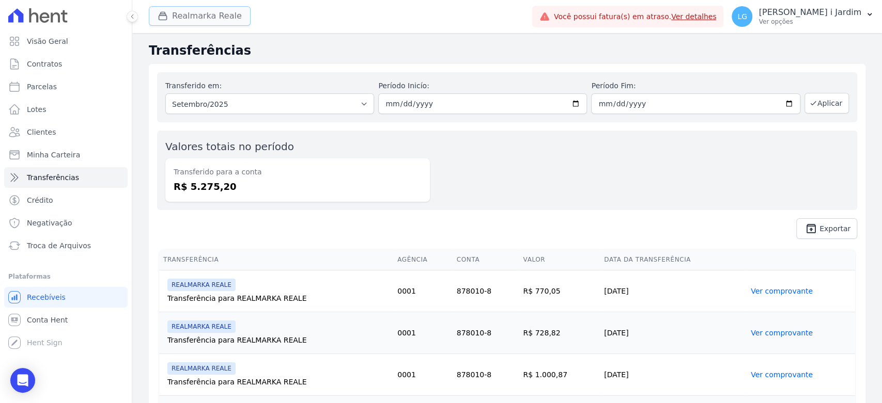
click at [166, 15] on icon "button" at bounding box center [163, 16] width 10 height 10
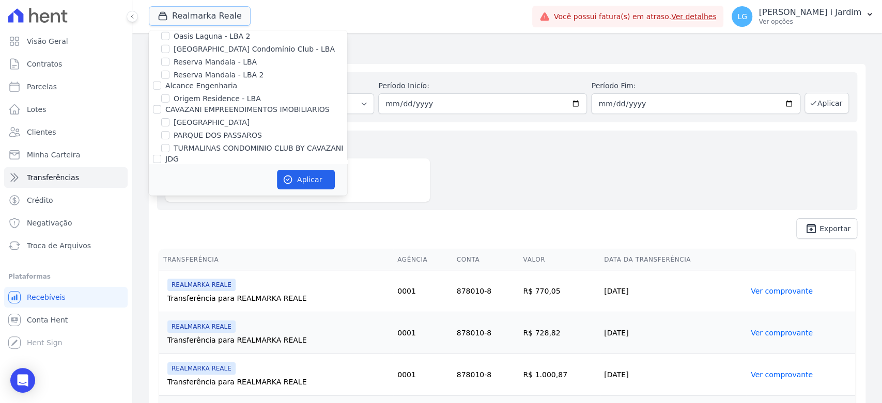
scroll to position [2238, 0]
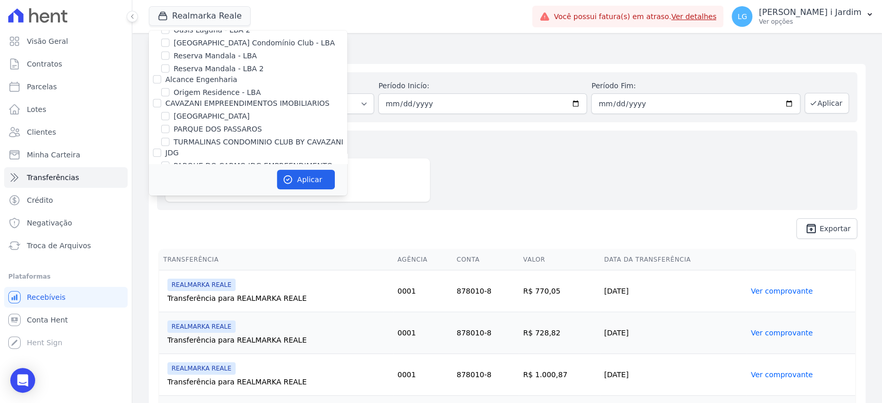
click at [218, 221] on label "REALMARKA REALE" at bounding box center [209, 226] width 70 height 11
click at [169, 222] on input "REALMARKA REALE" at bounding box center [165, 226] width 8 height 8
checkbox input "false"
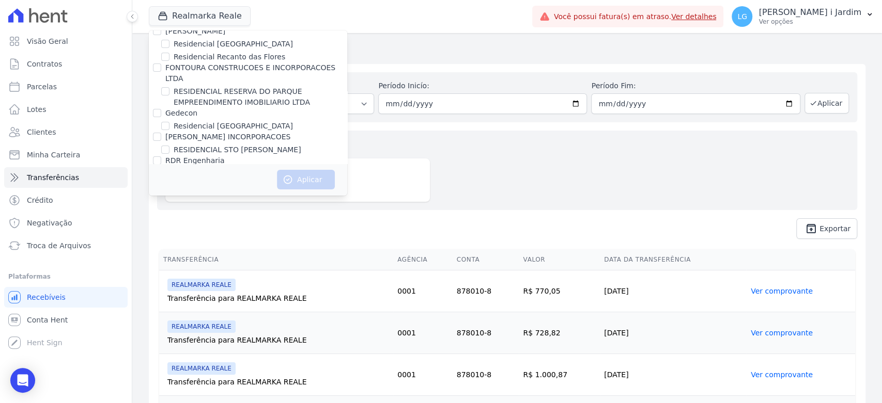
click at [230, 192] on label "Residencia SZN Citta | Timbiras" at bounding box center [231, 197] width 114 height 11
click at [169, 193] on input "Residencia SZN Citta | Timbiras" at bounding box center [165, 197] width 8 height 8
checkbox input "true"
click at [309, 189] on button "Aplicar" at bounding box center [306, 180] width 58 height 20
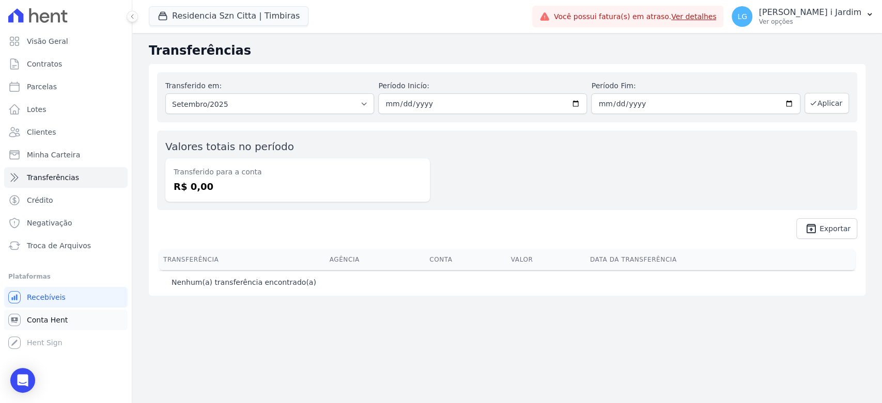
click at [42, 324] on span "Conta Hent" at bounding box center [47, 320] width 41 height 10
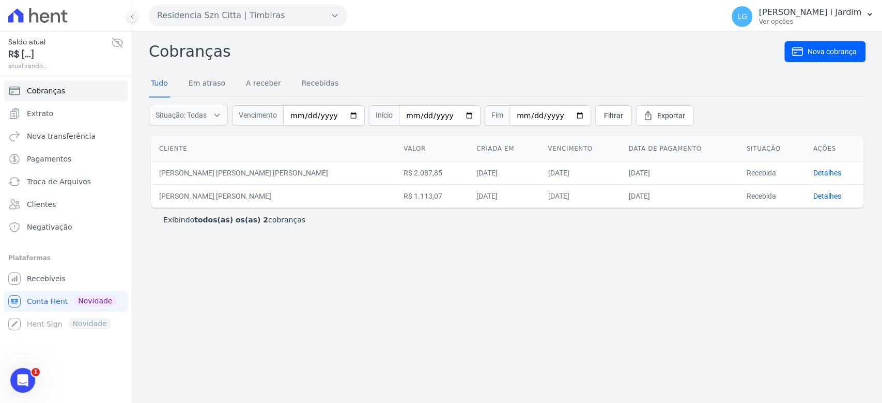
click at [118, 45] on icon at bounding box center [117, 43] width 12 height 12
click at [89, 113] on link "Extrato" at bounding box center [65, 113] width 123 height 21
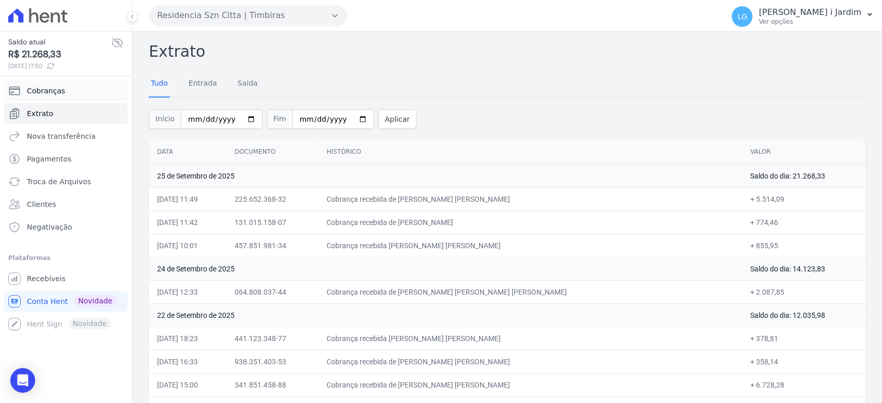
click at [67, 94] on link "Cobranças" at bounding box center [65, 91] width 123 height 21
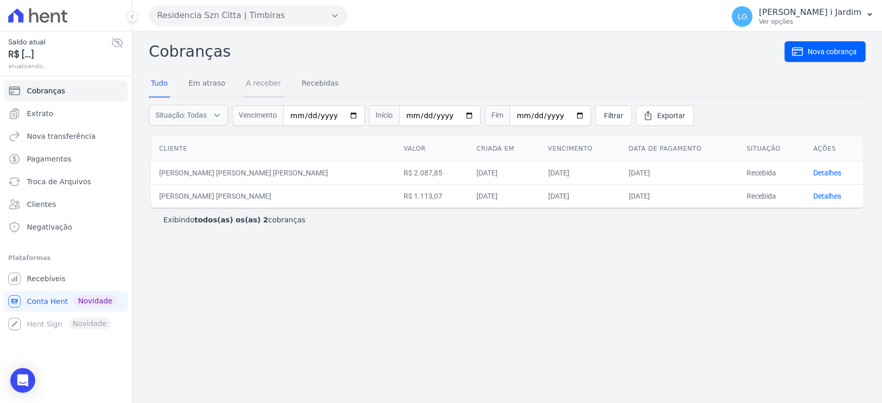
click at [245, 90] on link "A receber" at bounding box center [263, 84] width 39 height 27
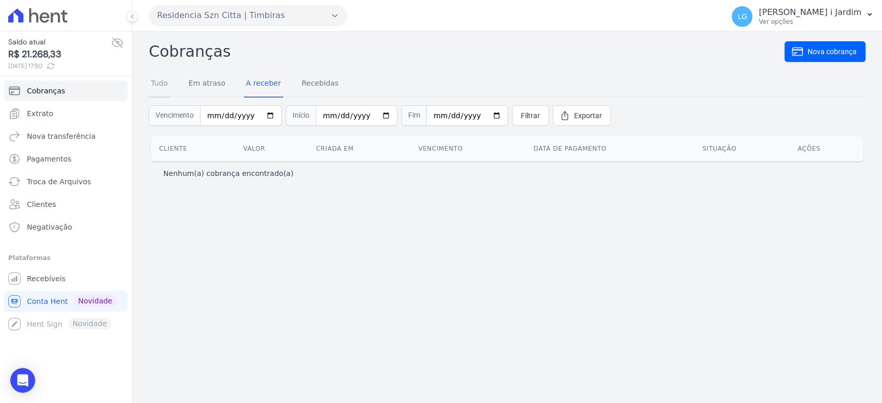
click at [158, 82] on link "Tudo" at bounding box center [159, 84] width 21 height 27
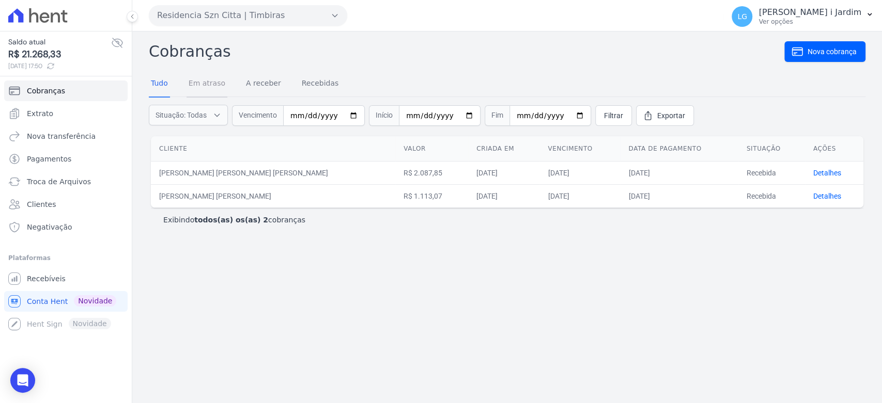
click at [210, 84] on link "Em atraso" at bounding box center [206, 84] width 41 height 27
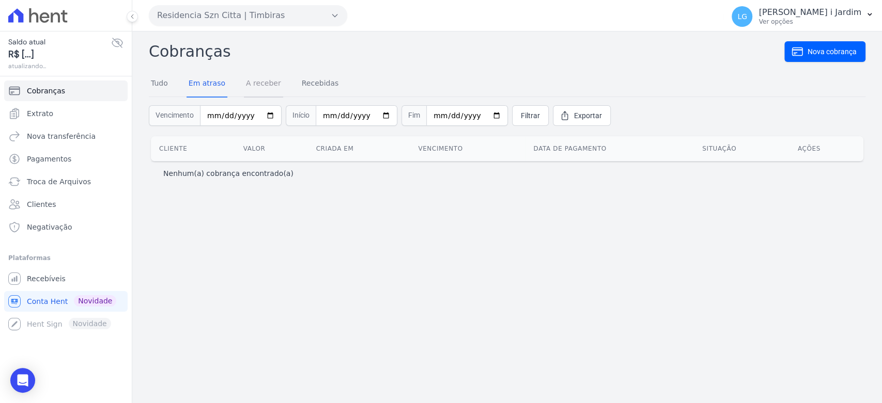
click at [269, 85] on link "A receber" at bounding box center [263, 84] width 39 height 27
click at [310, 84] on link "Recebidas" at bounding box center [320, 84] width 41 height 27
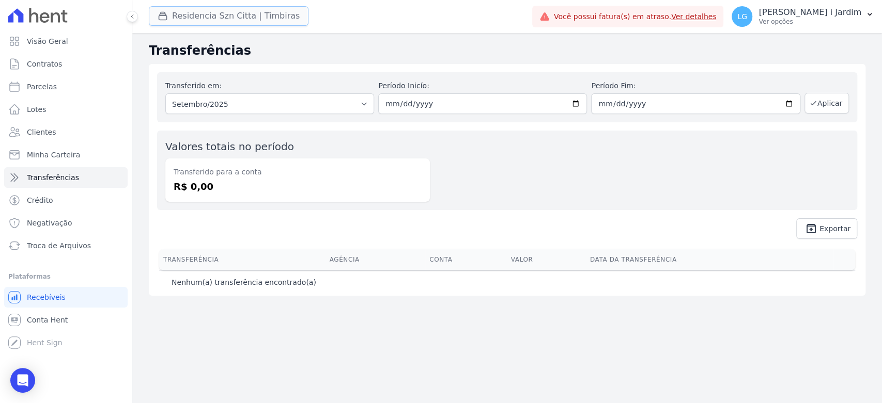
click at [229, 17] on button "Residencia Szn Citta | Timbiras" at bounding box center [229, 16] width 160 height 20
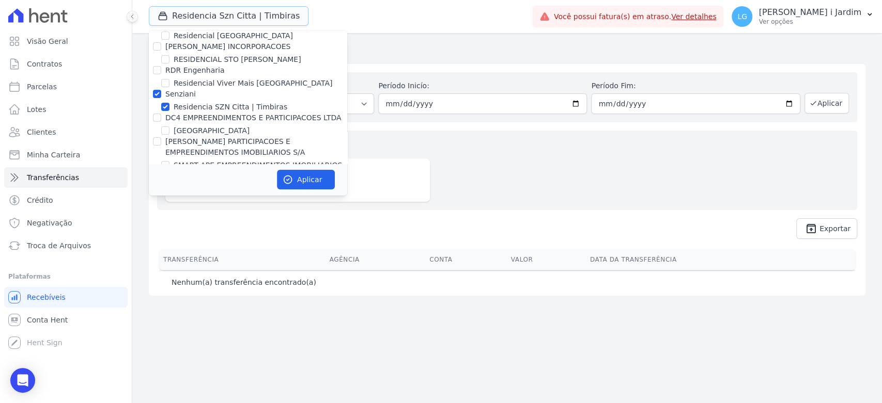
scroll to position [2529, 0]
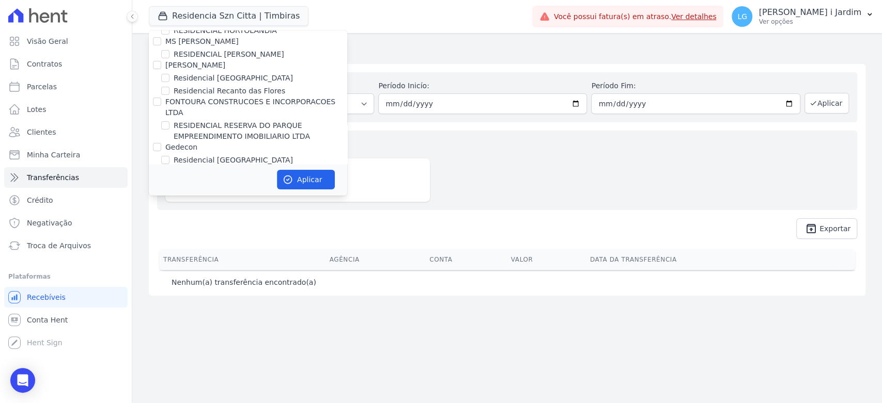
click at [175, 214] on label "Senziani" at bounding box center [180, 218] width 30 height 8
click at [161, 214] on input "Senziani" at bounding box center [157, 218] width 8 height 8
checkbox input "false"
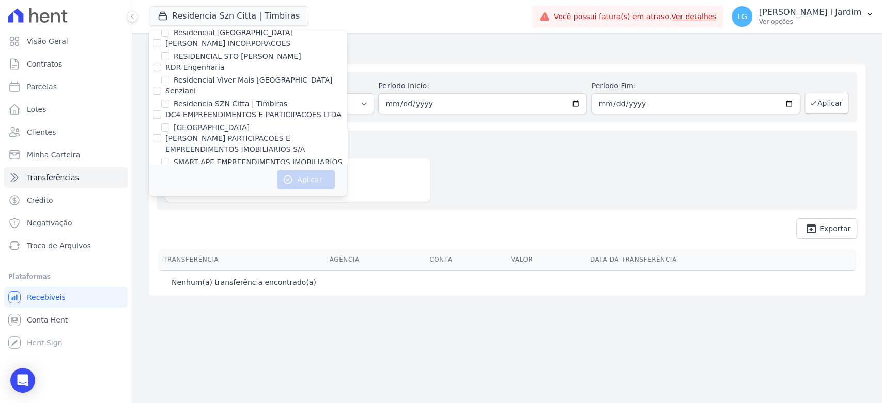
click at [245, 192] on label "SOLAR DOS ARRUDAS 2" at bounding box center [217, 197] width 87 height 11
click at [169, 193] on input "SOLAR DOS ARRUDAS 2" at bounding box center [165, 197] width 8 height 8
checkbox input "true"
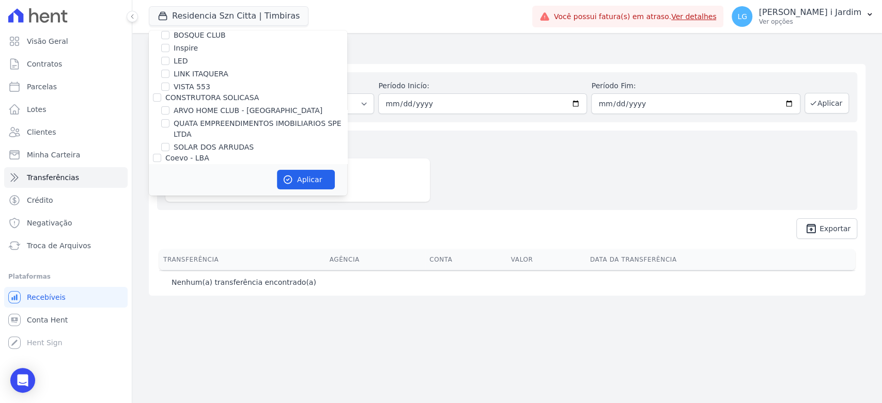
click at [215, 145] on label "SOLAR DOS ARRUDAS" at bounding box center [214, 147] width 80 height 11
click at [169, 145] on input "SOLAR DOS ARRUDAS" at bounding box center [165, 147] width 8 height 8
checkbox input "true"
click at [296, 179] on button "Aplicar" at bounding box center [306, 180] width 58 height 20
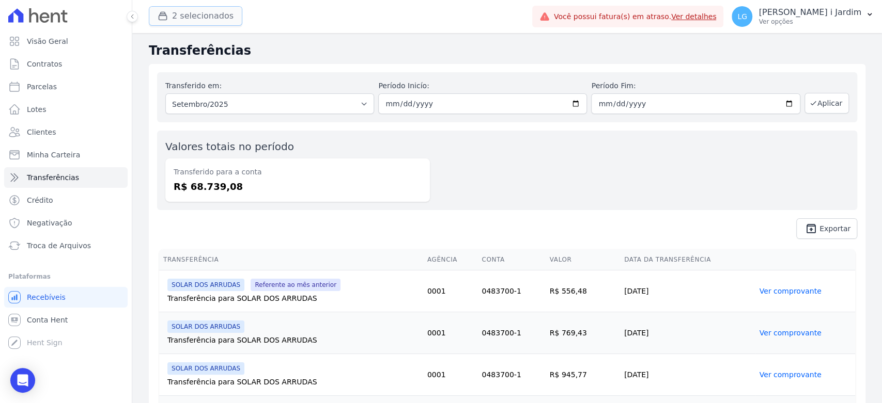
click at [201, 12] on button "2 selecionados" at bounding box center [195, 16] width 93 height 20
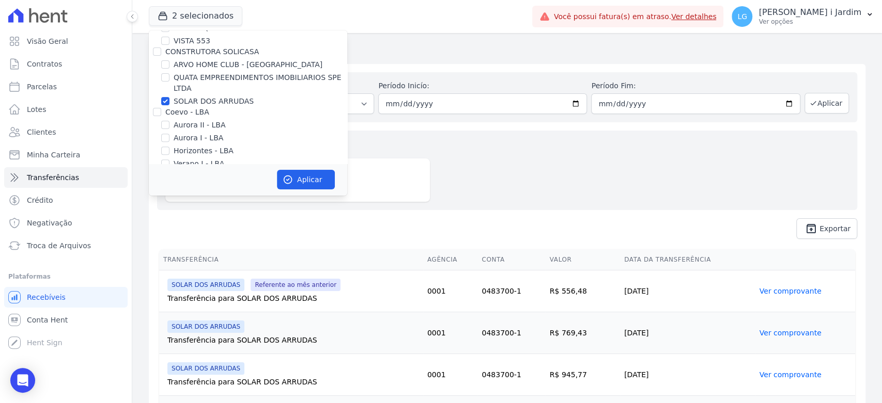
click at [192, 99] on label "SOLAR DOS ARRUDAS" at bounding box center [214, 101] width 80 height 11
click at [169, 99] on input "SOLAR DOS ARRUDAS" at bounding box center [165, 101] width 8 height 8
checkbox input "false"
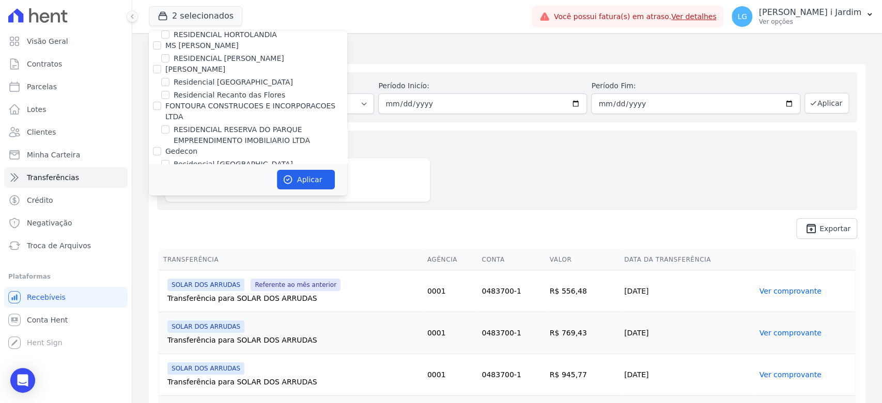
scroll to position [2640, 0]
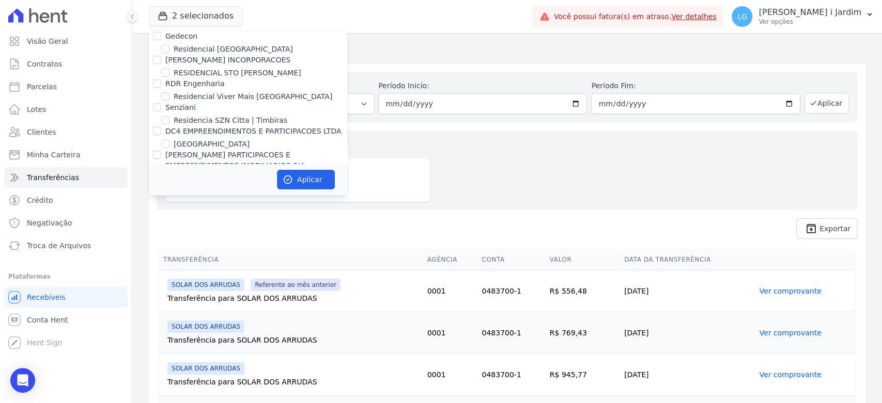
click at [198, 196] on label "CONSTRUTORA SOLICASA 2" at bounding box center [215, 200] width 101 height 8
click at [161, 196] on input "CONSTRUTORA SOLICASA 2" at bounding box center [157, 200] width 8 height 8
checkbox input "false"
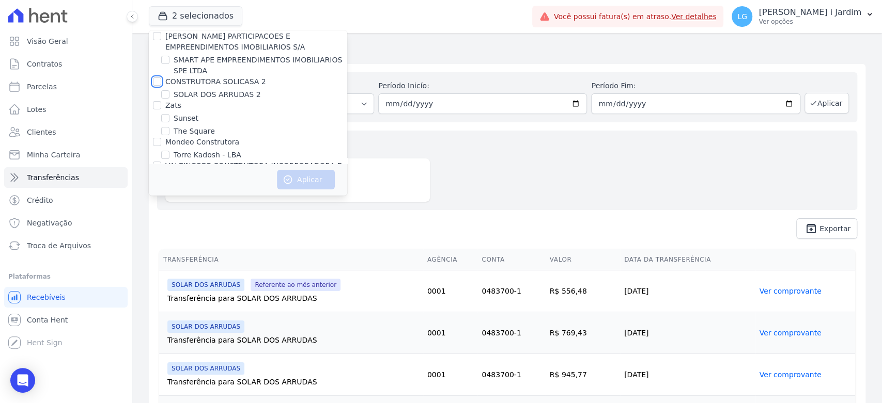
scroll to position [0, 0]
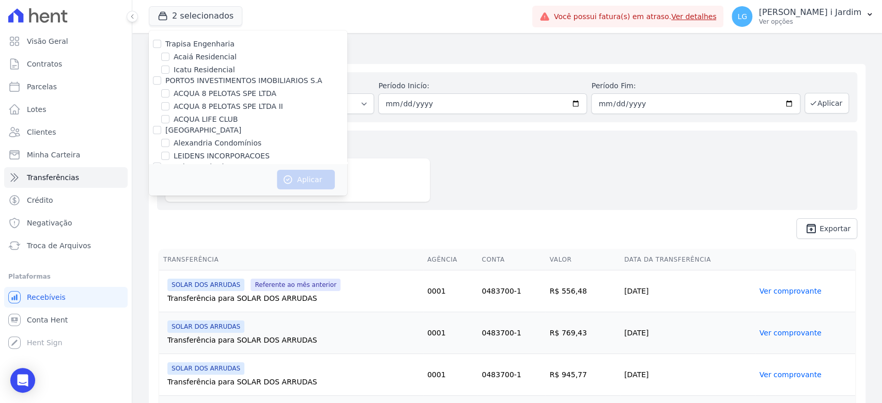
click at [196, 45] on label "Trapisa Engenharia" at bounding box center [199, 44] width 69 height 8
click at [161, 45] on input "Trapisa Engenharia" at bounding box center [157, 44] width 8 height 8
checkbox input "true"
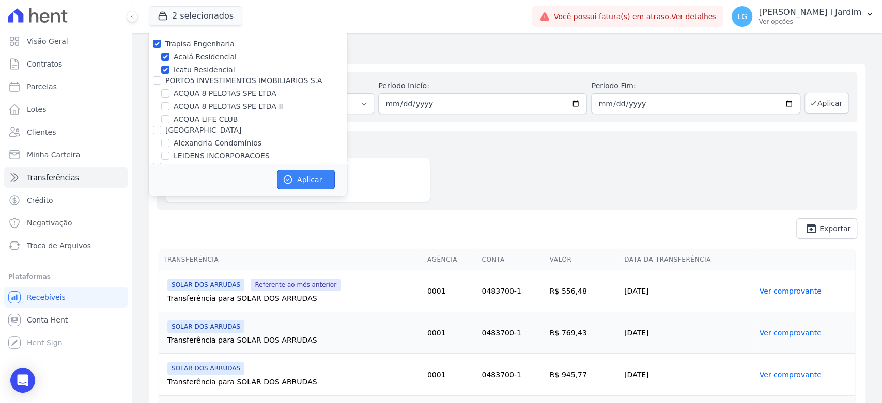
click at [289, 177] on icon "button" at bounding box center [288, 180] width 10 height 10
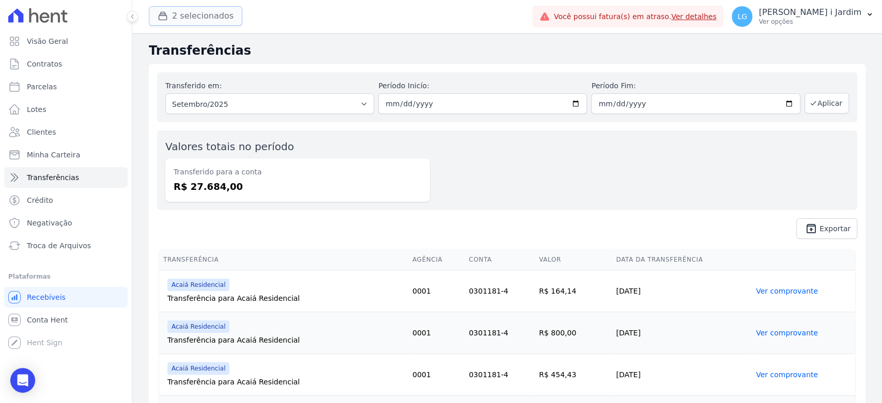
click at [223, 9] on button "2 selecionados" at bounding box center [195, 16] width 93 height 20
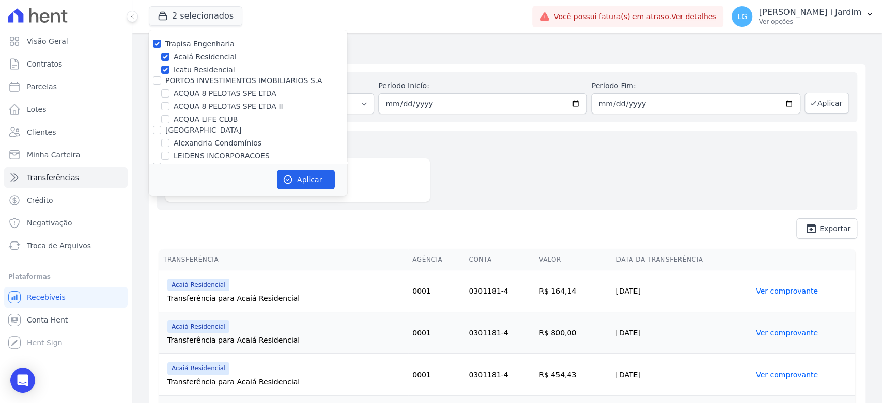
click at [202, 42] on label "Trapisa Engenharia" at bounding box center [199, 44] width 69 height 8
click at [161, 42] on input "Trapisa Engenharia" at bounding box center [157, 44] width 8 height 8
checkbox input "false"
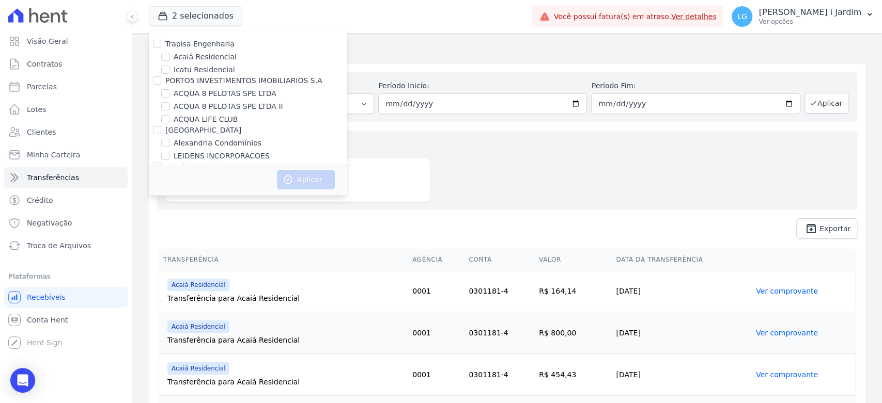
scroll to position [674, 0]
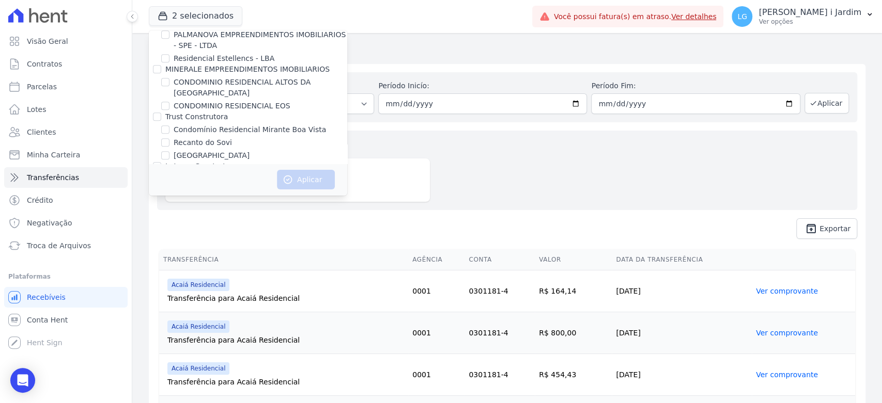
click at [227, 124] on label "Condomínio Residencial Mirante Boa Vista" at bounding box center [250, 129] width 152 height 11
click at [169, 126] on input "Condomínio Residencial Mirante Boa Vista" at bounding box center [165, 130] width 8 height 8
checkbox input "true"
click at [307, 184] on button "Aplicar" at bounding box center [306, 180] width 58 height 20
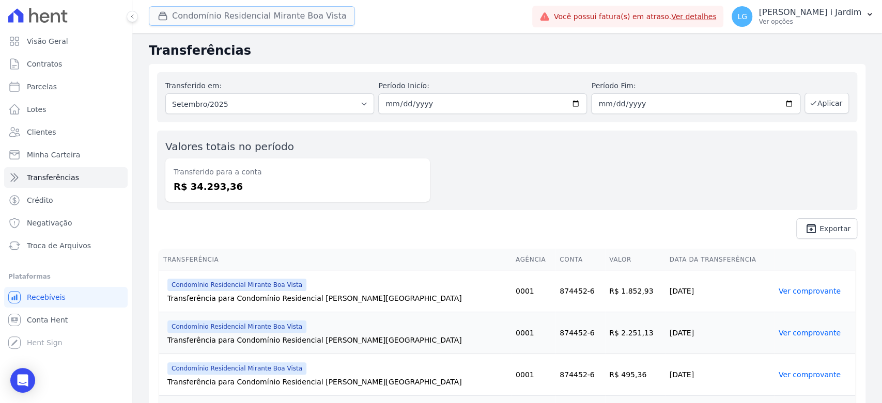
click at [161, 18] on icon "button" at bounding box center [163, 16] width 10 height 10
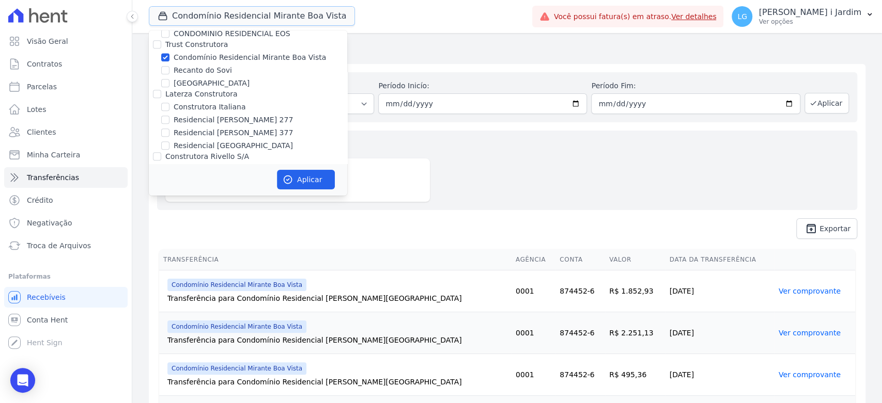
scroll to position [631, 0]
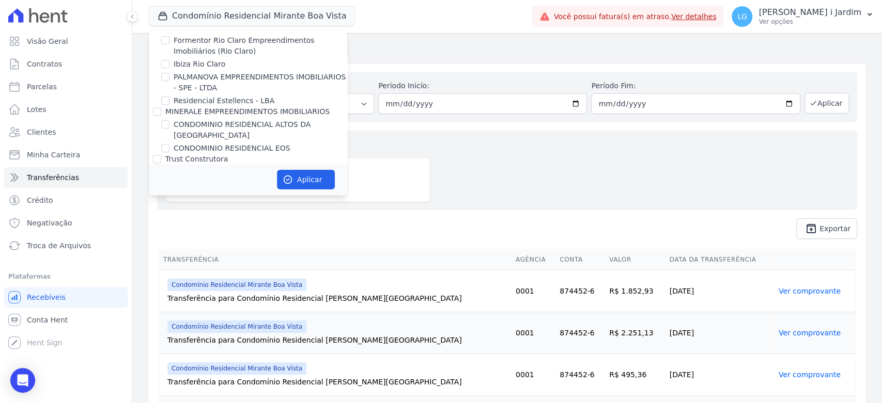
click at [215, 167] on label "Condomínio Residencial Mirante Boa Vista" at bounding box center [250, 172] width 152 height 11
click at [169, 168] on input "Condomínio Residencial Mirante Boa Vista" at bounding box center [165, 172] width 8 height 8
checkbox input "false"
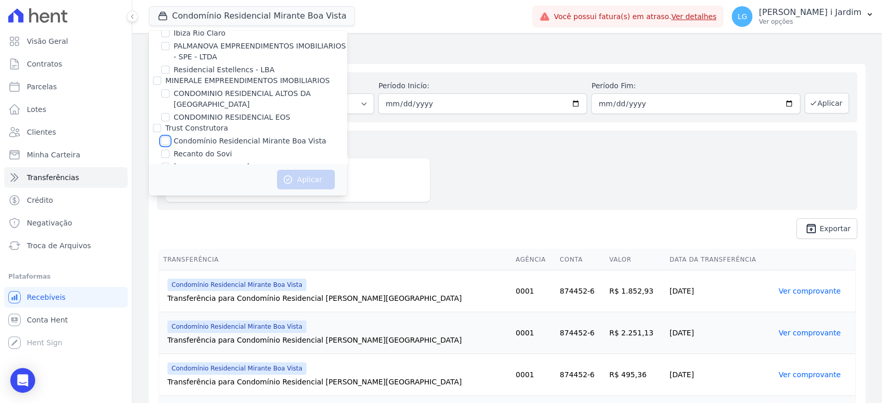
scroll to position [689, 0]
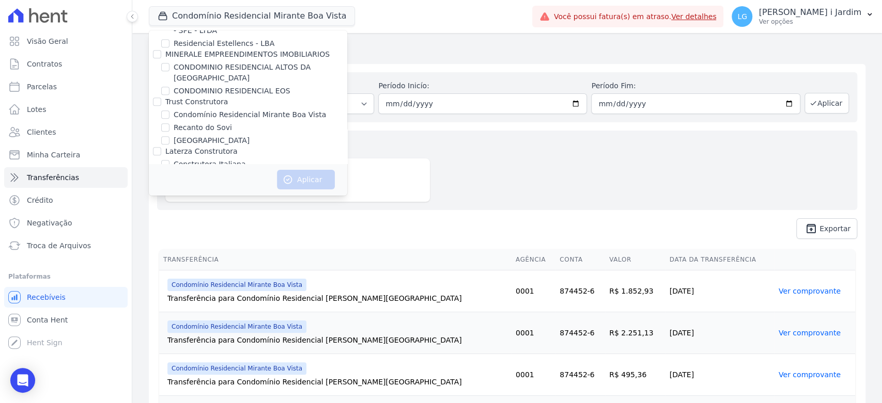
click at [216, 122] on label "Recanto do Sovi" at bounding box center [203, 127] width 58 height 11
click at [169, 123] on input "Recanto do Sovi" at bounding box center [165, 127] width 8 height 8
checkbox input "true"
click at [218, 135] on label "[GEOGRAPHIC_DATA]" at bounding box center [212, 140] width 76 height 11
click at [169, 136] on input "[GEOGRAPHIC_DATA]" at bounding box center [165, 140] width 8 height 8
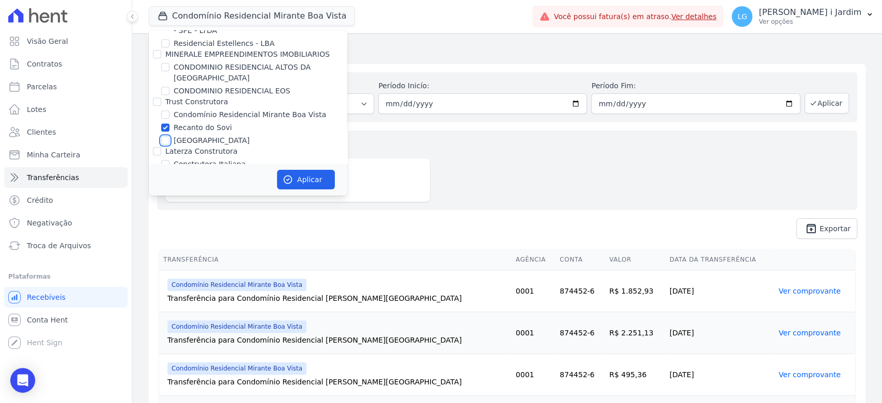
checkbox input "true"
click at [313, 182] on button "Aplicar" at bounding box center [306, 180] width 58 height 20
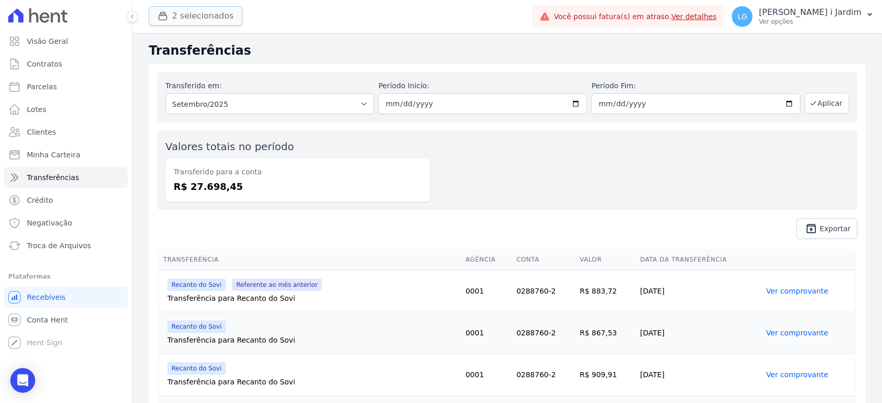
click at [210, 16] on button "2 selecionados" at bounding box center [195, 16] width 93 height 20
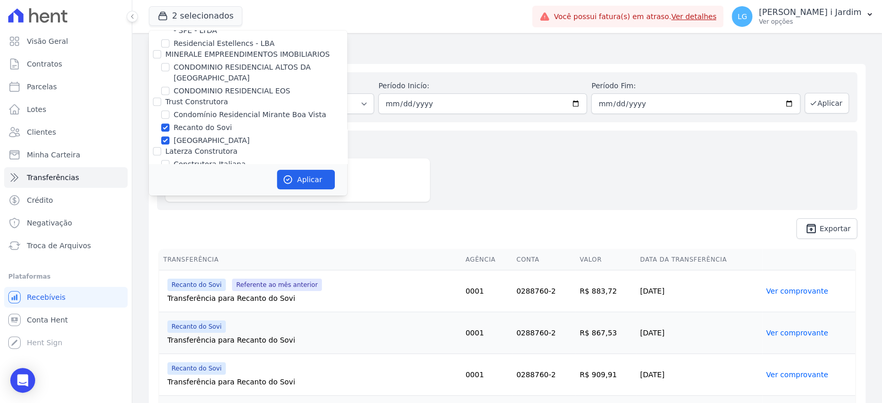
click at [189, 135] on label "[GEOGRAPHIC_DATA]" at bounding box center [212, 140] width 76 height 11
click at [169, 136] on input "[GEOGRAPHIC_DATA]" at bounding box center [165, 140] width 8 height 8
checkbox input "false"
click at [193, 122] on label "Recanto do Sovi" at bounding box center [203, 127] width 58 height 11
click at [169, 123] on input "Recanto do Sovi" at bounding box center [165, 127] width 8 height 8
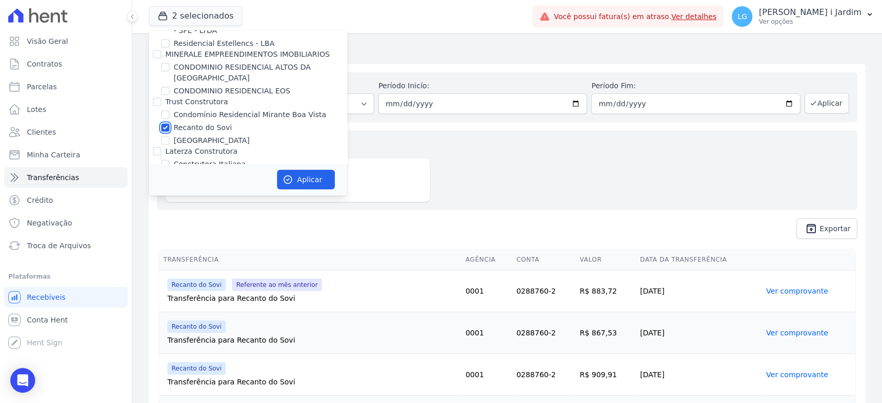
checkbox input "false"
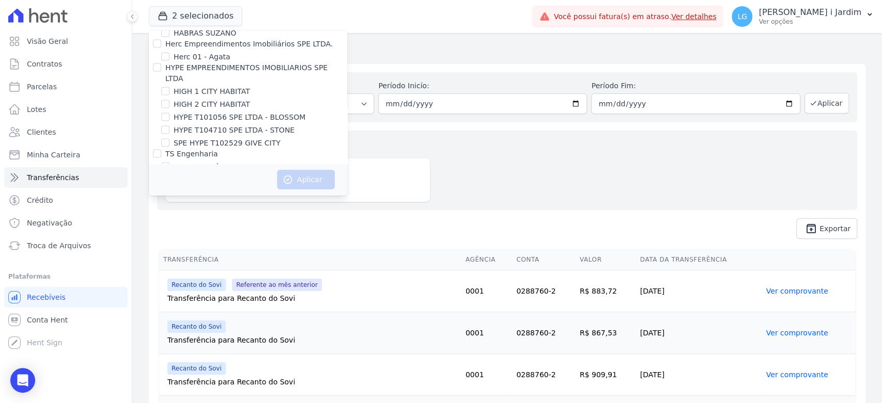
scroll to position [1393, 0]
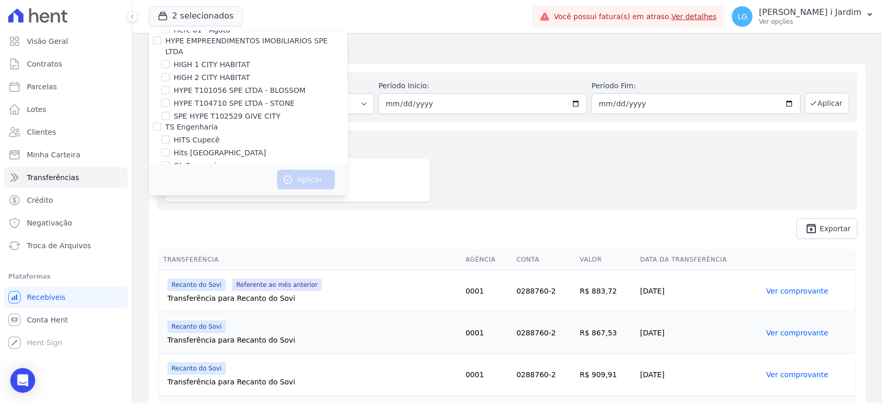
click at [247, 199] on label "Viva Suzano Fase 2 - B04/B05" at bounding box center [227, 204] width 107 height 11
click at [169, 200] on input "Viva Suzano Fase 2 - B04/B05" at bounding box center [165, 204] width 8 height 8
checkbox input "true"
click at [302, 175] on button "Aplicar" at bounding box center [306, 180] width 58 height 20
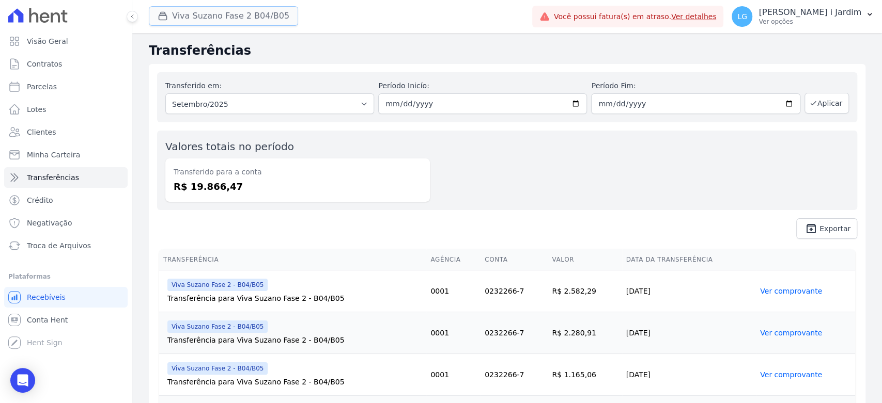
click at [251, 10] on button "Viva Suzano Fase 2 B04/B05" at bounding box center [223, 16] width 149 height 20
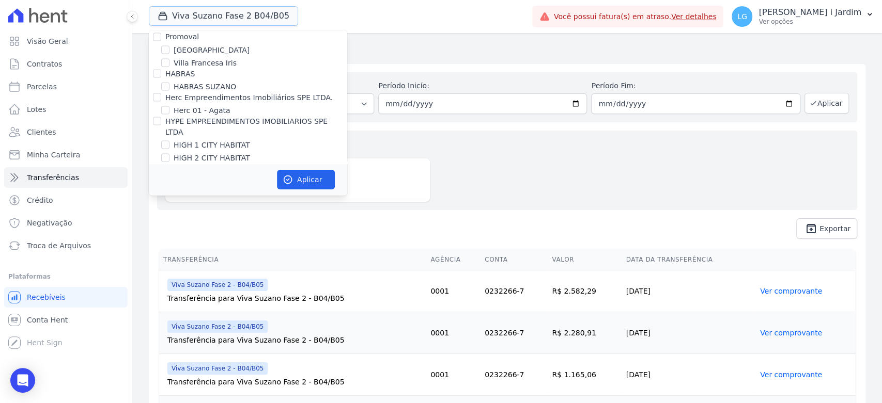
scroll to position [1377, 0]
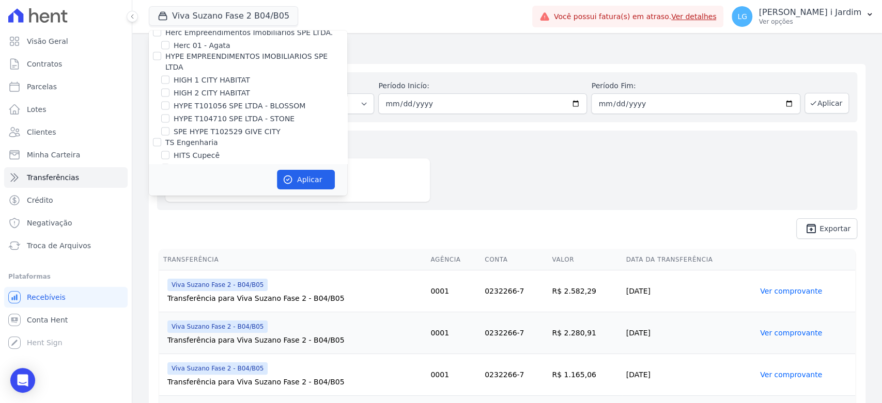
click at [208, 215] on label "Viva Suzano Fase 2 - B04/B05" at bounding box center [227, 220] width 107 height 11
click at [169, 216] on input "Viva Suzano Fase 2 - B04/B05" at bounding box center [165, 220] width 8 height 8
checkbox input "false"
click at [227, 163] on label "Hits [GEOGRAPHIC_DATA]" at bounding box center [220, 168] width 92 height 11
click at [169, 164] on input "Hits [GEOGRAPHIC_DATA]" at bounding box center [165, 168] width 8 height 8
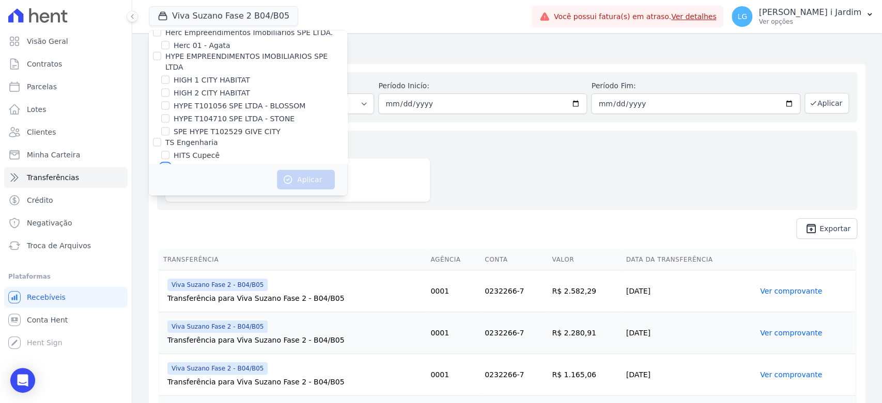
checkbox input "true"
click at [309, 186] on button "Aplicar" at bounding box center [306, 180] width 58 height 20
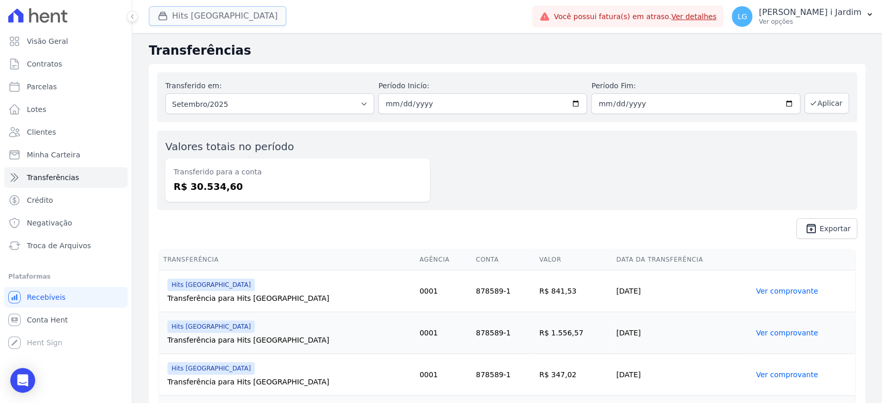
click at [231, 11] on button "Hits [GEOGRAPHIC_DATA]" at bounding box center [217, 16] width 137 height 20
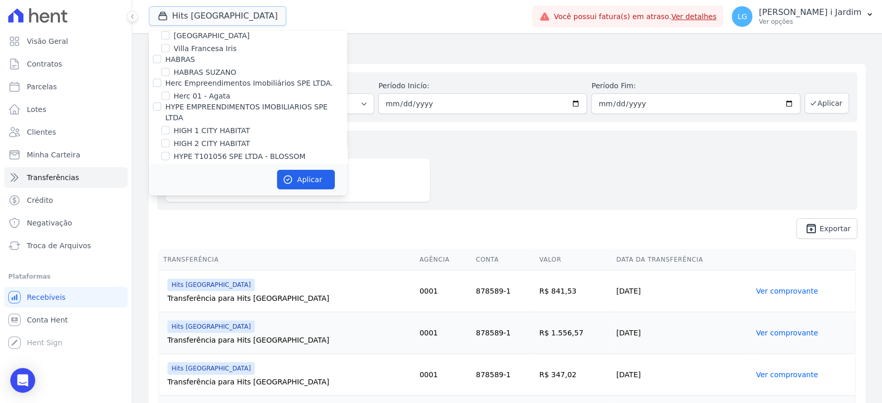
scroll to position [1320, 0]
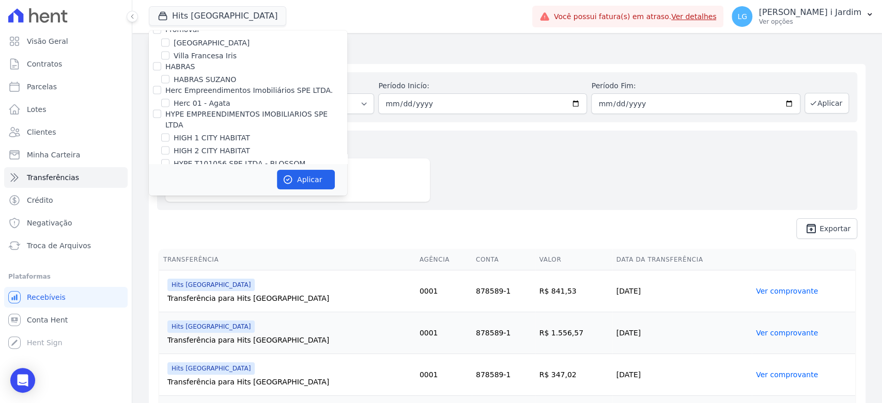
click at [200, 221] on label "Hits [GEOGRAPHIC_DATA]" at bounding box center [220, 226] width 92 height 11
click at [169, 222] on input "Hits [GEOGRAPHIC_DATA]" at bounding box center [165, 226] width 8 height 8
checkbox input "false"
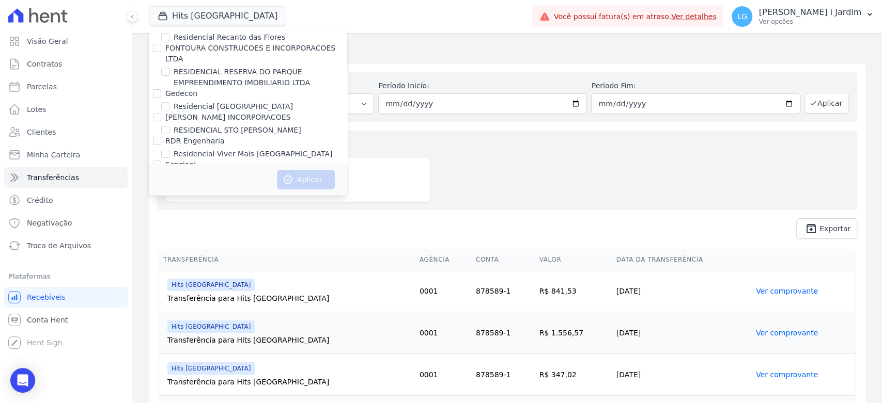
scroll to position [2759, 0]
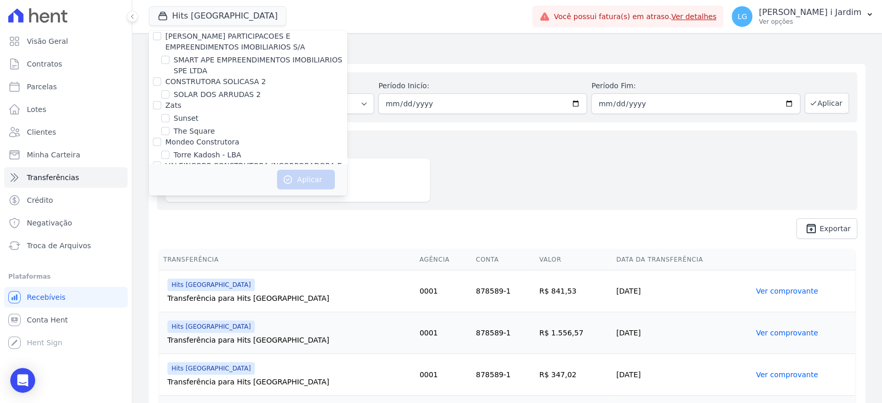
click at [225, 184] on label "VALEINCORP - TURIM" at bounding box center [212, 189] width 76 height 11
click at [169, 185] on input "VALEINCORP - TURIM" at bounding box center [165, 189] width 8 height 8
checkbox input "true"
click at [318, 178] on button "Aplicar" at bounding box center [306, 180] width 58 height 20
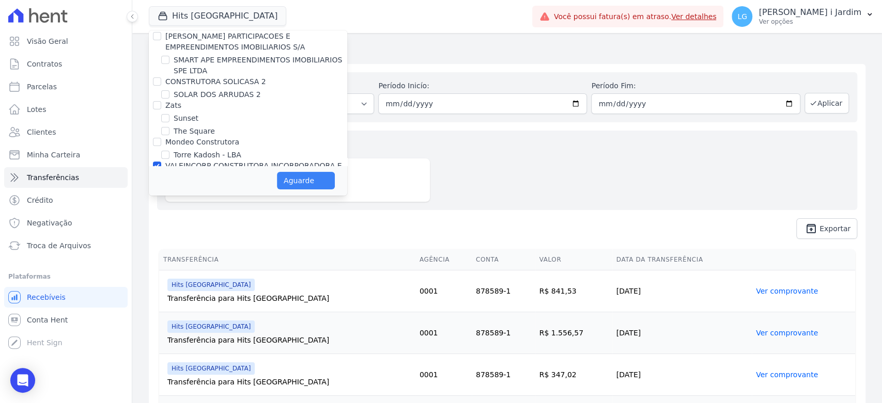
scroll to position [2757, 0]
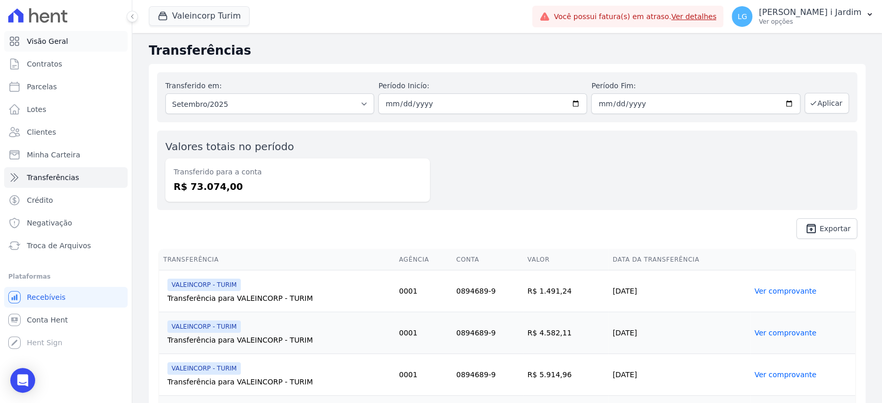
click at [45, 44] on span "Visão Geral" at bounding box center [47, 41] width 41 height 10
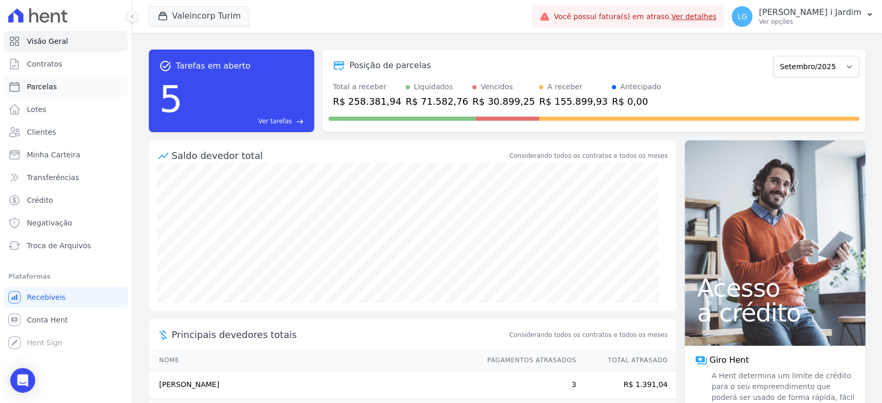
click at [41, 84] on span "Parcelas" at bounding box center [42, 87] width 30 height 10
select select
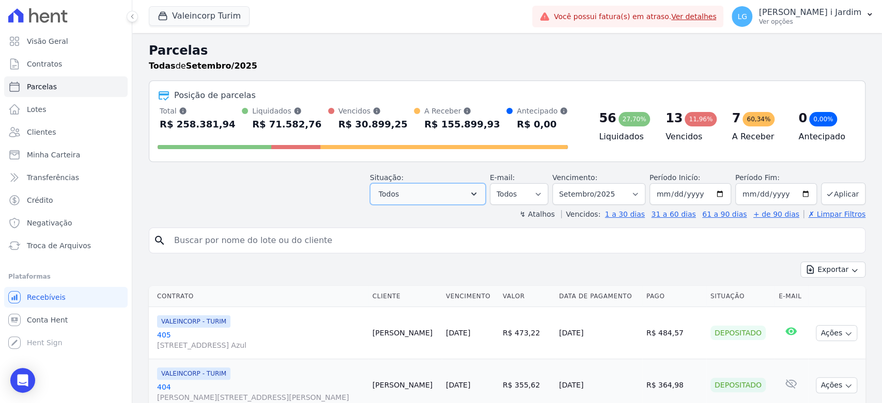
click at [444, 194] on button "Todos" at bounding box center [428, 194] width 116 height 22
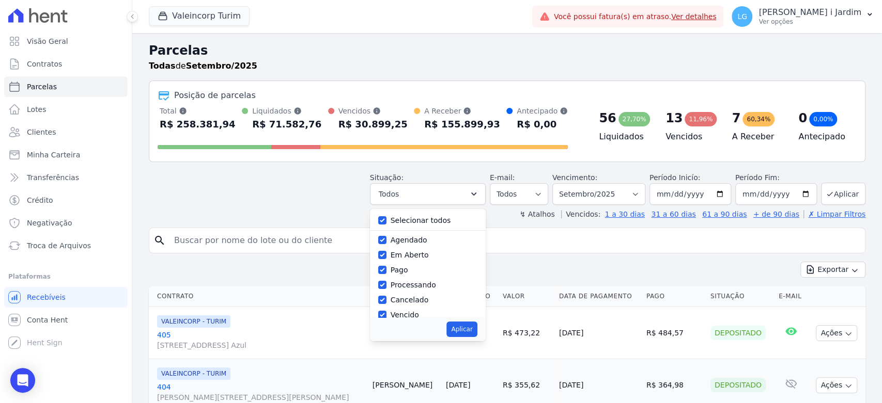
click at [420, 223] on label "Selecionar todos" at bounding box center [421, 220] width 60 height 8
click at [386, 223] on input "Selecionar todos" at bounding box center [382, 220] width 8 height 8
checkbox input "false"
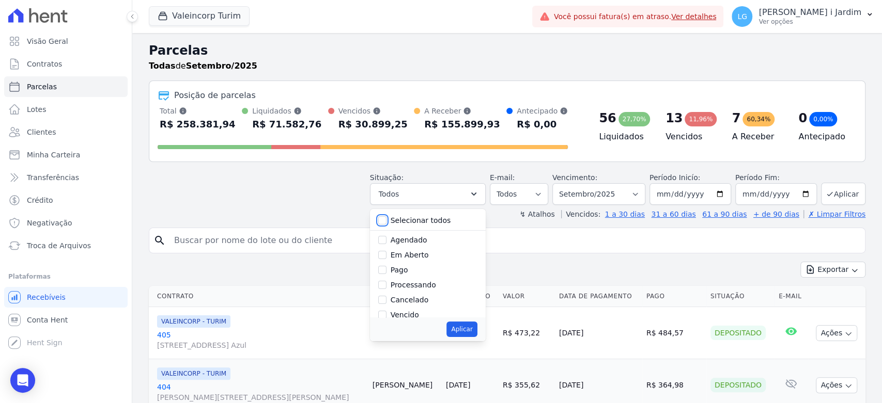
checkbox input "false"
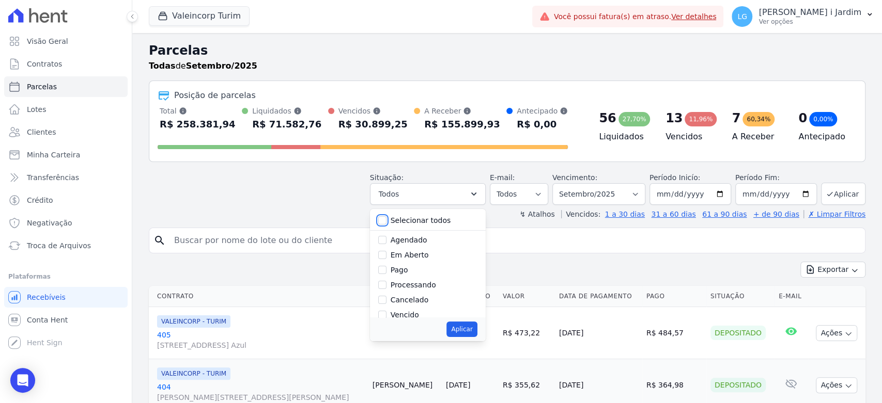
checkbox input "false"
click at [419, 252] on label "Em Aberto" at bounding box center [410, 255] width 38 height 8
click at [386, 252] on input "Em Aberto" at bounding box center [382, 255] width 8 height 8
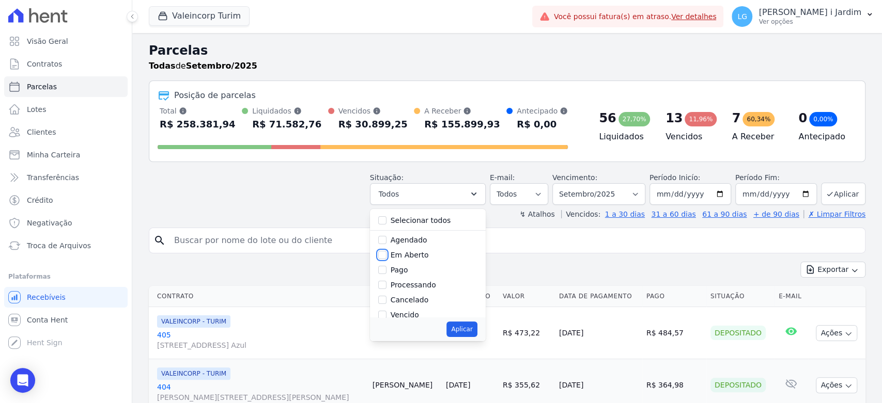
checkbox input "true"
click at [477, 328] on button "Aplicar" at bounding box center [461, 329] width 30 height 15
select select "pending"
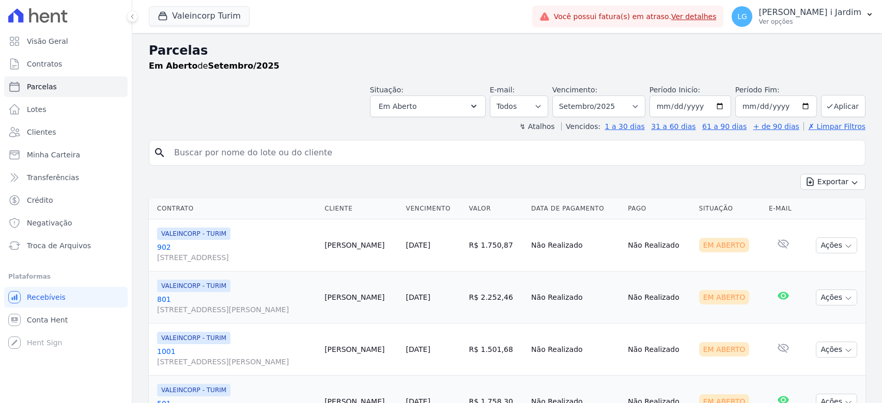
select select
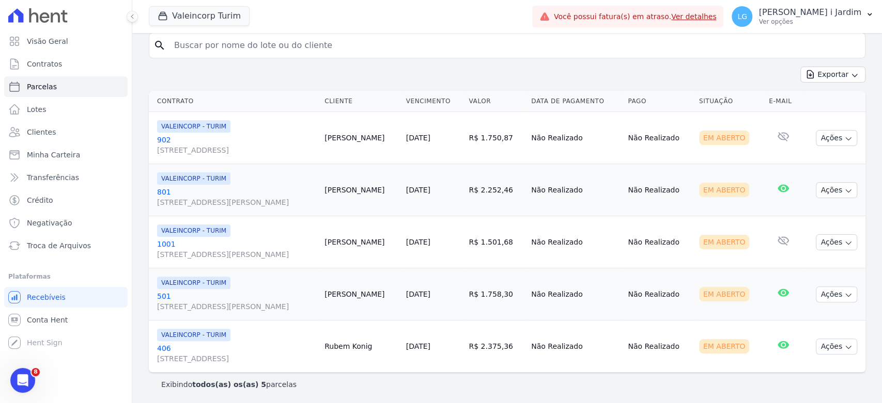
click at [522, 340] on td "R$ 2.375,36" at bounding box center [495, 347] width 63 height 52
copy td "2.375,36"
click at [521, 290] on td "R$ 1.758,30" at bounding box center [495, 295] width 63 height 52
click at [521, 289] on td "R$ 1.758,30" at bounding box center [495, 295] width 63 height 52
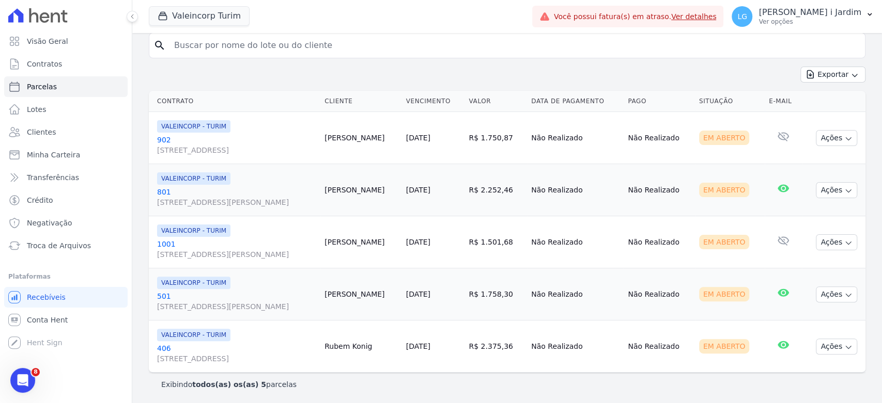
copy td "1.758,30"
click at [517, 241] on td "R$ 1.501,68" at bounding box center [495, 242] width 63 height 52
copy td "1.501,68"
click at [523, 188] on td "R$ 2.252,46" at bounding box center [495, 190] width 63 height 52
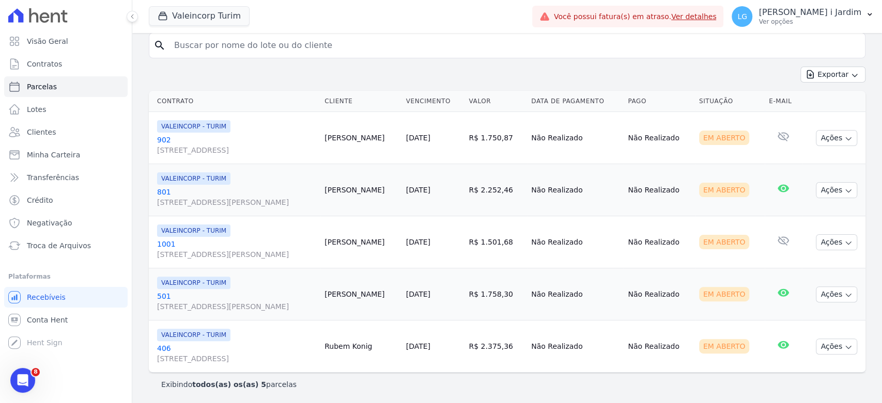
click at [523, 188] on td "R$ 2.252,46" at bounding box center [495, 190] width 63 height 52
copy td "2.252,46"
click at [517, 136] on td "R$ 1.750,87" at bounding box center [495, 138] width 63 height 52
copy td "1.750,87"
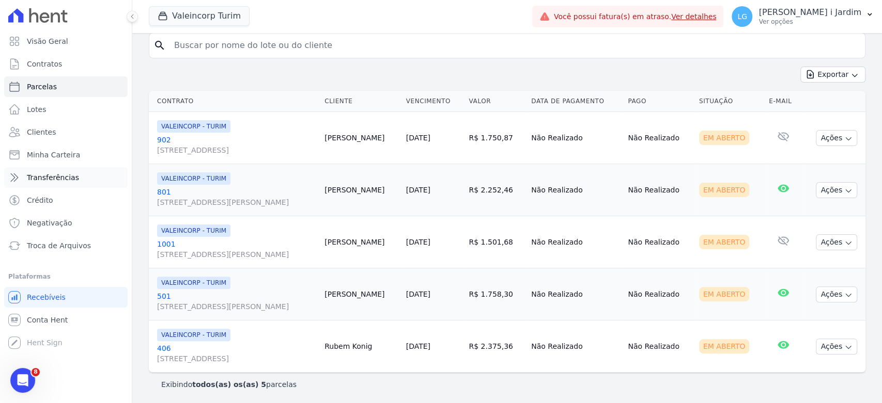
click at [54, 176] on span "Transferências" at bounding box center [53, 178] width 52 height 10
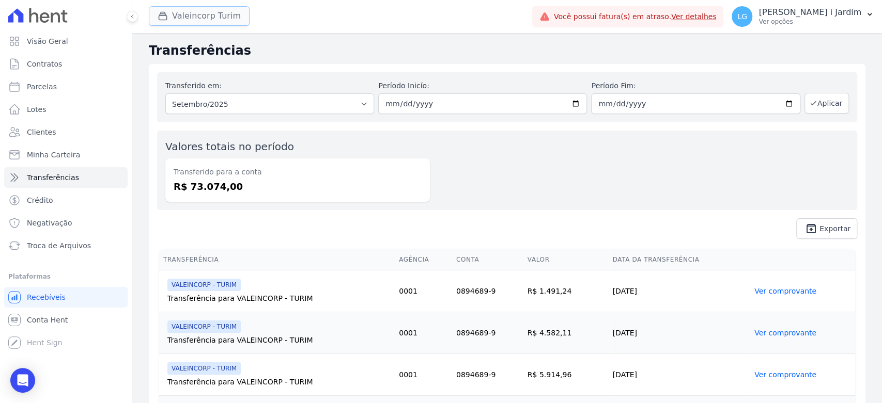
click at [206, 18] on button "Valeincorp Turim" at bounding box center [199, 16] width 101 height 20
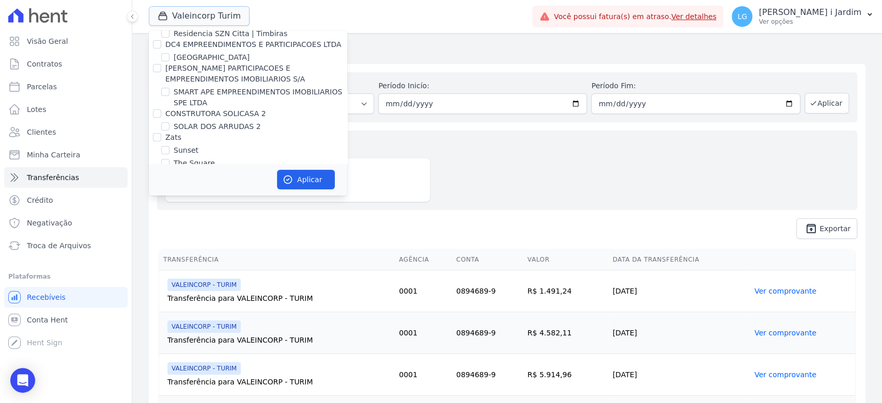
scroll to position [2759, 0]
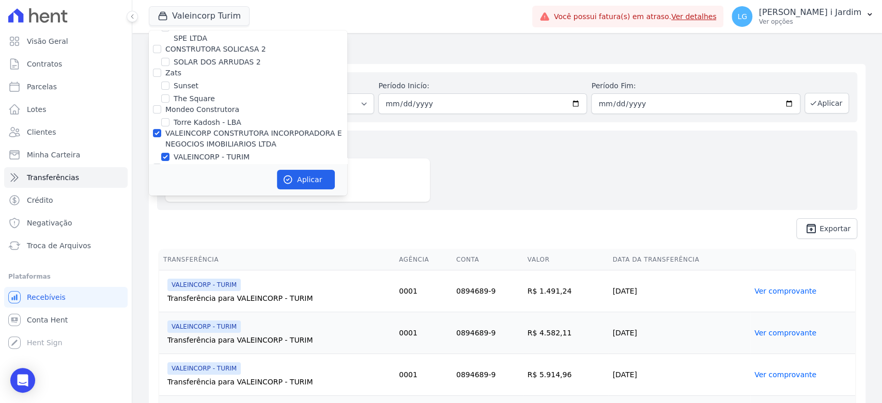
click at [195, 129] on label "VALEINCORP CONSTRUTORA INCORPORADORA E NEGOCIOS IMOBILIARIOS LTDA" at bounding box center [253, 138] width 177 height 19
click at [161, 129] on input "VALEINCORP CONSTRUTORA INCORPORADORA E NEGOCIOS IMOBILIARIOS LTDA" at bounding box center [157, 133] width 8 height 8
checkbox input "false"
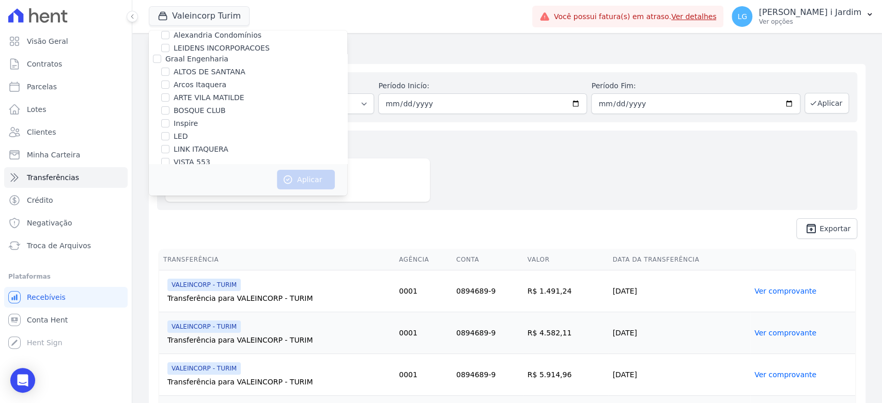
scroll to position [516, 0]
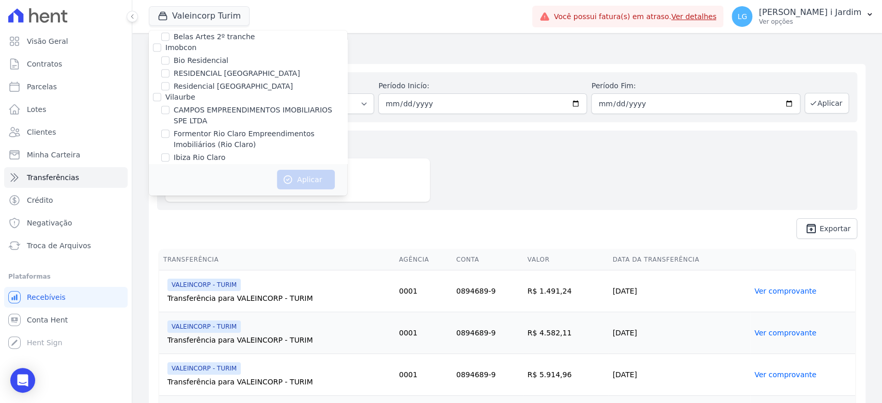
click at [211, 161] on label "Ibiza Rio Claro" at bounding box center [200, 157] width 52 height 11
click at [169, 161] on input "Ibiza Rio Claro" at bounding box center [165, 157] width 8 height 8
checkbox input "true"
click at [298, 179] on button "Aplicar" at bounding box center [306, 180] width 58 height 20
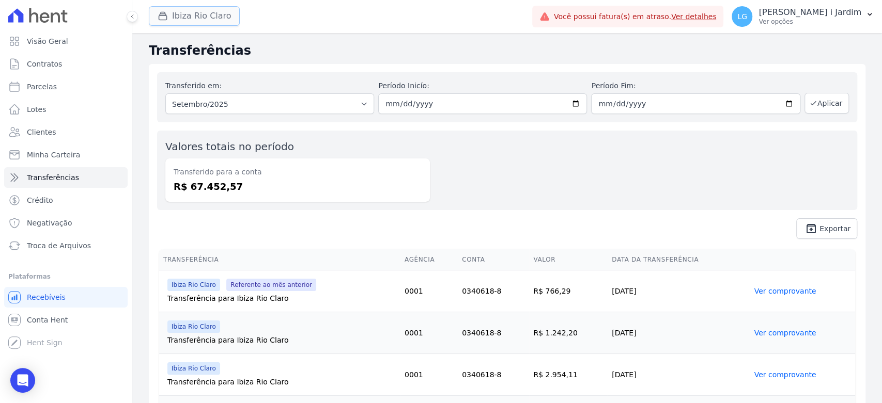
click at [200, 10] on button "Ibiza Rio Claro" at bounding box center [194, 16] width 91 height 20
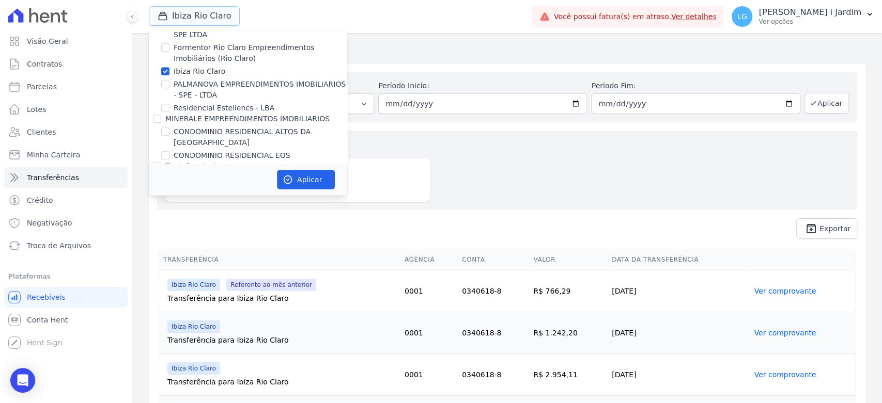
scroll to position [574, 0]
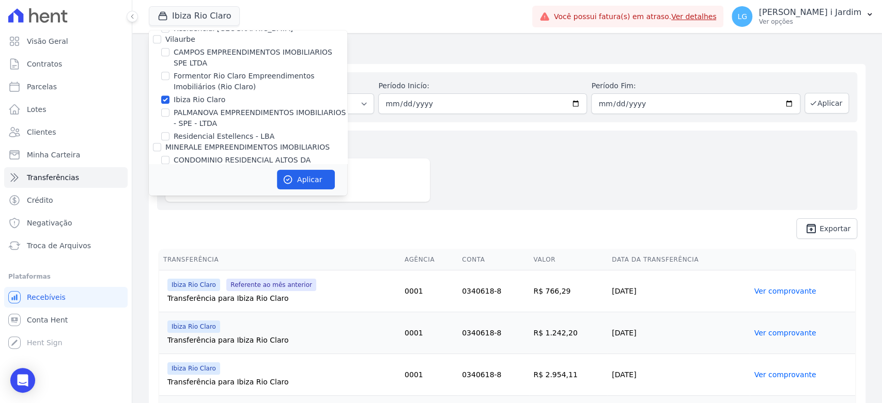
click at [201, 100] on label "Ibiza Rio Claro" at bounding box center [200, 100] width 52 height 11
click at [169, 100] on input "Ibiza Rio Claro" at bounding box center [165, 100] width 8 height 8
checkbox input "false"
click at [202, 111] on label "PALMANOVA EMPREENDIMENTOS IMOBILIARIOS - SPE - LTDA" at bounding box center [261, 118] width 174 height 22
click at [169, 111] on input "PALMANOVA EMPREENDIMENTOS IMOBILIARIOS - SPE - LTDA" at bounding box center [165, 112] width 8 height 8
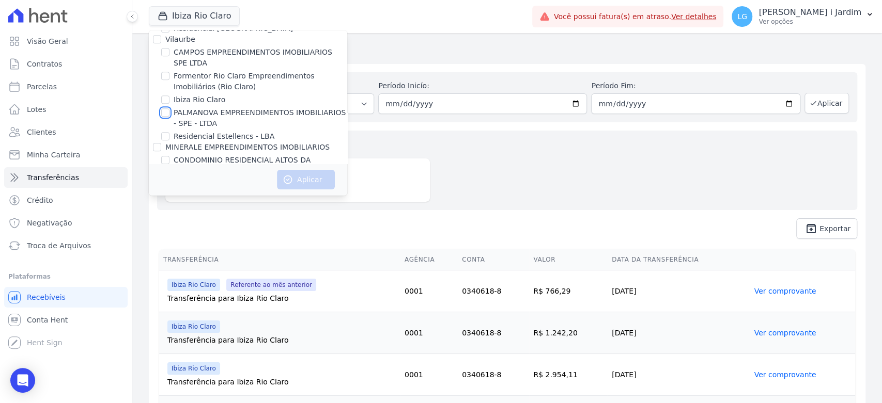
checkbox input "true"
click at [293, 180] on button "Aplicar" at bounding box center [306, 180] width 58 height 20
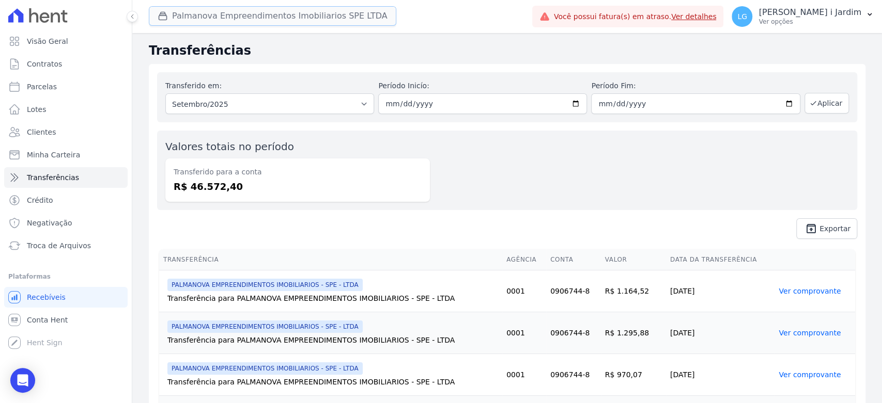
click at [282, 14] on button "Palmanova Empreendimentos Imobiliarios SPE LTDA" at bounding box center [272, 16] width 247 height 20
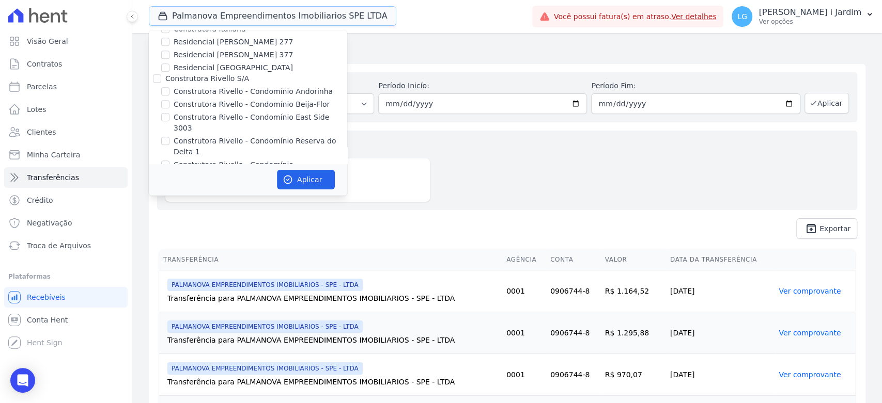
scroll to position [631, 0]
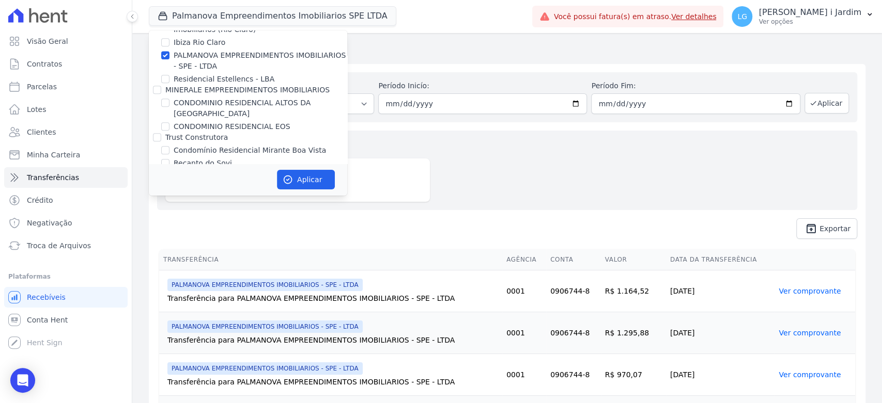
click at [195, 57] on label "PALMANOVA EMPREENDIMENTOS IMOBILIARIOS - SPE - LTDA" at bounding box center [261, 61] width 174 height 22
click at [169, 57] on input "PALMANOVA EMPREENDIMENTOS IMOBILIARIOS - SPE - LTDA" at bounding box center [165, 55] width 8 height 8
checkbox input "false"
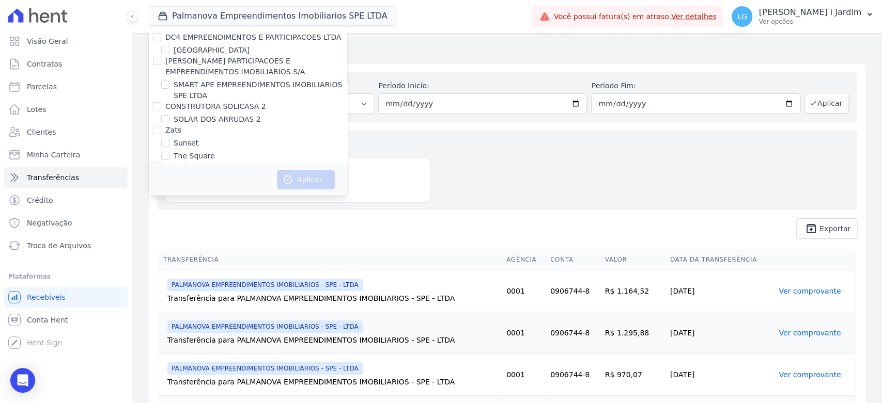
scroll to position [2644, 0]
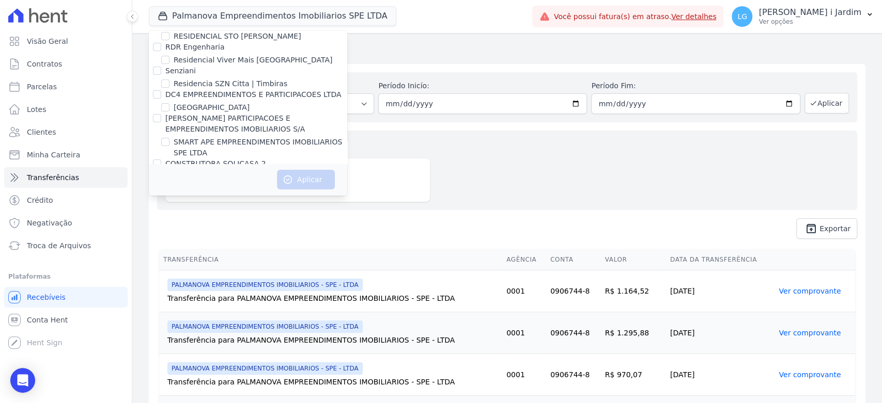
click at [219, 137] on label "SMART APE EMPREENDIMENTOS IMOBILIARIOS SPE LTDA" at bounding box center [261, 148] width 174 height 22
click at [169, 138] on input "SMART APE EMPREENDIMENTOS IMOBILIARIOS SPE LTDA" at bounding box center [165, 142] width 8 height 8
checkbox input "true"
click at [287, 175] on icon "button" at bounding box center [288, 180] width 10 height 10
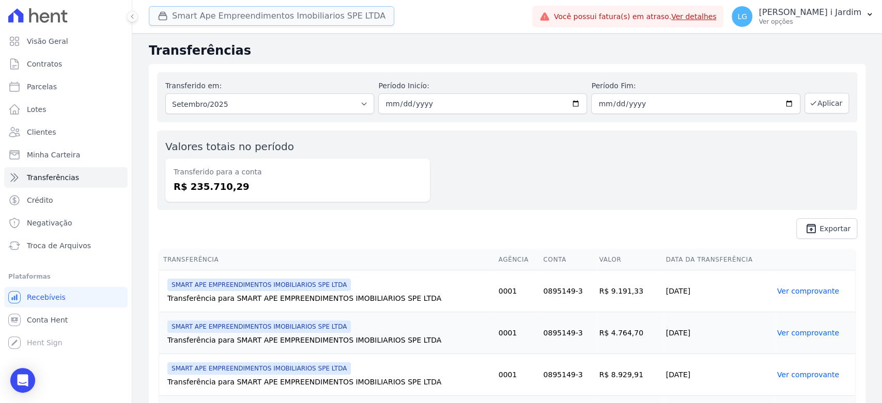
click at [248, 24] on button "Smart Ape Empreendimentos Imobiliarios SPE LTDA" at bounding box center [271, 16] width 245 height 20
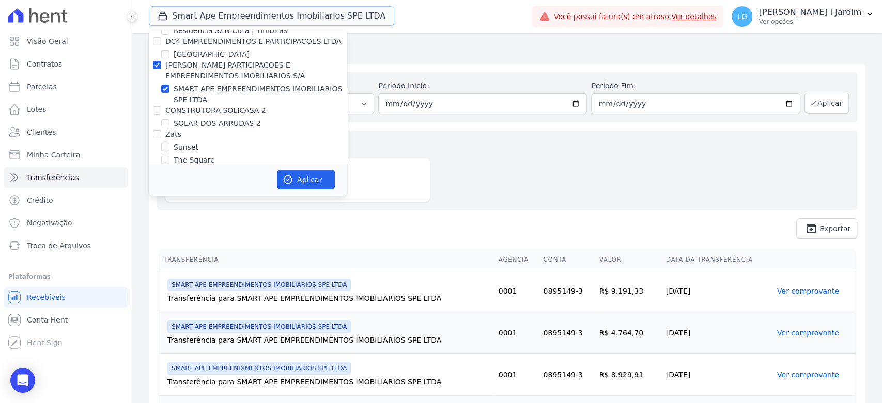
scroll to position [2583, 0]
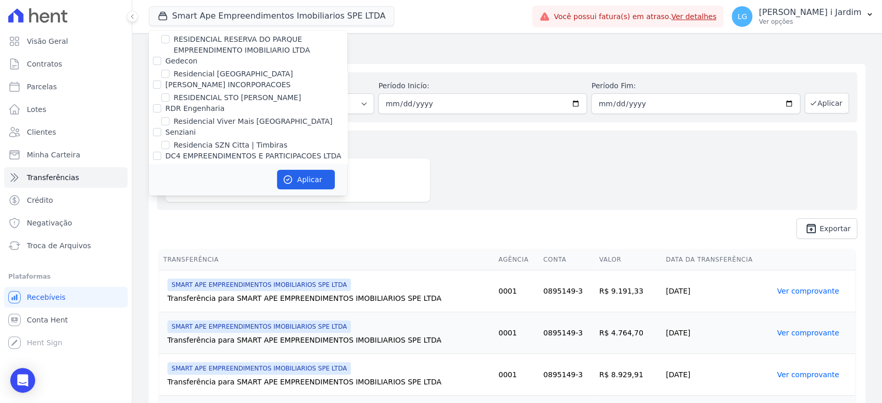
click at [251, 198] on label "SMART APE EMPREENDIMENTOS IMOBILIARIOS SPE LTDA" at bounding box center [261, 209] width 174 height 22
click at [169, 199] on input "SMART APE EMPREENDIMENTOS IMOBILIARIOS SPE LTDA" at bounding box center [165, 203] width 8 height 8
checkbox input "false"
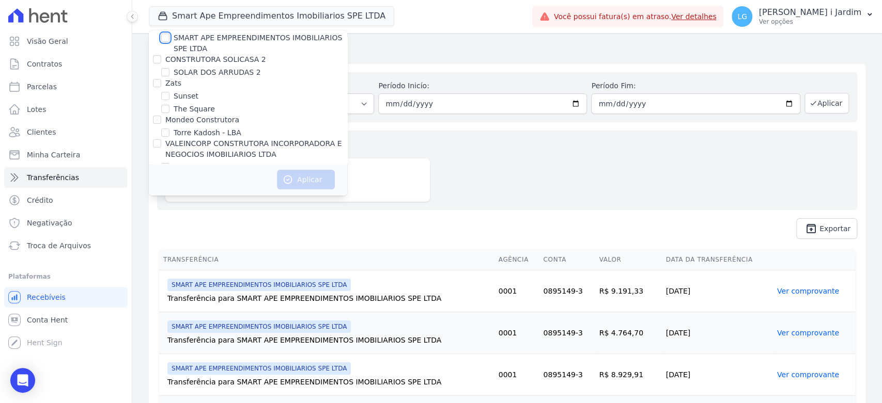
scroll to position [2759, 0]
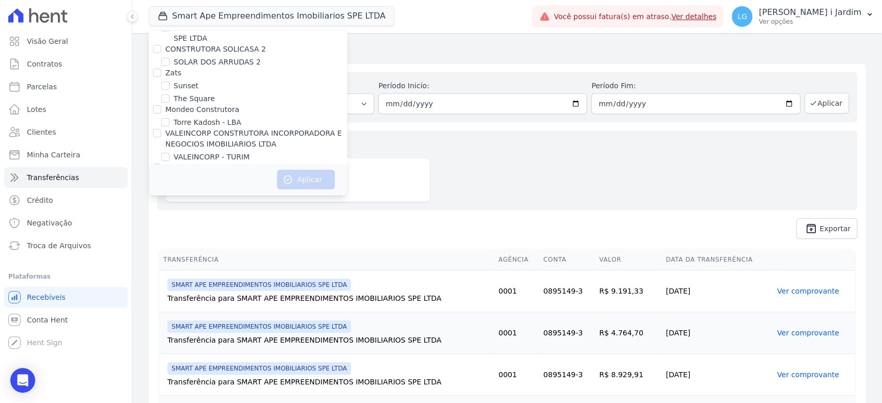
click at [212, 152] on label "VALEINCORP - TURIM" at bounding box center [212, 157] width 76 height 11
click at [169, 153] on input "VALEINCORP - TURIM" at bounding box center [165, 157] width 8 height 8
checkbox input "true"
click at [313, 183] on button "Aplicar" at bounding box center [306, 180] width 58 height 20
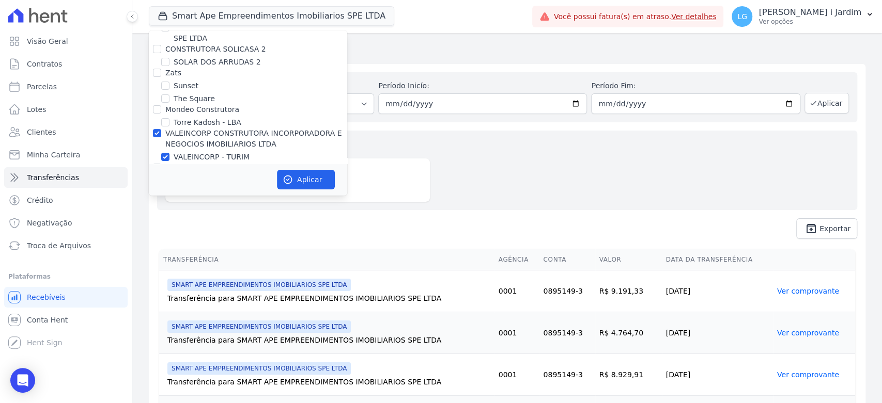
scroll to position [2757, 0]
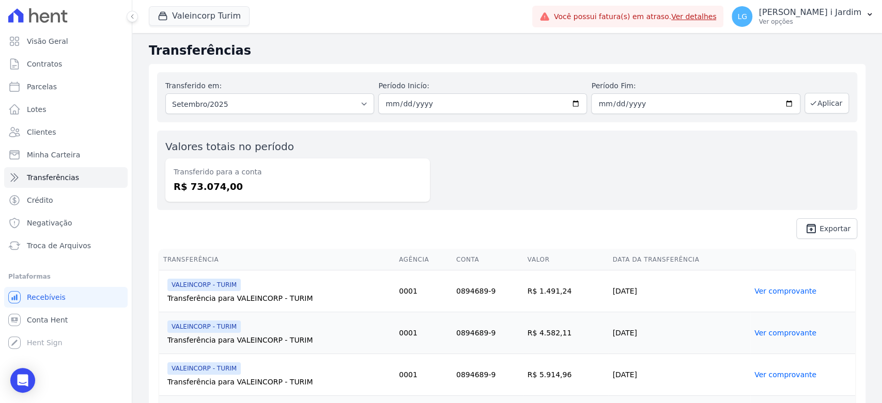
click at [197, 187] on dd "R$ 73.074,00" at bounding box center [298, 187] width 248 height 14
copy dd "73.074,00"
click at [403, 239] on div "Transferido em: Todos os meses Julho/2025 Agosto/2025 Setembro/2025 Período Ini…" at bounding box center [507, 155] width 716 height 183
click at [438, 175] on div "Valores totais no período Transferido para a conta R$ 73.074,00" at bounding box center [507, 171] width 700 height 80
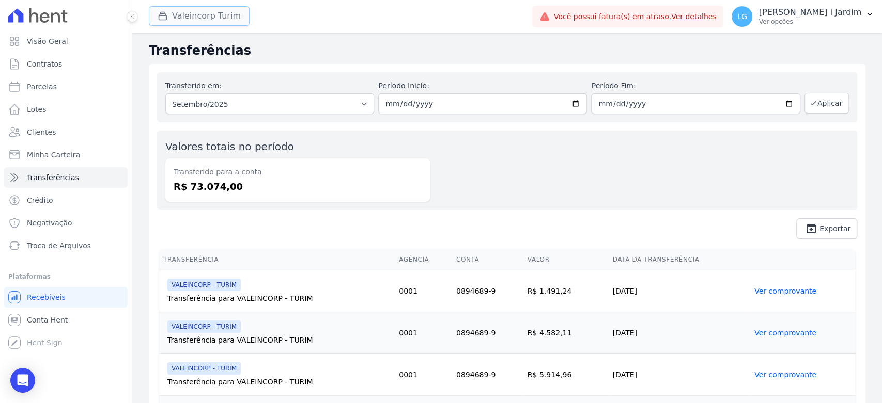
click at [174, 14] on button "Valeincorp Turim" at bounding box center [199, 16] width 101 height 20
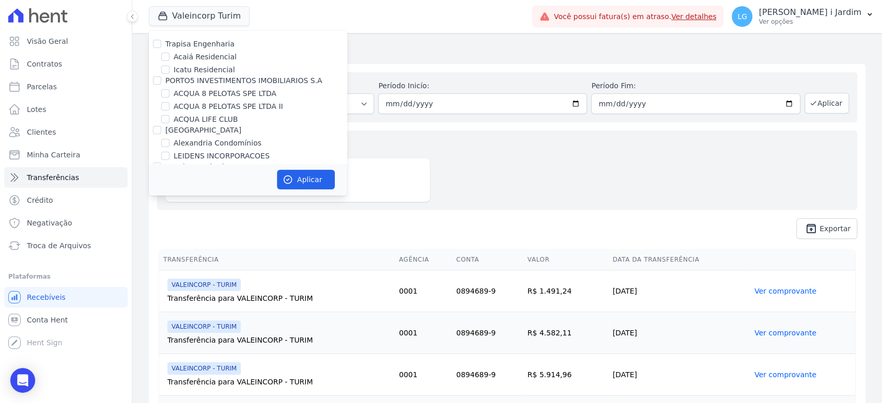
click at [210, 115] on label "ACQUA LIFE CLUB" at bounding box center [206, 119] width 64 height 11
click at [169, 115] on input "ACQUA LIFE CLUB" at bounding box center [165, 119] width 8 height 8
checkbox input "true"
click at [301, 181] on button "Aplicar" at bounding box center [306, 180] width 58 height 20
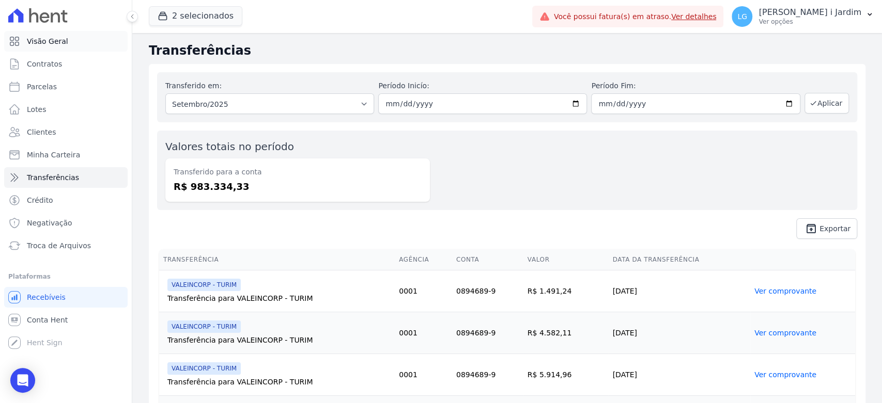
click at [56, 42] on span "Visão Geral" at bounding box center [47, 41] width 41 height 10
